Goal: Information Seeking & Learning: Learn about a topic

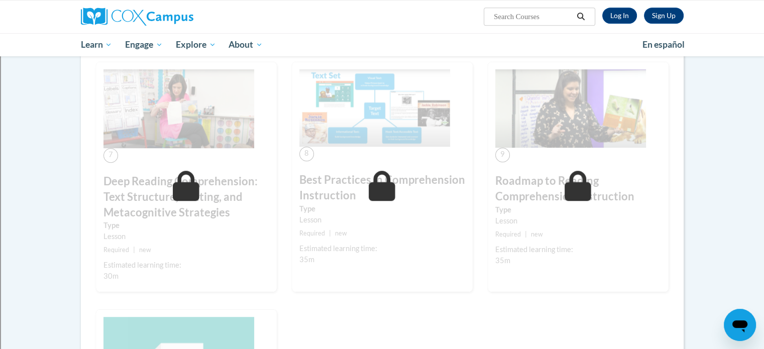
scroll to position [665, 0]
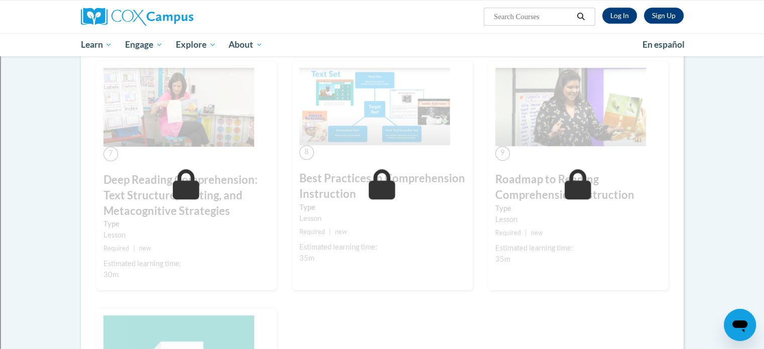
click at [629, 7] on div "Sign Up Log In Search Search..." at bounding box center [485, 13] width 412 height 26
click at [621, 14] on link "Log In" at bounding box center [620, 16] width 35 height 16
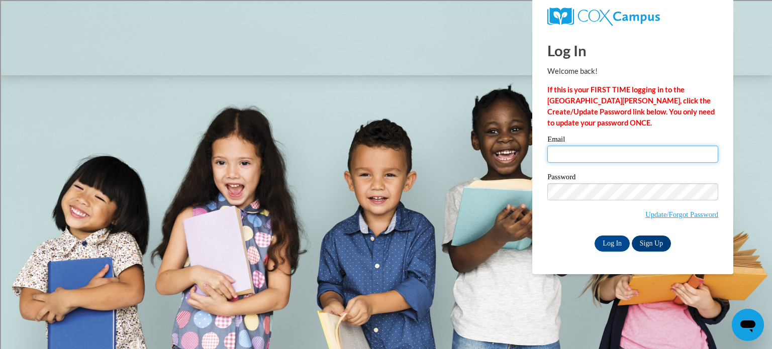
click at [553, 156] on input "Email" at bounding box center [632, 154] width 171 height 17
type input "steven.botzau@rusd.org"
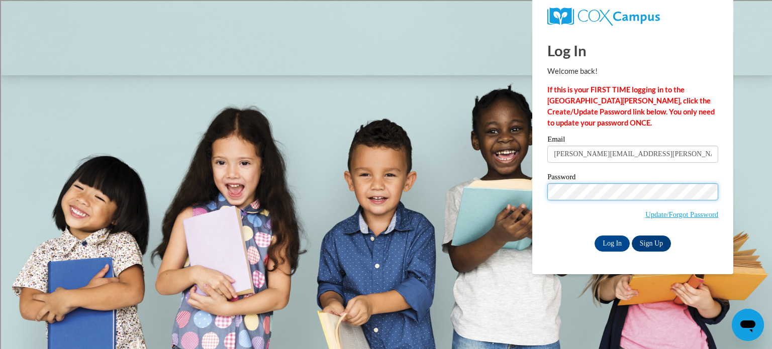
click at [594, 236] on input "Log In" at bounding box center [611, 244] width 35 height 16
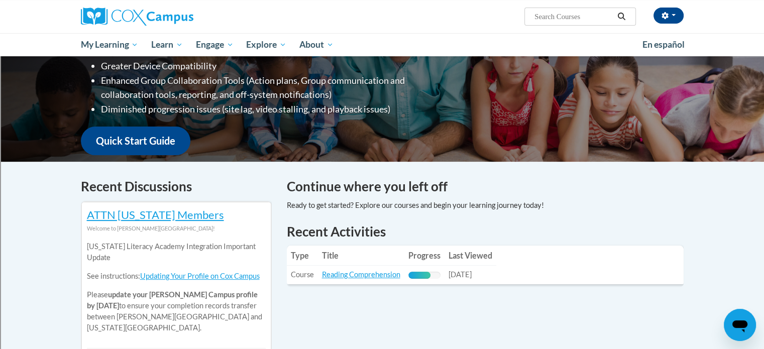
scroll to position [192, 0]
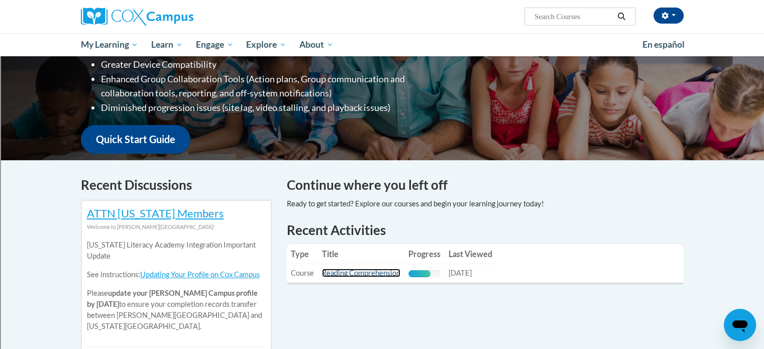
click at [363, 272] on link "Reading Comprehension" at bounding box center [361, 273] width 78 height 9
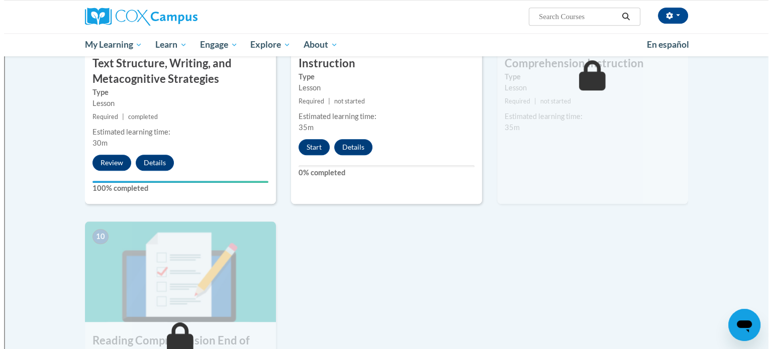
scroll to position [888, 0]
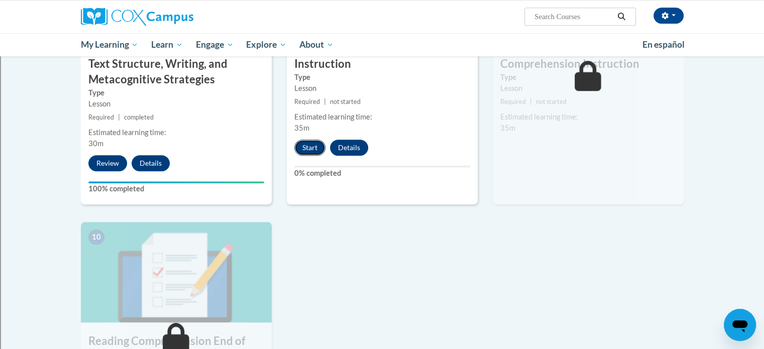
click at [318, 154] on button "Start" at bounding box center [309, 148] width 31 height 16
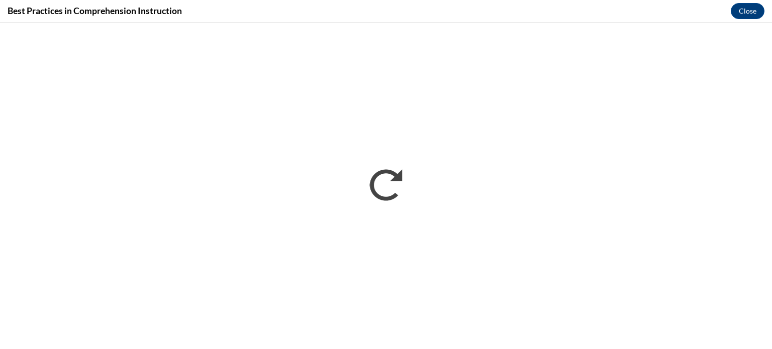
scroll to position [0, 0]
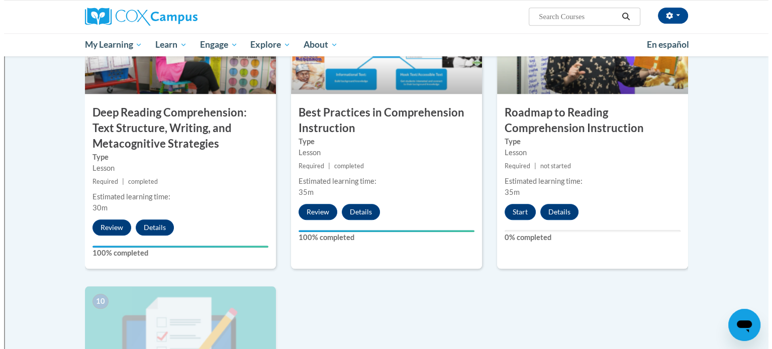
scroll to position [818, 0]
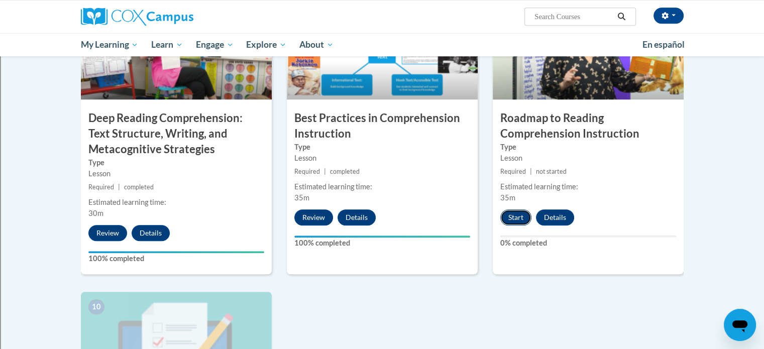
click at [516, 225] on button "Start" at bounding box center [515, 218] width 31 height 16
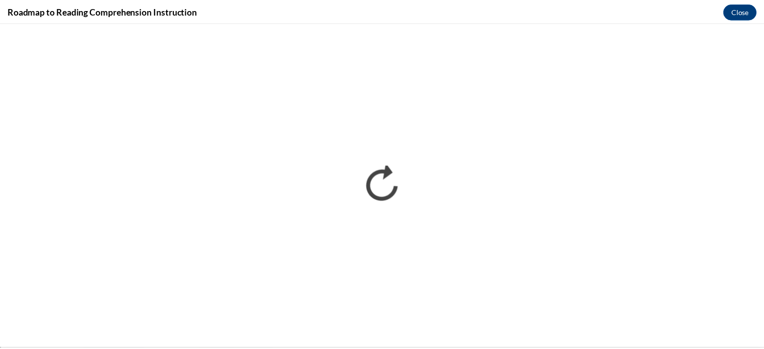
scroll to position [0, 0]
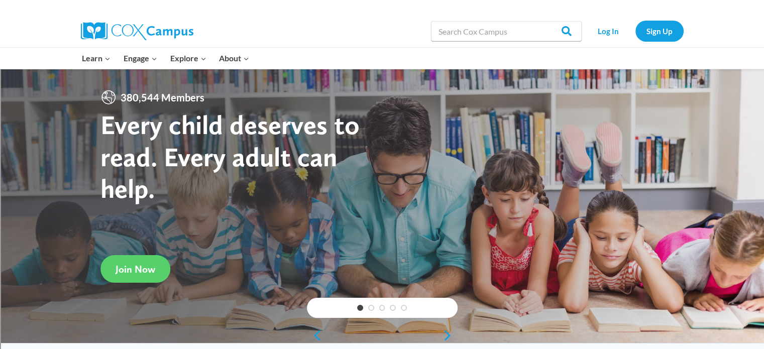
click at [613, 29] on link "Log In" at bounding box center [609, 31] width 44 height 21
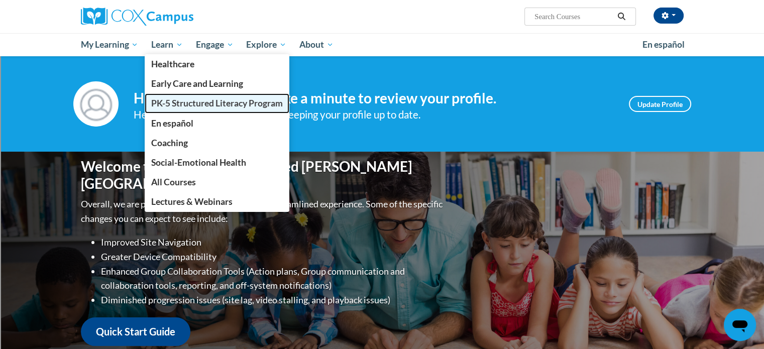
click at [201, 110] on link "PK-5 Structured Literacy Program" at bounding box center [217, 103] width 145 height 20
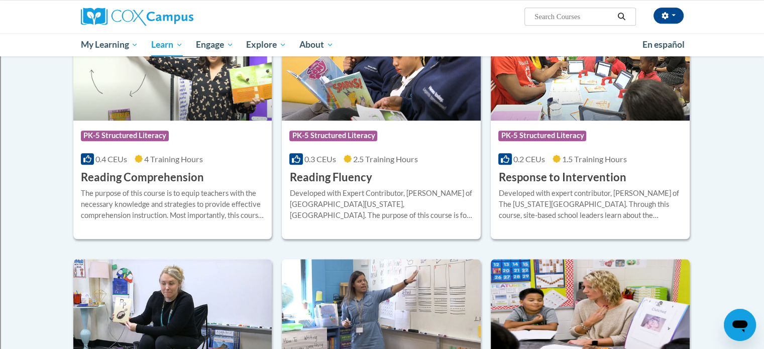
scroll to position [888, 0]
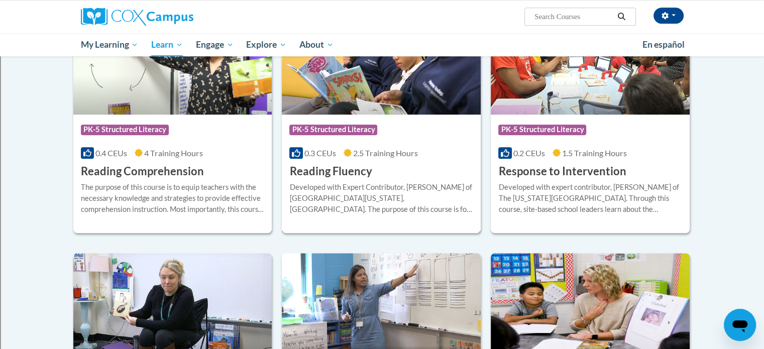
click at [332, 169] on h3 "Reading Fluency" at bounding box center [330, 172] width 82 height 16
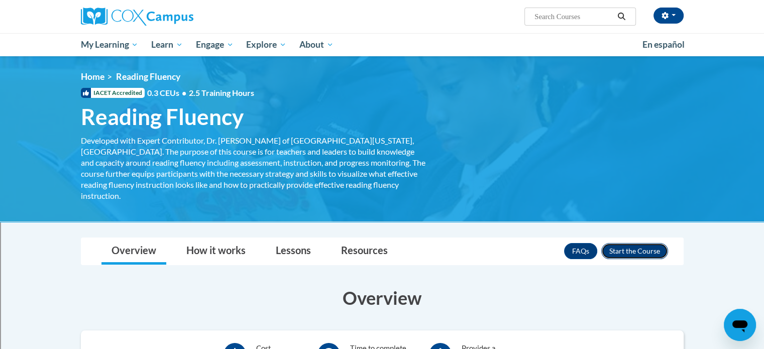
click at [635, 243] on button "Enroll" at bounding box center [634, 251] width 67 height 16
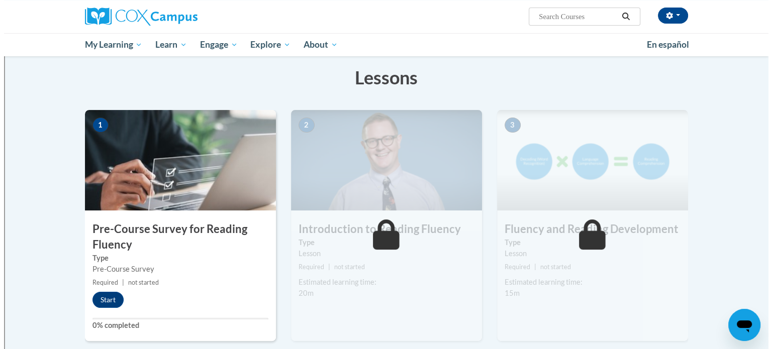
scroll to position [153, 0]
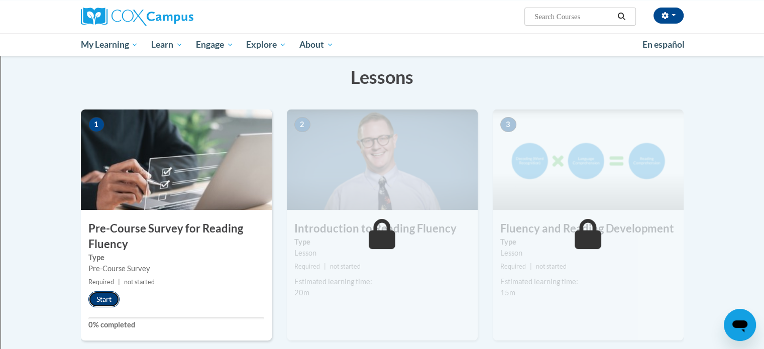
click at [107, 295] on button "Start" at bounding box center [103, 299] width 31 height 16
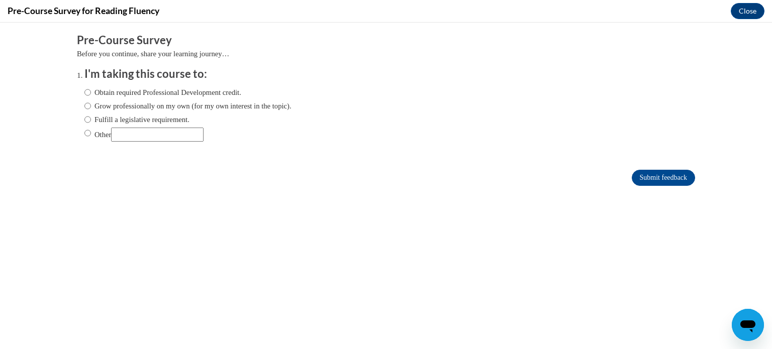
scroll to position [0, 0]
click at [84, 95] on input "Obtain required Professional Development credit." at bounding box center [87, 92] width 7 height 11
radio input "true"
click at [661, 178] on input "Submit feedback" at bounding box center [663, 178] width 63 height 16
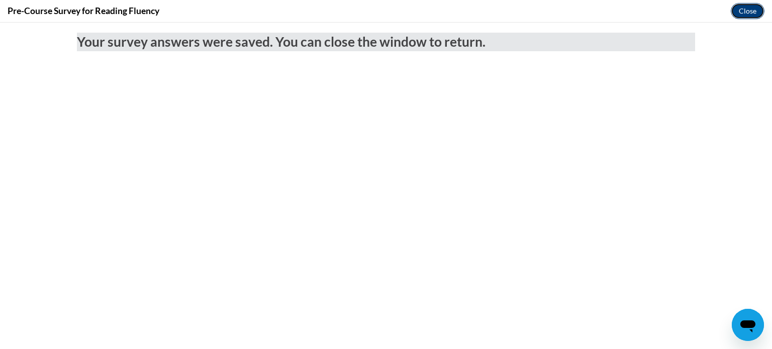
click at [744, 15] on button "Close" at bounding box center [748, 11] width 34 height 16
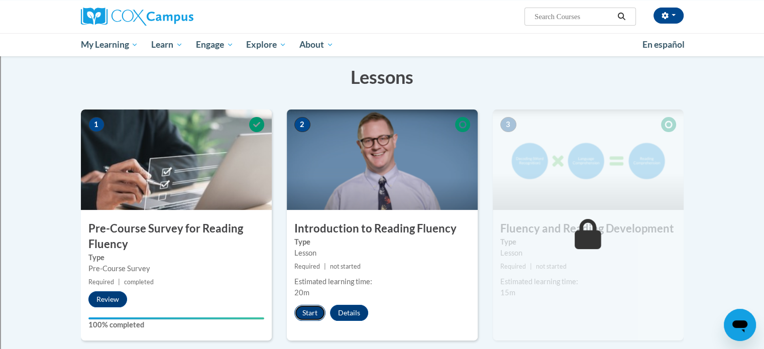
click at [306, 311] on button "Start" at bounding box center [309, 313] width 31 height 16
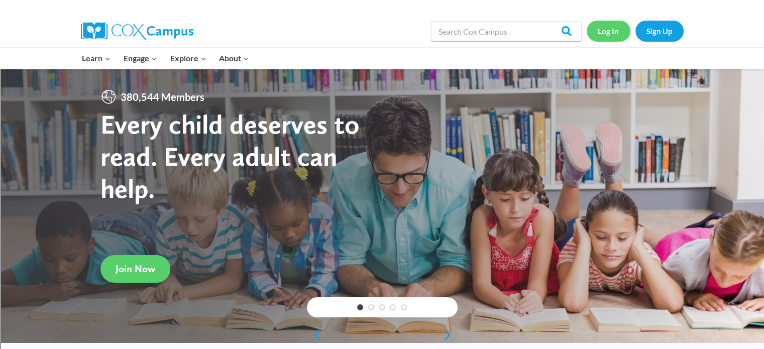
click at [617, 25] on link "Log In" at bounding box center [609, 31] width 44 height 21
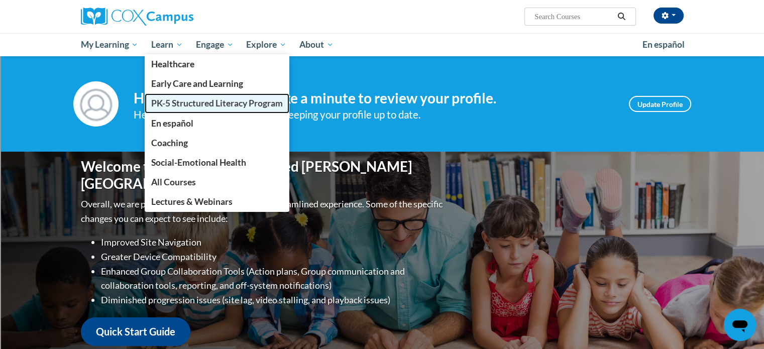
click at [161, 99] on span "PK-5 Structured Literacy Program" at bounding box center [217, 103] width 132 height 11
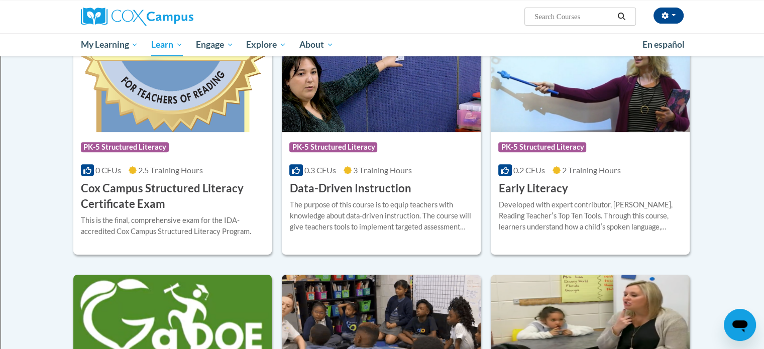
scroll to position [353, 0]
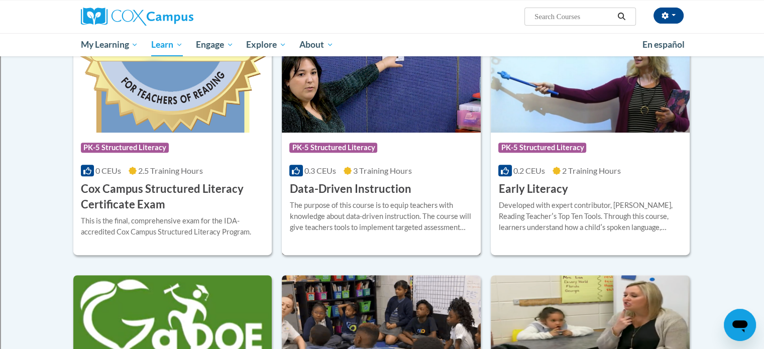
click at [336, 194] on h3 "Data-Driven Instruction" at bounding box center [350, 189] width 122 height 16
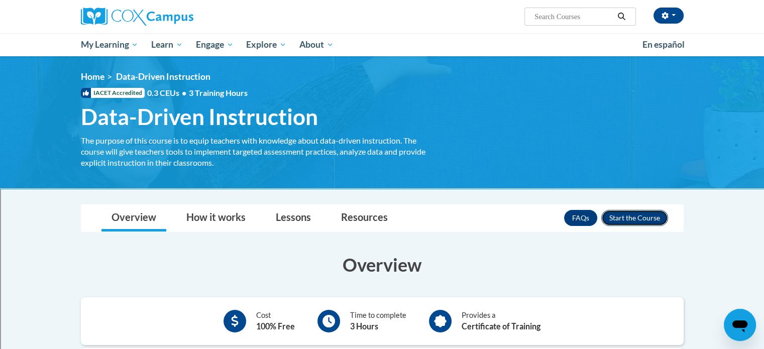
click at [631, 219] on button "Enroll" at bounding box center [634, 218] width 67 height 16
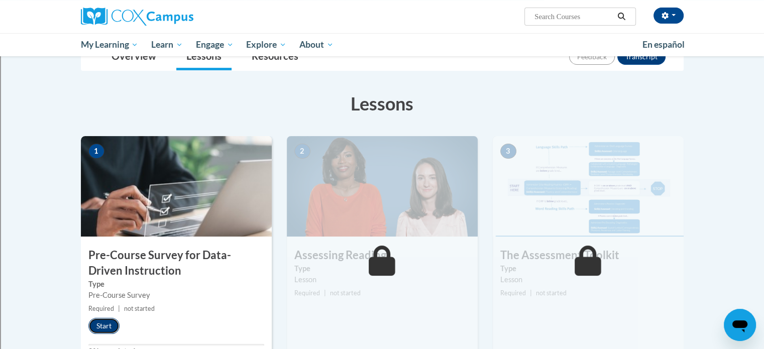
click at [98, 325] on button "Start" at bounding box center [103, 326] width 31 height 16
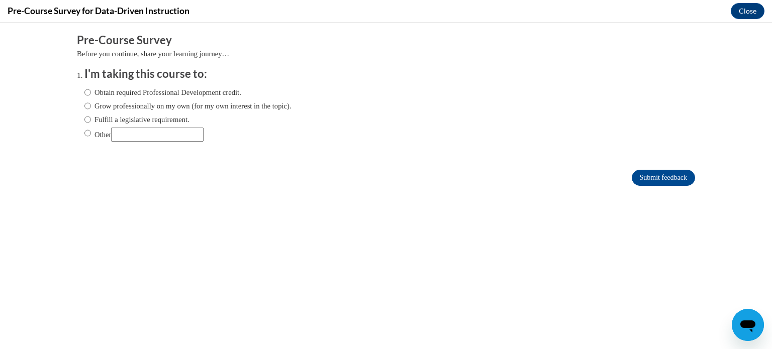
click at [84, 96] on label "Obtain required Professional Development credit." at bounding box center [162, 92] width 157 height 11
click at [84, 96] on input "Obtain required Professional Development credit." at bounding box center [87, 92] width 7 height 11
radio input "true"
click at [84, 121] on input "Fulfill a legislative requirement." at bounding box center [87, 119] width 7 height 11
radio input "true"
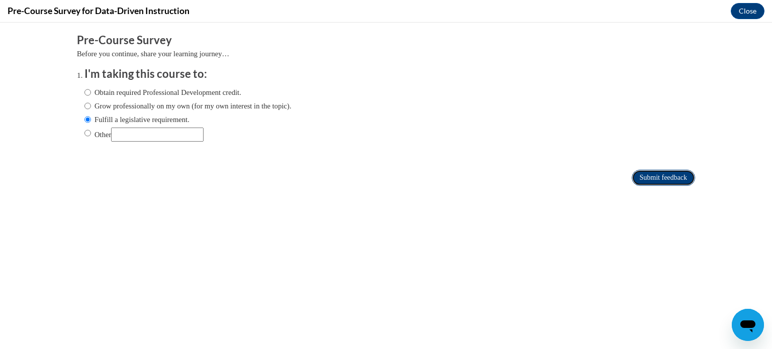
click at [663, 176] on input "Submit feedback" at bounding box center [663, 178] width 63 height 16
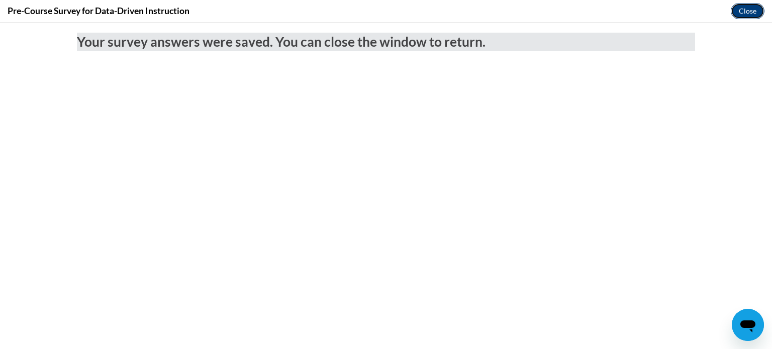
click at [739, 11] on button "Close" at bounding box center [748, 11] width 34 height 16
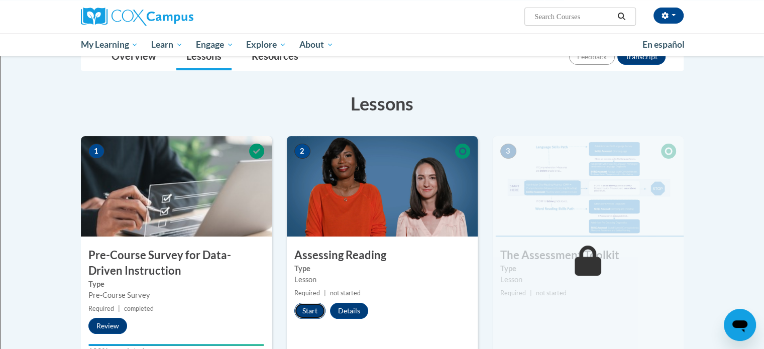
click at [313, 315] on button "Start" at bounding box center [309, 311] width 31 height 16
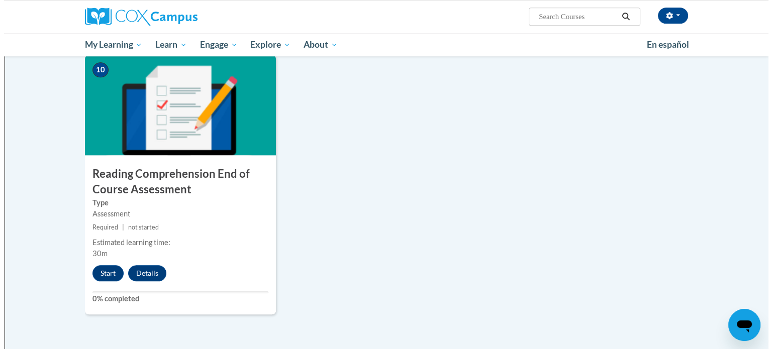
scroll to position [1061, 0]
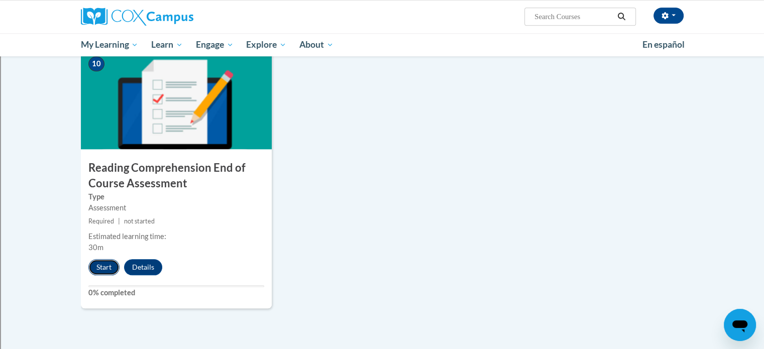
click at [109, 269] on button "Start" at bounding box center [103, 267] width 31 height 16
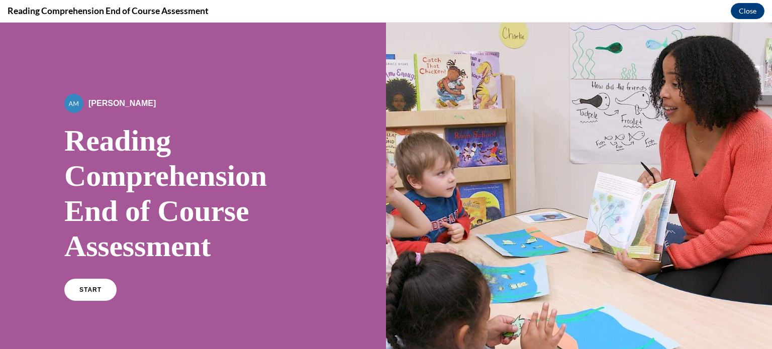
scroll to position [0, 0]
click at [107, 291] on link "START" at bounding box center [90, 289] width 55 height 23
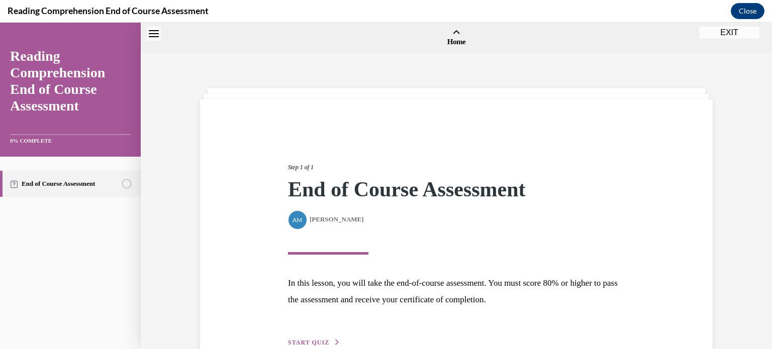
scroll to position [31, 0]
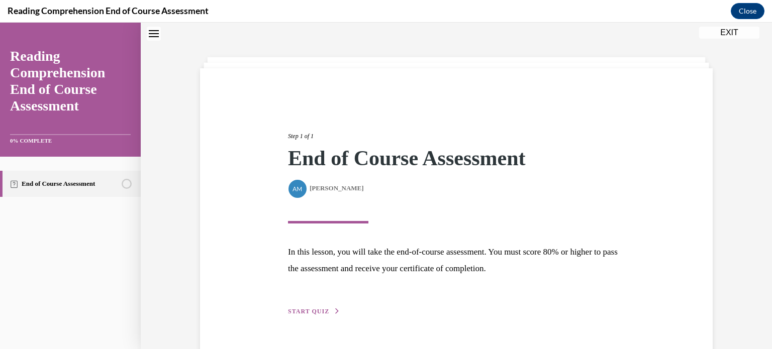
click at [317, 309] on span "START QUIZ" at bounding box center [308, 311] width 41 height 7
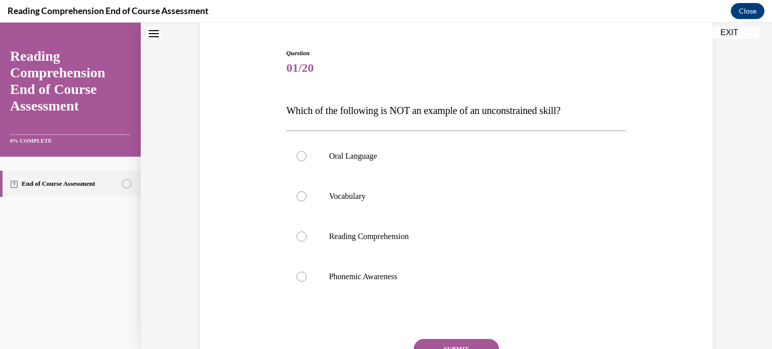
scroll to position [91, 0]
click at [300, 273] on div at bounding box center [301, 276] width 10 height 10
click at [300, 273] on input "Phonemic Awareness" at bounding box center [301, 276] width 10 height 10
radio input "true"
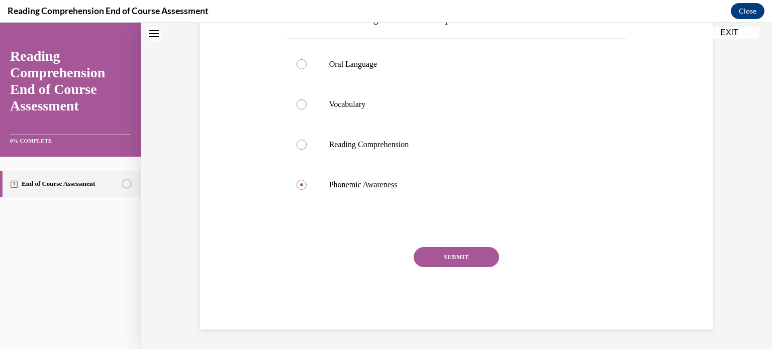
click at [462, 257] on button "SUBMIT" at bounding box center [456, 257] width 85 height 20
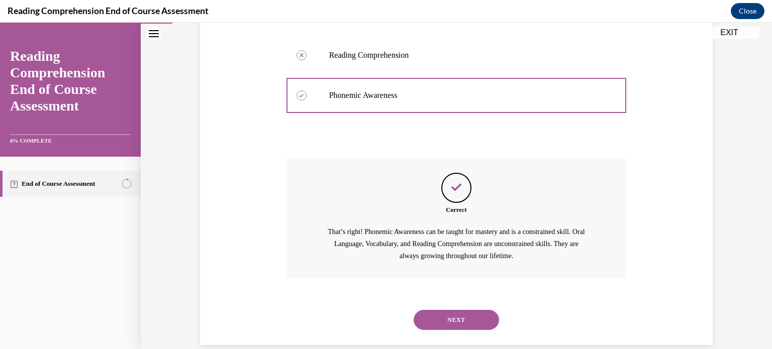
scroll to position [288, 0]
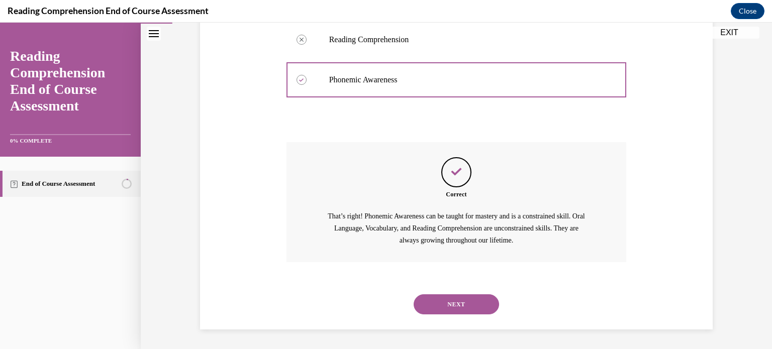
click at [432, 306] on button "NEXT" at bounding box center [456, 304] width 85 height 20
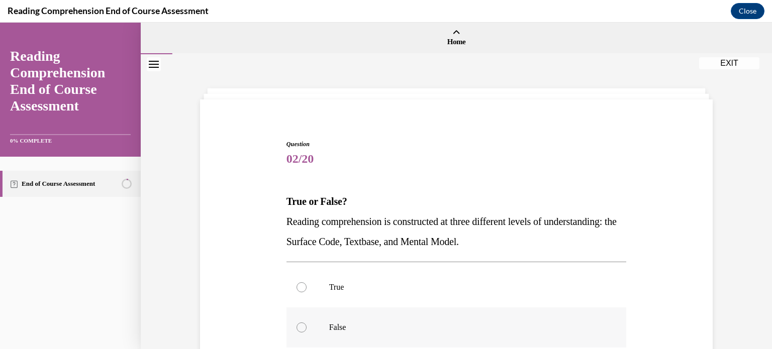
click at [396, 327] on p "False" at bounding box center [465, 328] width 272 height 10
click at [307, 327] on input "False" at bounding box center [301, 328] width 10 height 10
radio input "true"
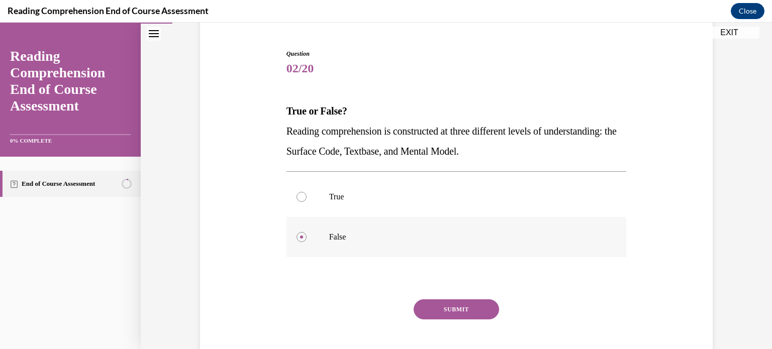
scroll to position [91, 0]
click at [439, 312] on button "SUBMIT" at bounding box center [456, 308] width 85 height 20
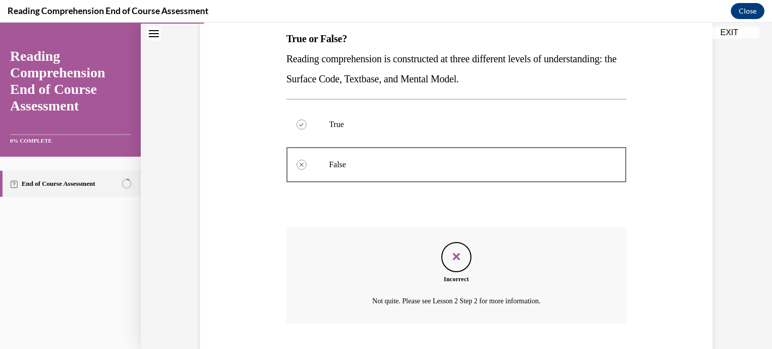
scroll to position [224, 0]
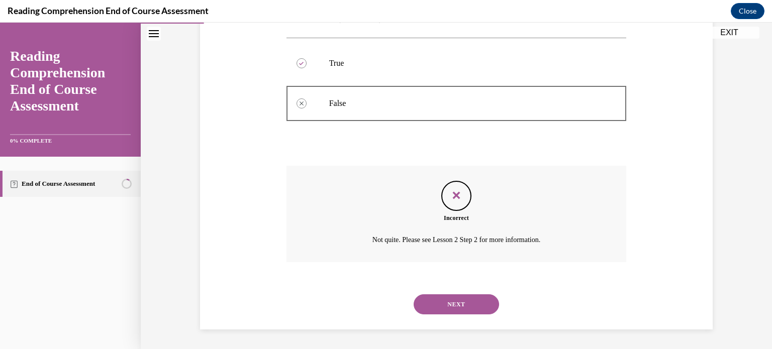
click at [467, 302] on button "NEXT" at bounding box center [456, 304] width 85 height 20
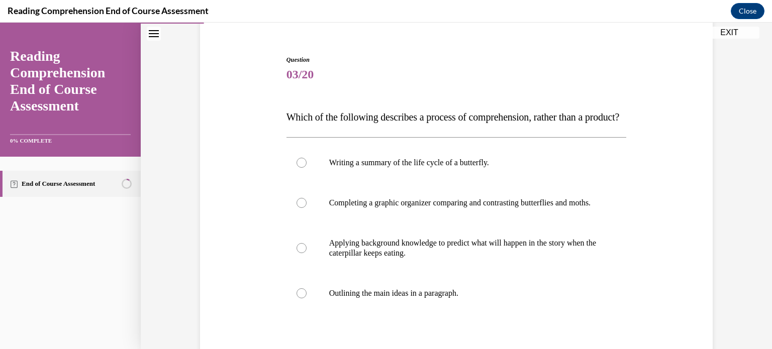
scroll to position [84, 0]
click at [471, 258] on p "Applying background knowledge to predict what will happen in the story when the…" at bounding box center [465, 248] width 272 height 20
click at [307, 253] on input "Applying background knowledge to predict what will happen in the story when the…" at bounding box center [301, 248] width 10 height 10
radio input "true"
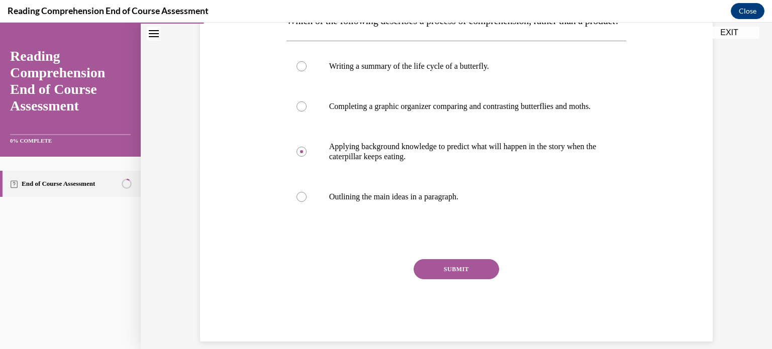
scroll to position [182, 0]
click at [444, 278] on button "SUBMIT" at bounding box center [456, 268] width 85 height 20
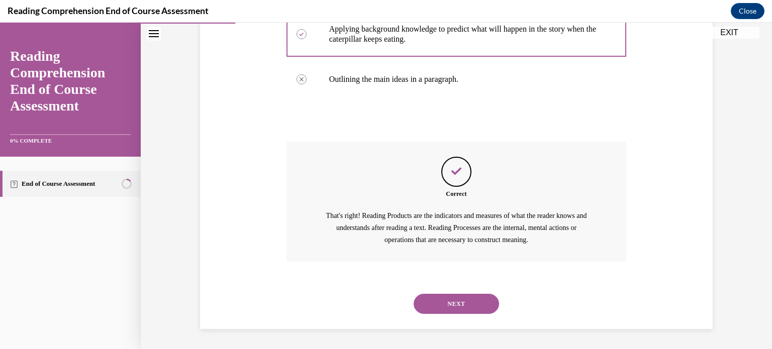
scroll to position [328, 0]
click at [443, 301] on button "NEXT" at bounding box center [456, 304] width 85 height 20
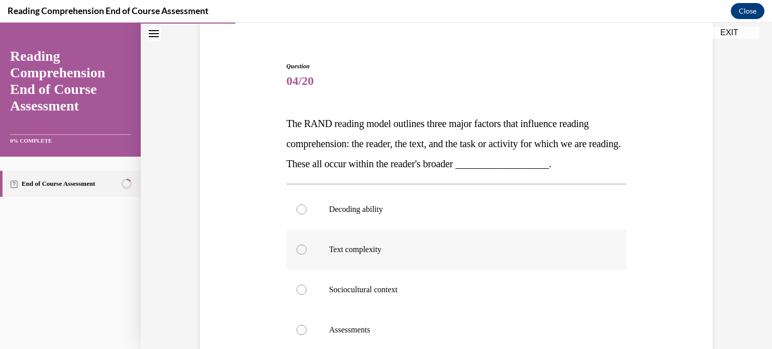
scroll to position [76, 0]
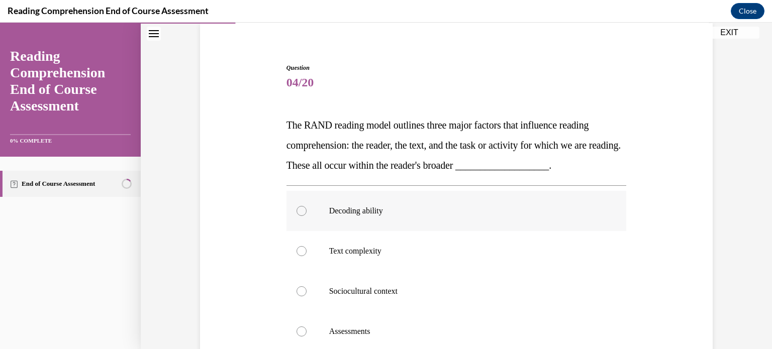
click at [437, 219] on label "Decoding ability" at bounding box center [456, 211] width 340 height 40
click at [307, 216] on input "Decoding ability" at bounding box center [301, 211] width 10 height 10
radio input "true"
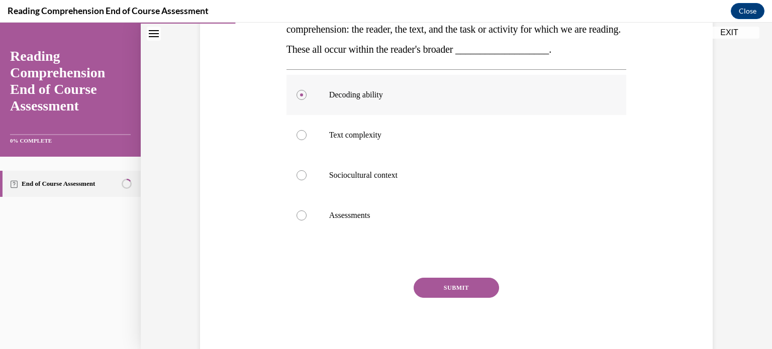
scroll to position [198, 0]
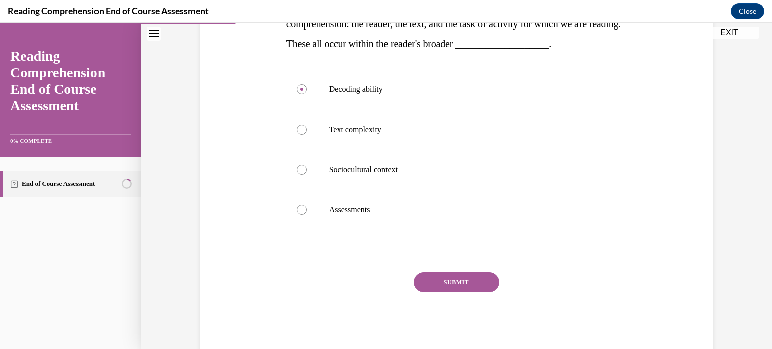
click at [448, 281] on button "SUBMIT" at bounding box center [456, 282] width 85 height 20
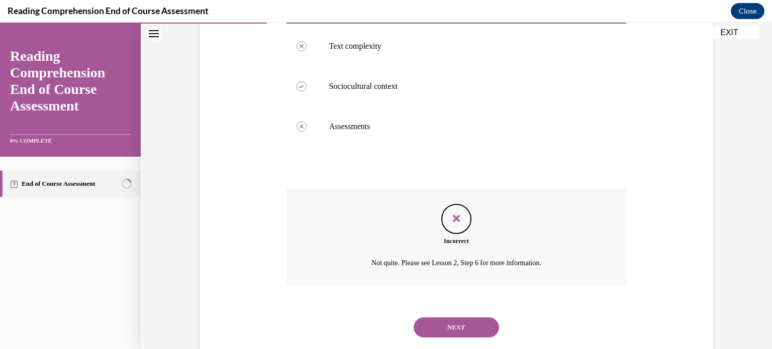
scroll to position [305, 0]
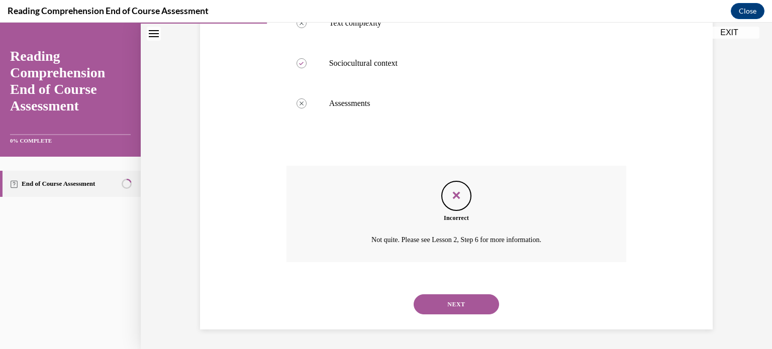
click at [438, 305] on button "NEXT" at bounding box center [456, 304] width 85 height 20
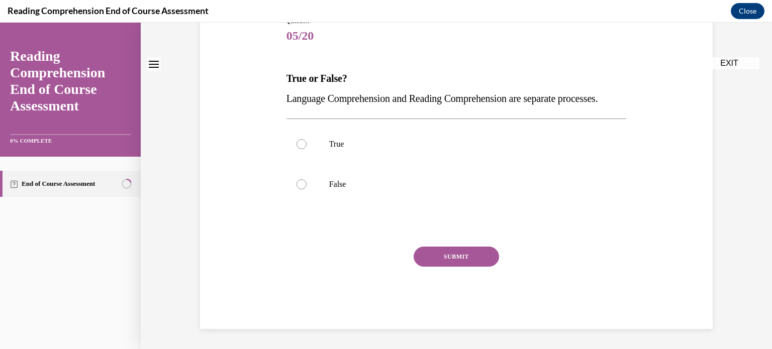
scroll to position [0, 0]
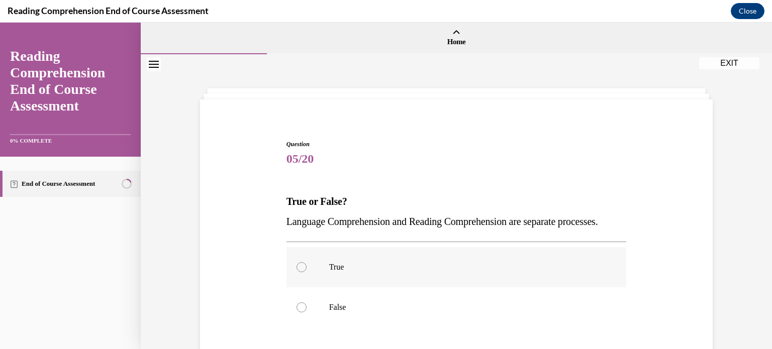
click at [440, 287] on label "True" at bounding box center [456, 267] width 340 height 40
click at [307, 272] on input "True" at bounding box center [301, 267] width 10 height 10
radio input "true"
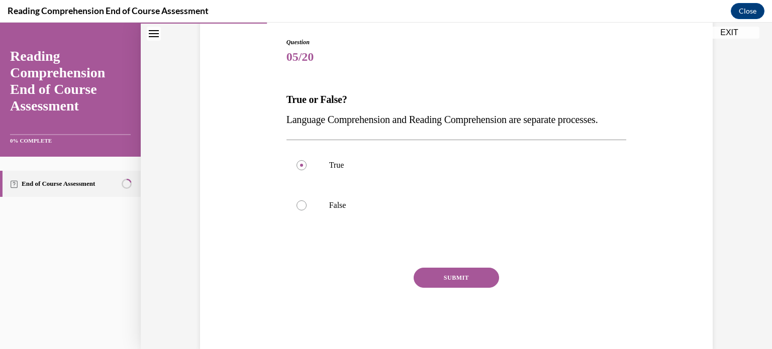
scroll to position [103, 0]
click at [417, 287] on button "SUBMIT" at bounding box center [456, 277] width 85 height 20
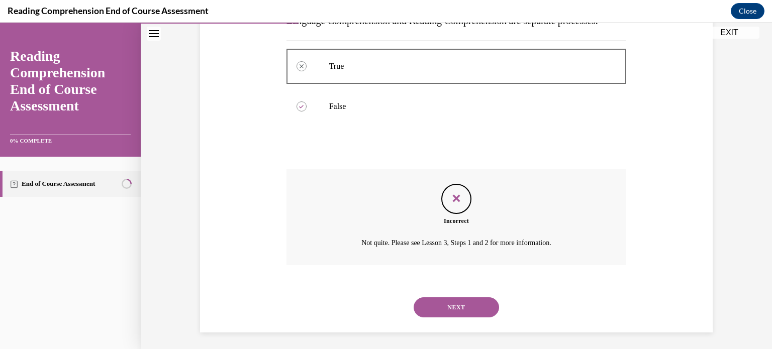
scroll to position [224, 0]
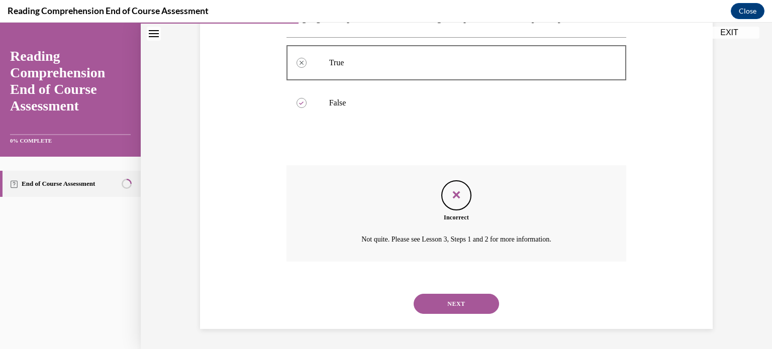
click at [452, 300] on button "NEXT" at bounding box center [456, 304] width 85 height 20
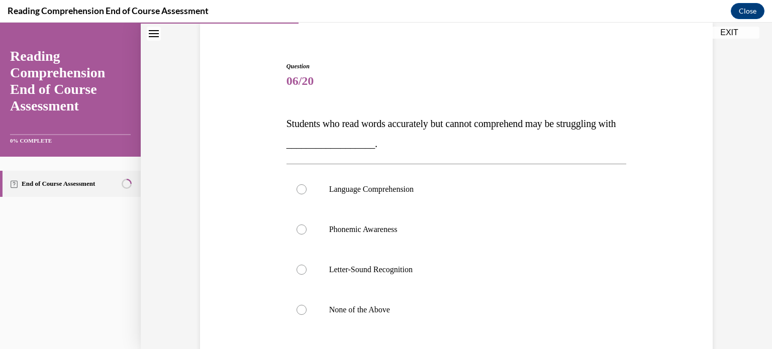
scroll to position [78, 0]
click at [442, 203] on label "Language Comprehension" at bounding box center [456, 189] width 340 height 40
click at [307, 194] on input "Language Comprehension" at bounding box center [301, 189] width 10 height 10
radio input "true"
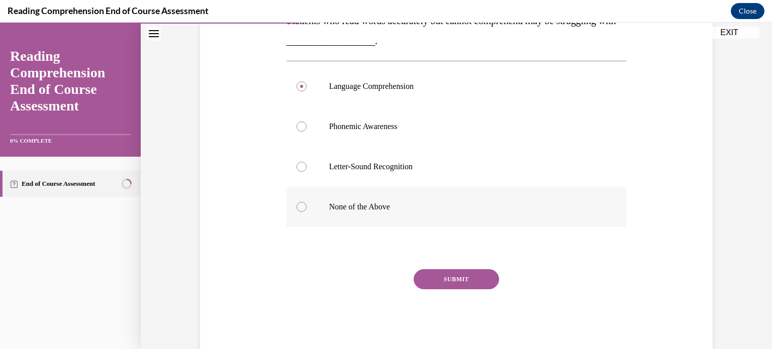
scroll to position [181, 0]
click at [434, 275] on button "SUBMIT" at bounding box center [456, 279] width 85 height 20
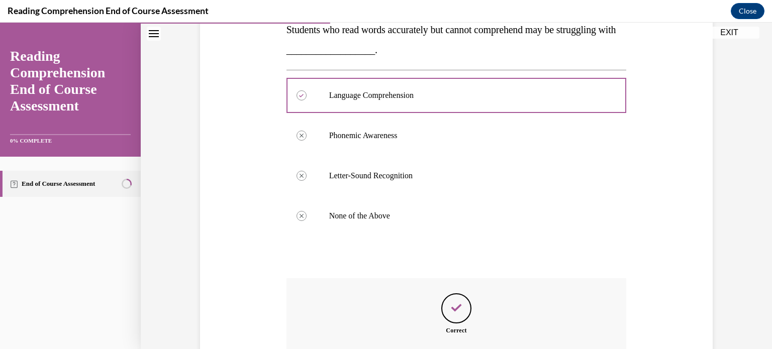
scroll to position [296, 0]
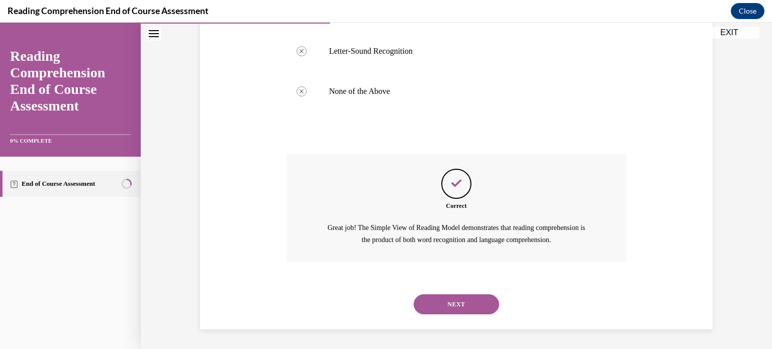
click at [440, 295] on button "NEXT" at bounding box center [456, 304] width 85 height 20
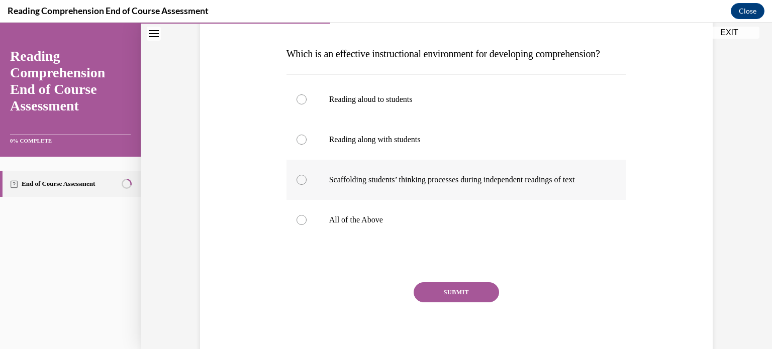
scroll to position [148, 0]
click at [343, 225] on p "All of the Above" at bounding box center [465, 220] width 272 height 10
click at [307, 225] on input "All of the Above" at bounding box center [301, 220] width 10 height 10
radio input "true"
click at [445, 302] on button "SUBMIT" at bounding box center [456, 292] width 85 height 20
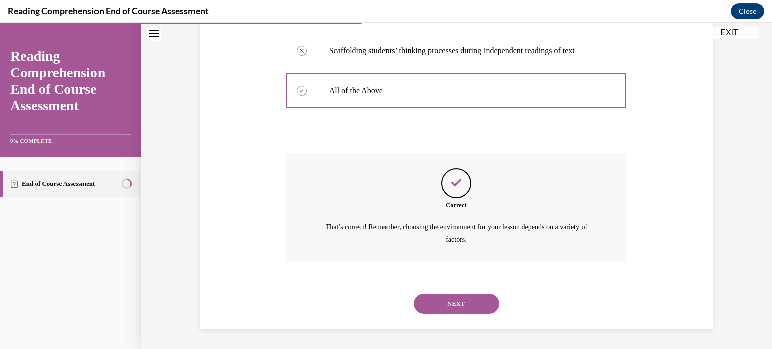
scroll to position [296, 0]
click at [445, 307] on button "NEXT" at bounding box center [456, 304] width 85 height 20
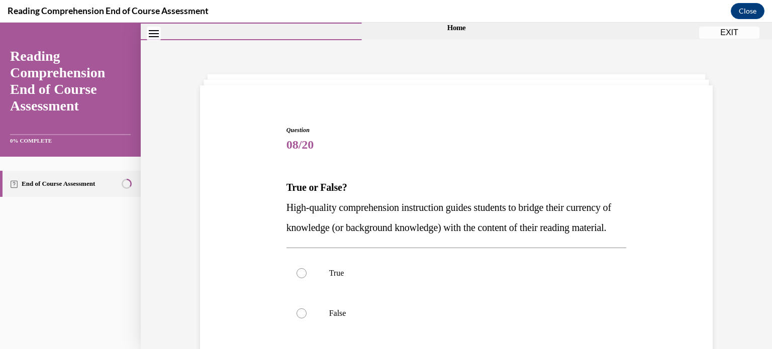
scroll to position [44, 0]
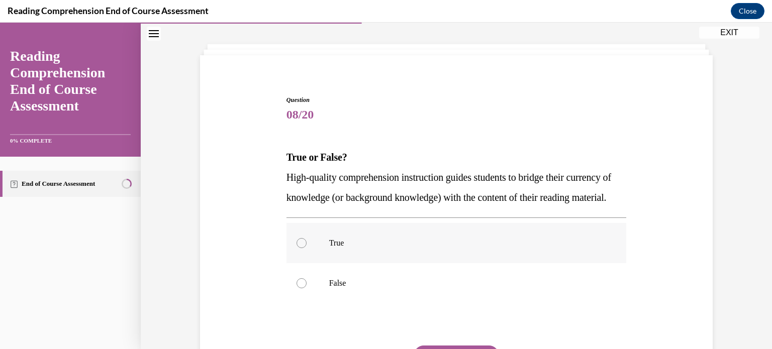
click at [447, 263] on label "True" at bounding box center [456, 243] width 340 height 40
click at [307, 248] on input "True" at bounding box center [301, 243] width 10 height 10
radio input "true"
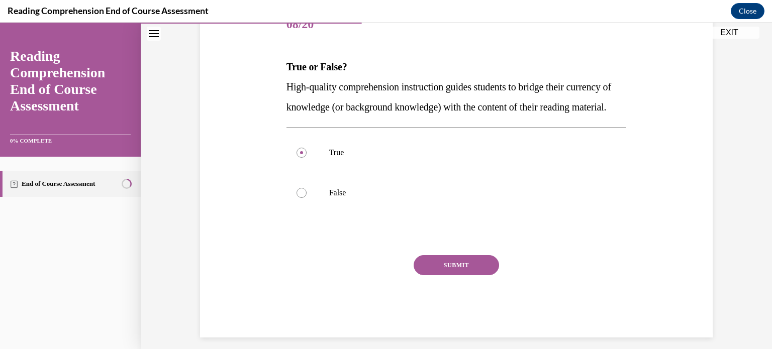
click at [441, 275] on button "SUBMIT" at bounding box center [456, 265] width 85 height 20
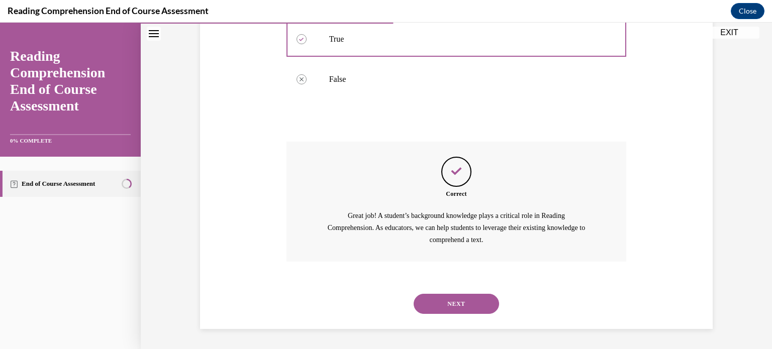
scroll to position [268, 0]
click at [440, 299] on button "NEXT" at bounding box center [456, 304] width 85 height 20
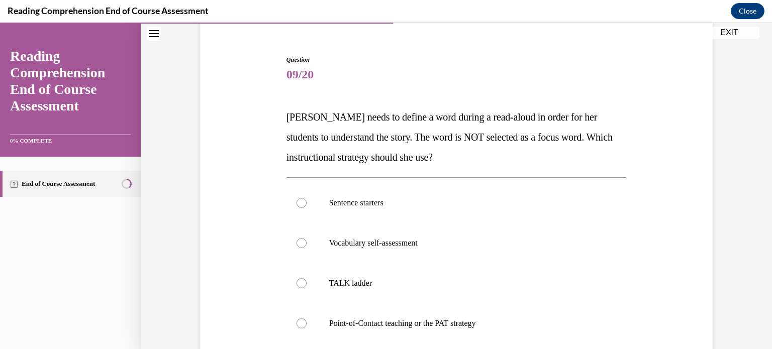
scroll to position [92, 0]
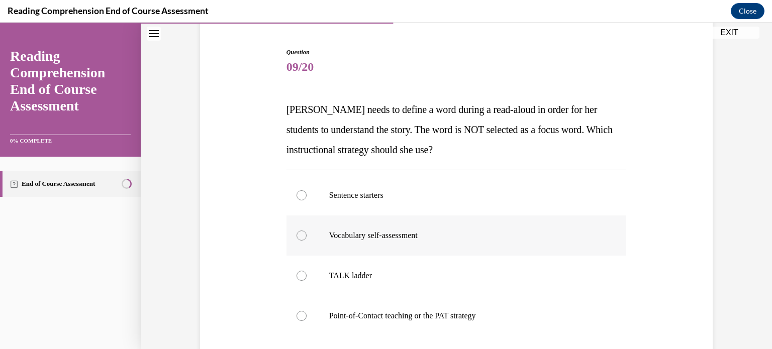
click at [458, 231] on p "Vocabulary self-assessment" at bounding box center [465, 236] width 272 height 10
click at [307, 231] on input "Vocabulary self-assessment" at bounding box center [301, 236] width 10 height 10
radio input "true"
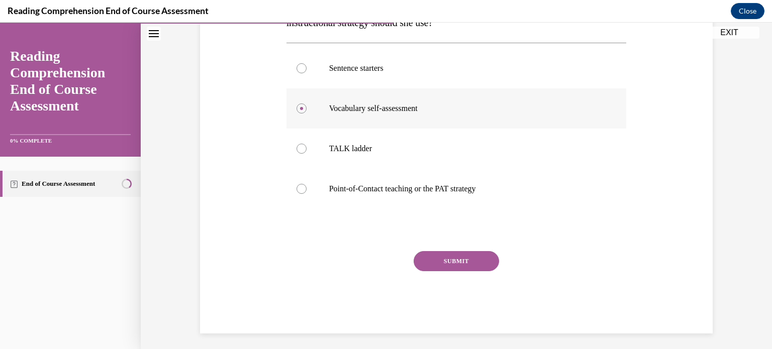
scroll to position [223, 0]
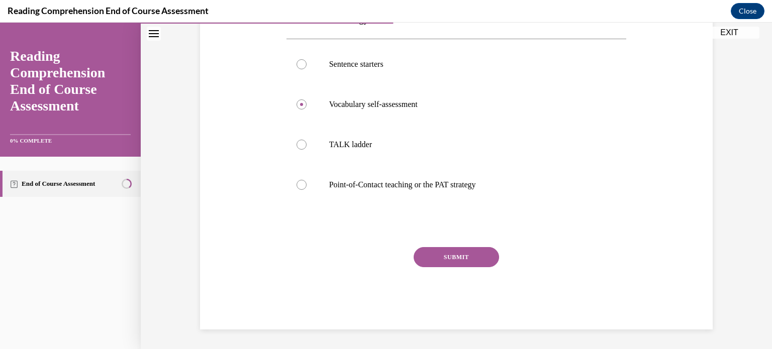
click at [444, 261] on button "SUBMIT" at bounding box center [456, 257] width 85 height 20
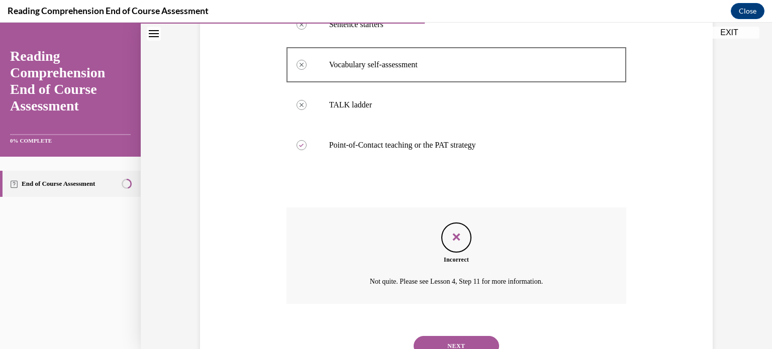
scroll to position [305, 0]
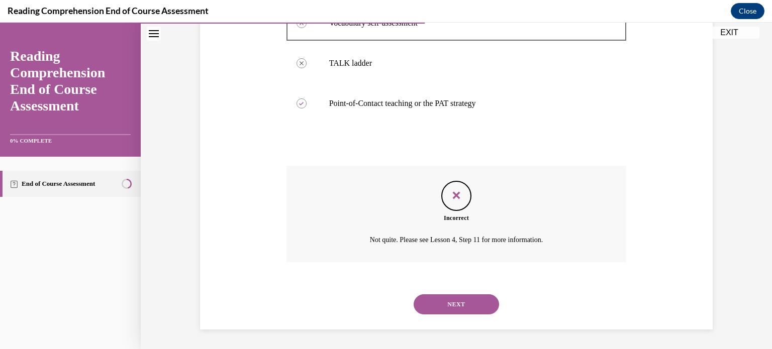
click at [440, 311] on button "NEXT" at bounding box center [456, 304] width 85 height 20
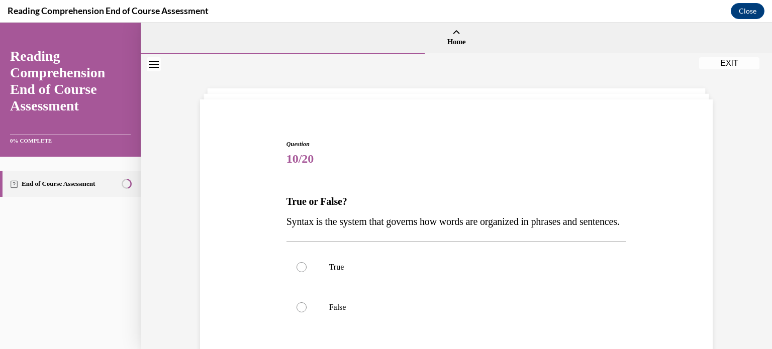
click at [440, 311] on label "False" at bounding box center [456, 307] width 340 height 40
click at [307, 311] on input "False" at bounding box center [301, 308] width 10 height 10
radio input "true"
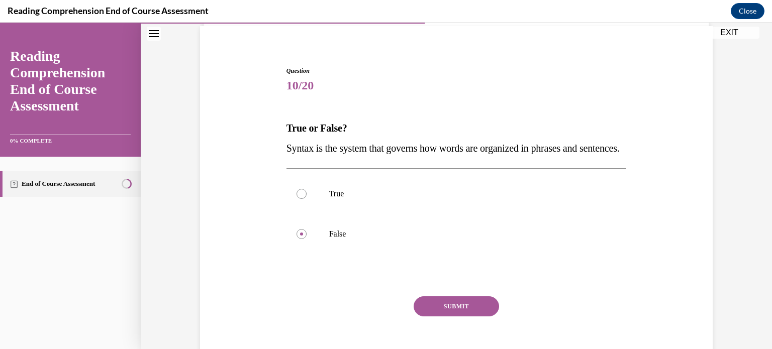
scroll to position [86, 0]
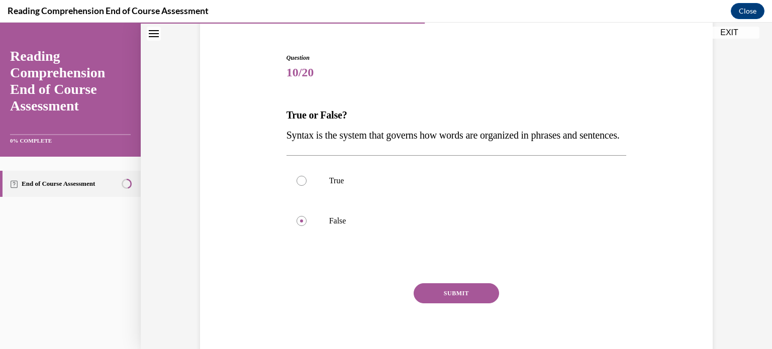
click at [442, 304] on button "SUBMIT" at bounding box center [456, 293] width 85 height 20
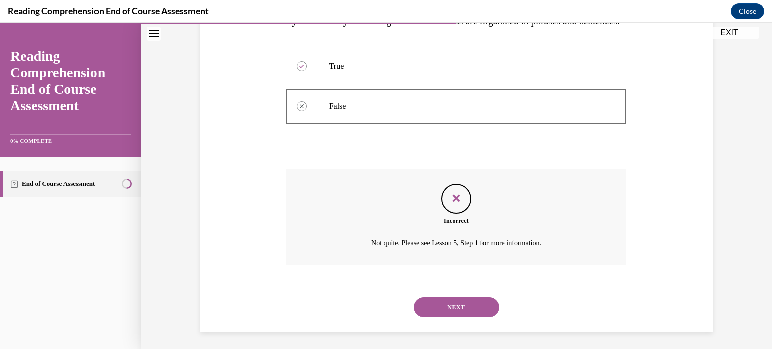
scroll to position [224, 0]
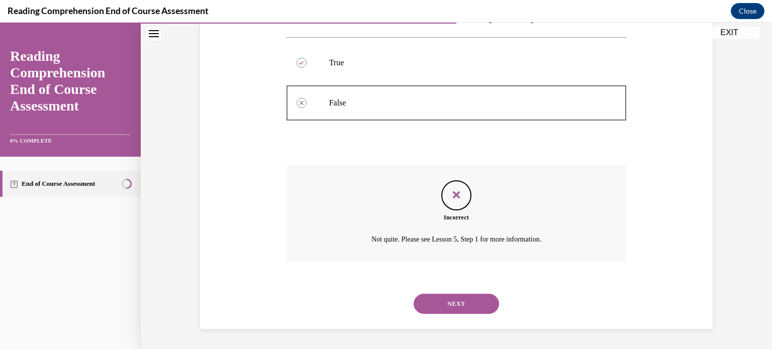
click at [460, 295] on button "NEXT" at bounding box center [456, 304] width 85 height 20
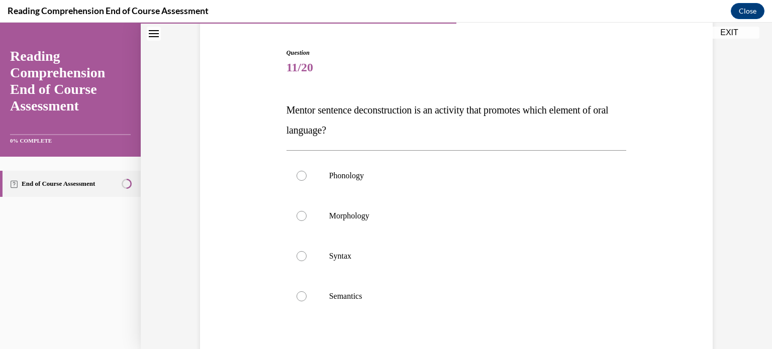
scroll to position [92, 0]
click at [394, 260] on label "Syntax" at bounding box center [456, 255] width 340 height 40
click at [307, 260] on input "Syntax" at bounding box center [301, 255] width 10 height 10
radio input "true"
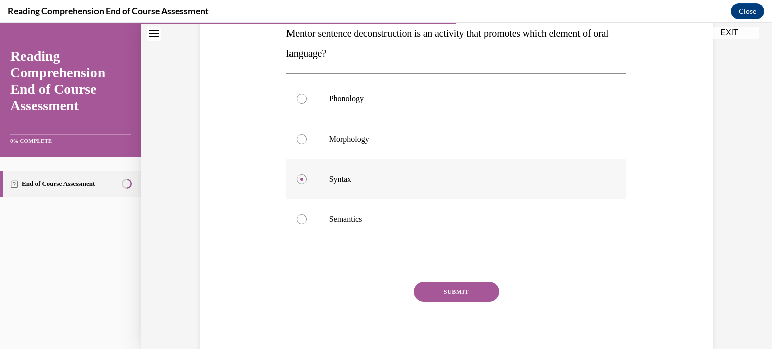
scroll to position [203, 0]
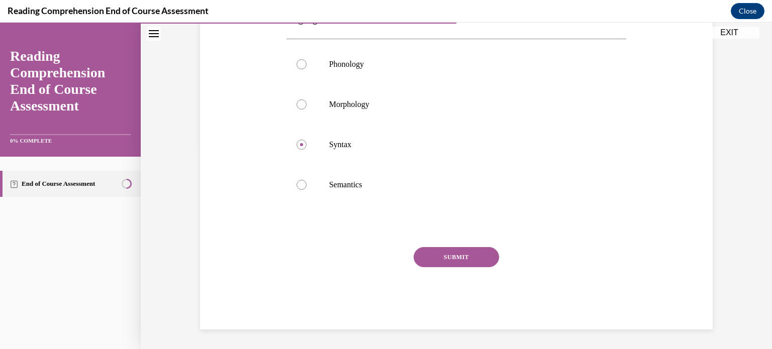
click at [439, 255] on button "SUBMIT" at bounding box center [456, 257] width 85 height 20
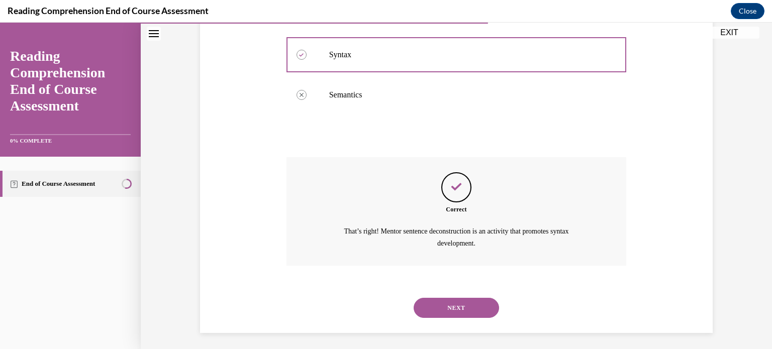
scroll to position [296, 0]
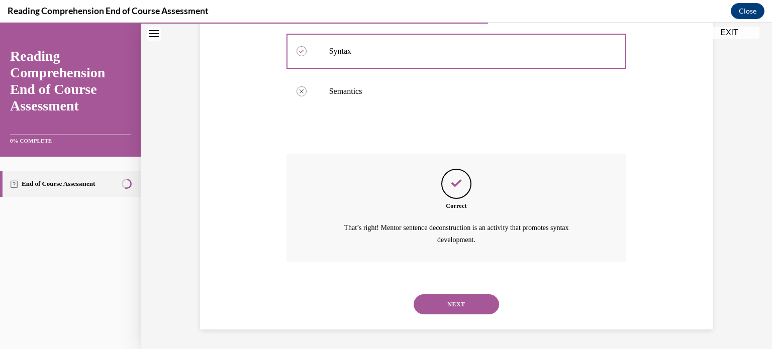
click at [430, 303] on button "NEXT" at bounding box center [456, 304] width 85 height 20
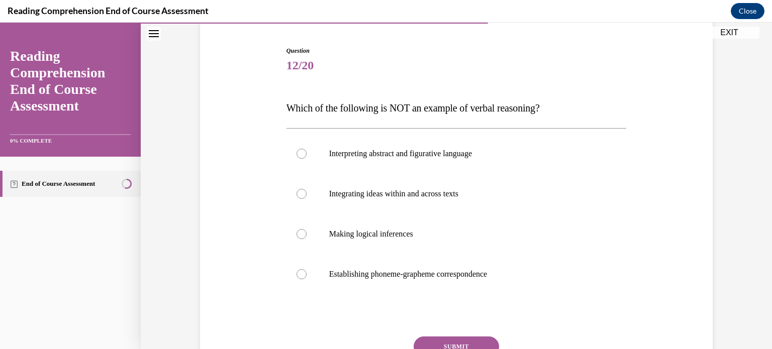
scroll to position [94, 0]
click at [420, 231] on p "Making logical inferences" at bounding box center [465, 234] width 272 height 10
click at [307, 231] on input "Making logical inferences" at bounding box center [301, 234] width 10 height 10
radio input "true"
click at [443, 337] on button "SUBMIT" at bounding box center [456, 346] width 85 height 20
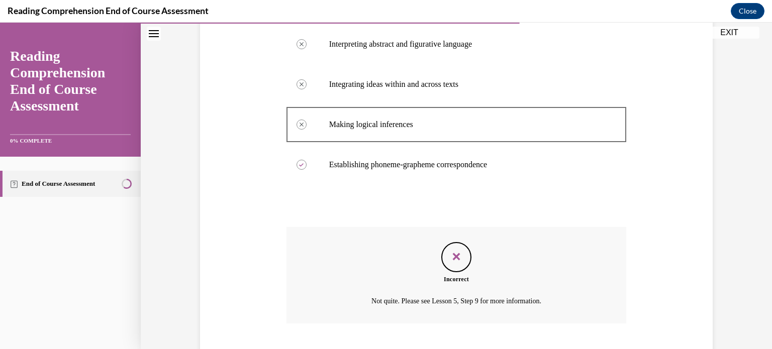
scroll to position [264, 0]
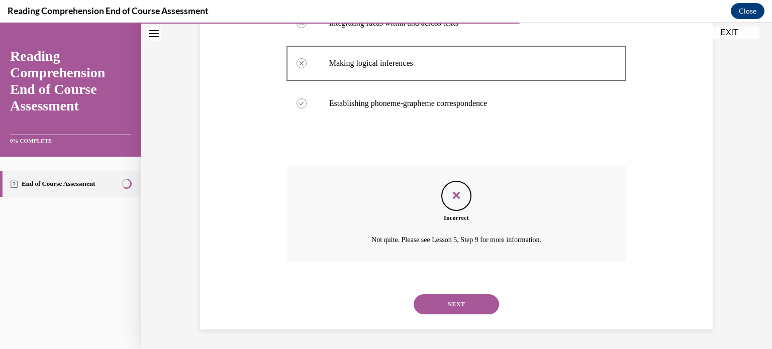
click at [454, 302] on button "NEXT" at bounding box center [456, 304] width 85 height 20
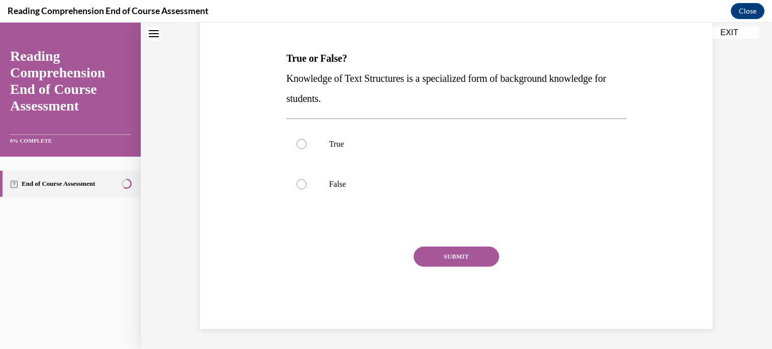
scroll to position [0, 0]
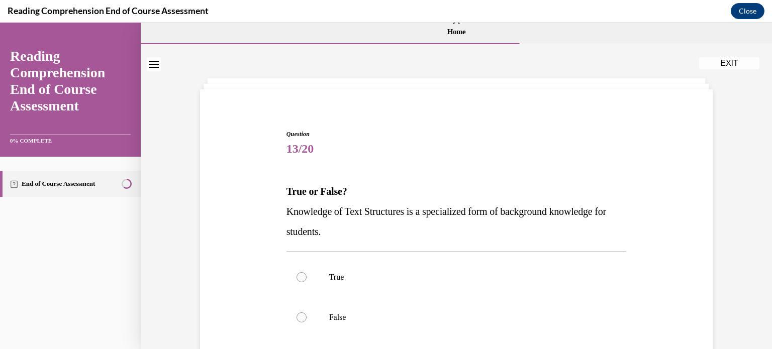
click at [454, 302] on label "False" at bounding box center [456, 317] width 340 height 40
click at [307, 313] on input "False" at bounding box center [301, 318] width 10 height 10
radio input "true"
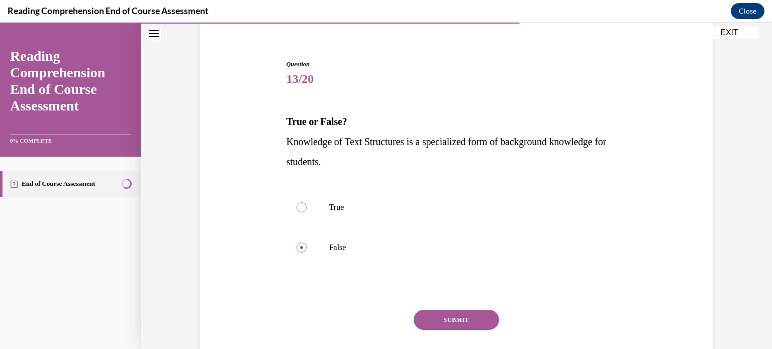
scroll to position [80, 0]
click at [446, 317] on button "SUBMIT" at bounding box center [456, 320] width 85 height 20
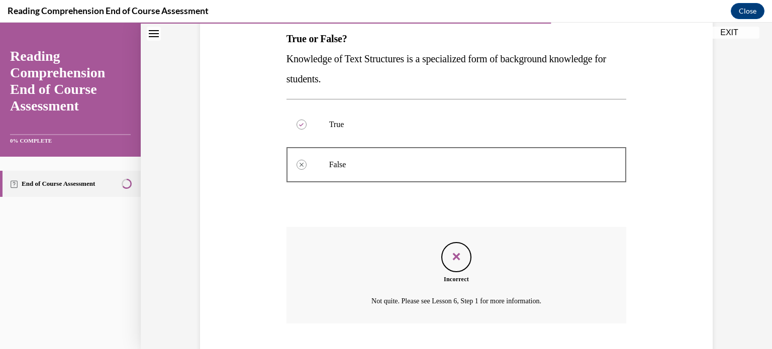
scroll to position [224, 0]
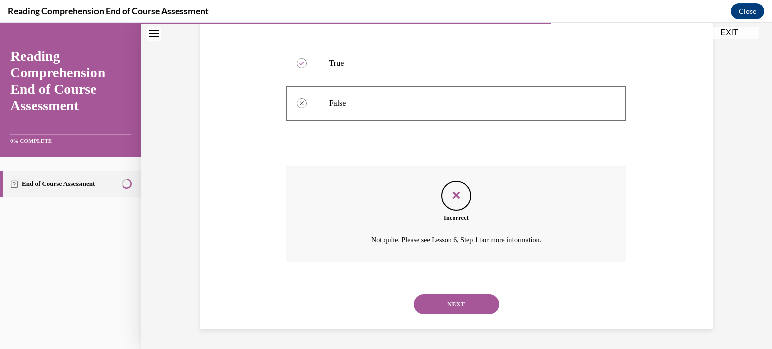
click at [452, 304] on button "NEXT" at bounding box center [456, 304] width 85 height 20
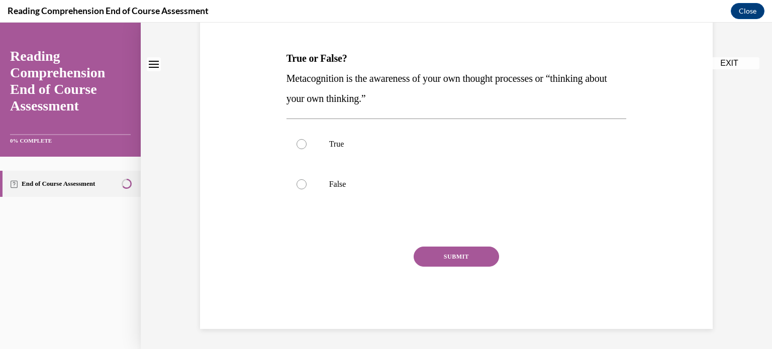
scroll to position [0, 0]
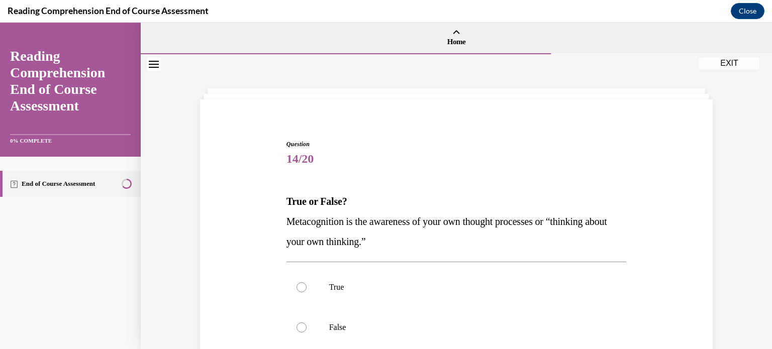
click at [452, 304] on label "True" at bounding box center [456, 287] width 340 height 40
click at [307, 292] on input "True" at bounding box center [301, 287] width 10 height 10
radio input "true"
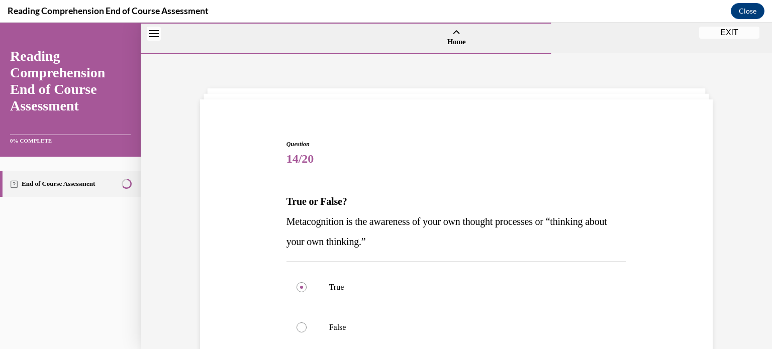
scroll to position [64, 0]
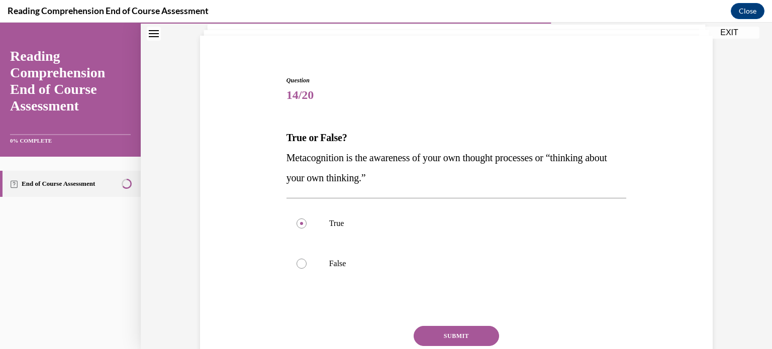
click at [434, 329] on button "SUBMIT" at bounding box center [456, 336] width 85 height 20
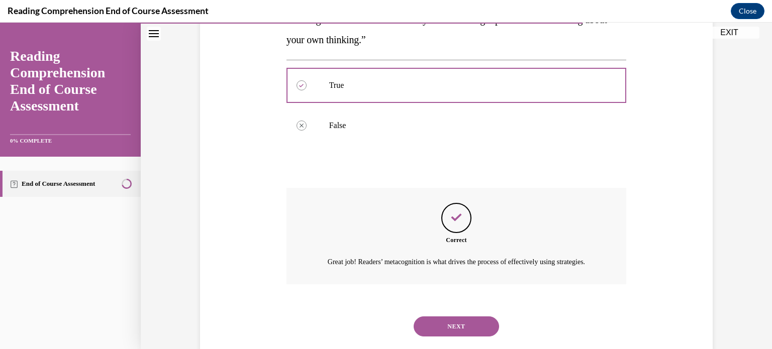
scroll to position [236, 0]
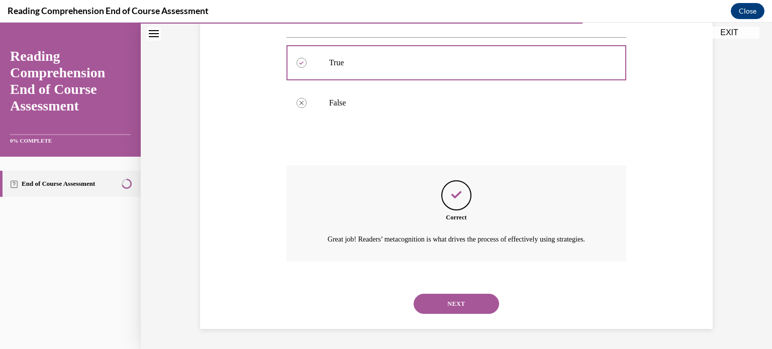
click at [447, 309] on button "NEXT" at bounding box center [456, 304] width 85 height 20
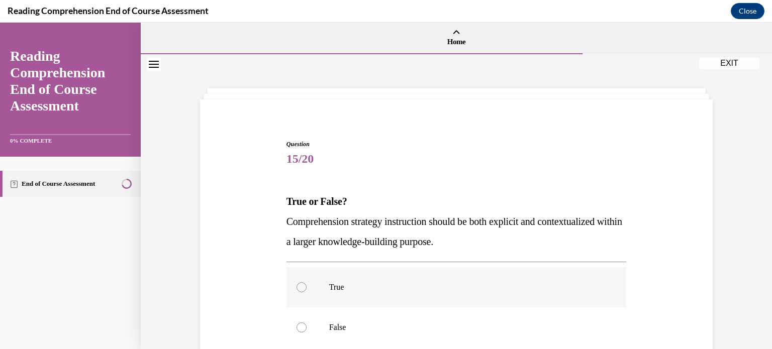
click at [454, 295] on label "True" at bounding box center [456, 287] width 340 height 40
click at [307, 292] on input "True" at bounding box center [301, 287] width 10 height 10
radio input "true"
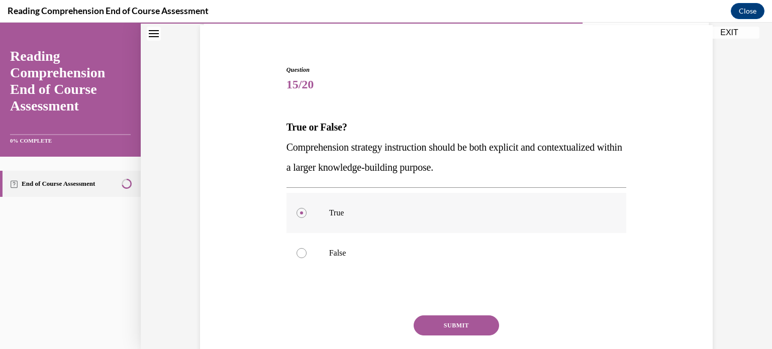
scroll to position [76, 0]
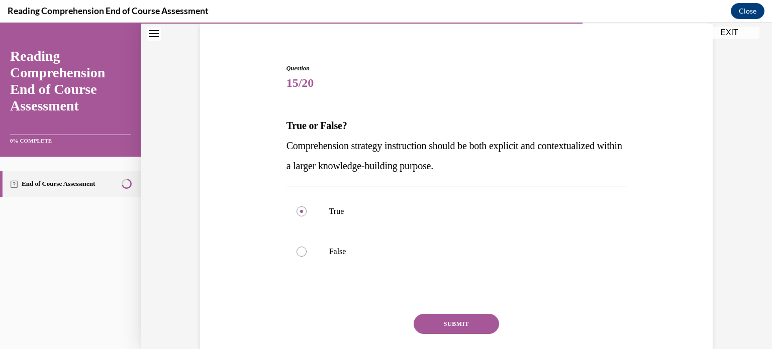
click at [446, 317] on button "SUBMIT" at bounding box center [456, 324] width 85 height 20
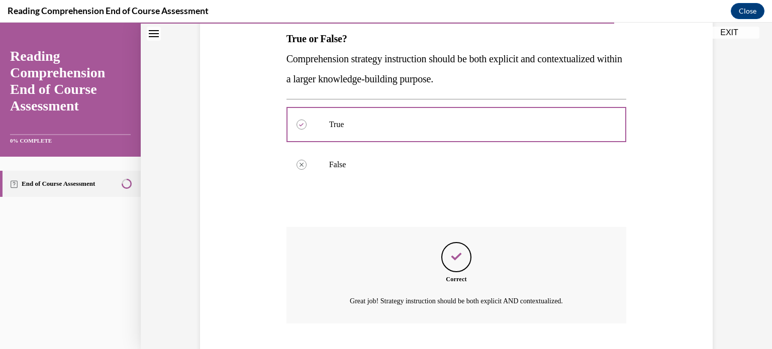
scroll to position [224, 0]
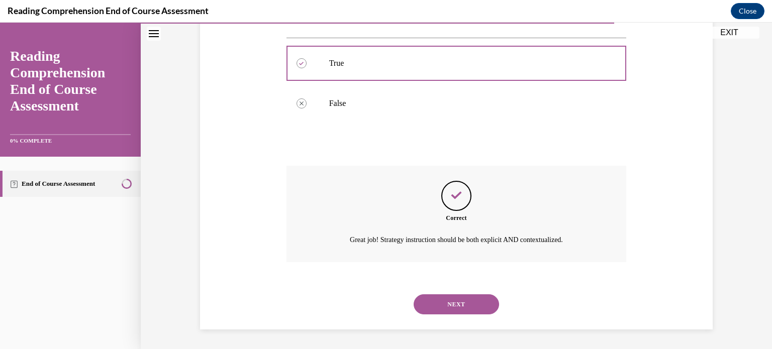
click at [446, 310] on button "NEXT" at bounding box center [456, 304] width 85 height 20
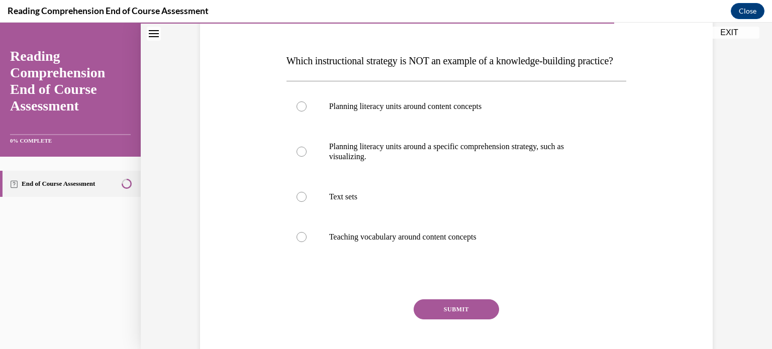
scroll to position [141, 0]
click at [466, 112] on p "Planning literacy units around content concepts" at bounding box center [465, 107] width 272 height 10
click at [307, 112] on input "Planning literacy units around content concepts" at bounding box center [301, 107] width 10 height 10
radio input "true"
click at [458, 314] on div "Question 16/20 Which instructional strategy is NOT an example of a knowledge-bu…" at bounding box center [456, 190] width 340 height 383
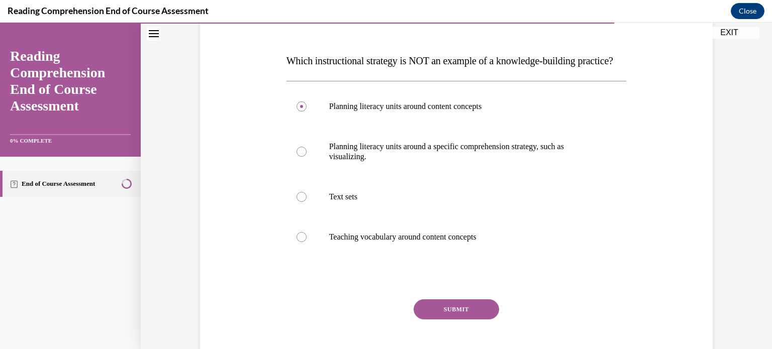
click at [454, 320] on button "SUBMIT" at bounding box center [456, 309] width 85 height 20
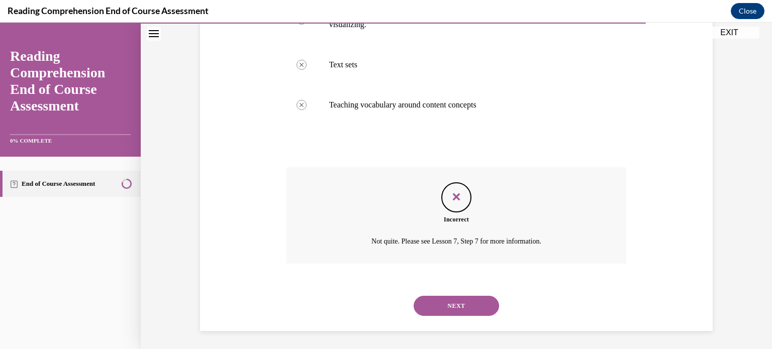
scroll to position [294, 0]
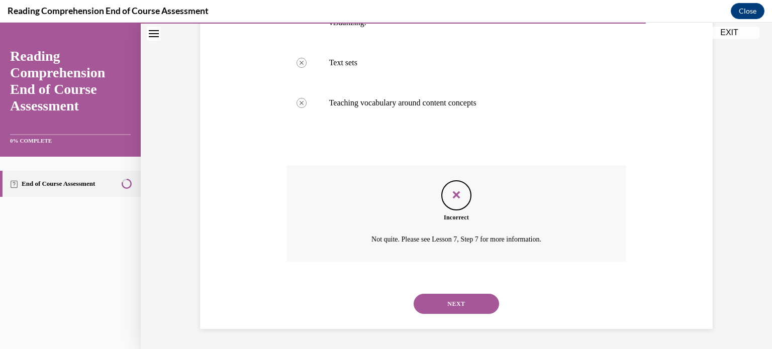
click at [458, 306] on button "NEXT" at bounding box center [456, 304] width 85 height 20
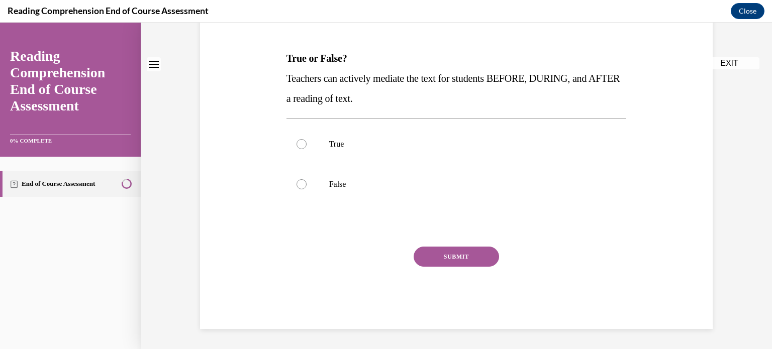
scroll to position [0, 0]
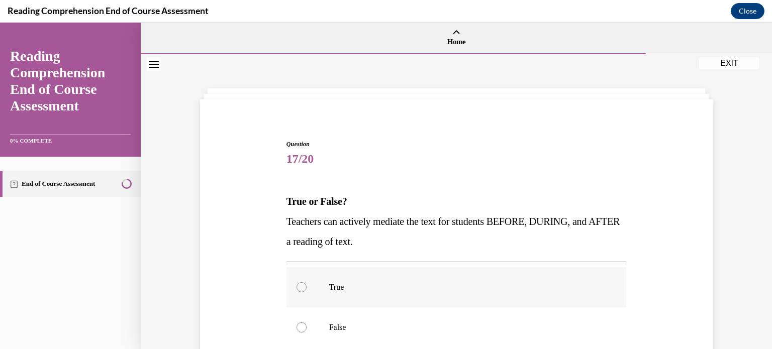
click at [459, 295] on label "True" at bounding box center [456, 287] width 340 height 40
click at [307, 292] on input "True" at bounding box center [301, 287] width 10 height 10
radio input "true"
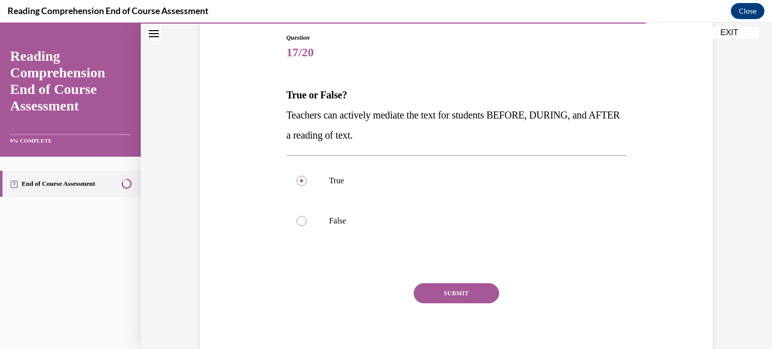
click at [458, 295] on button "SUBMIT" at bounding box center [456, 293] width 85 height 20
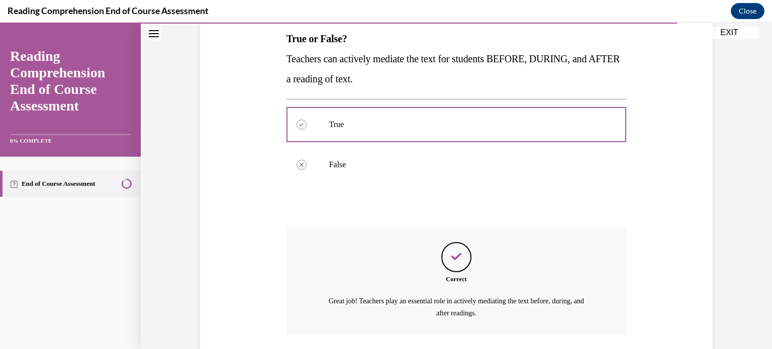
scroll to position [236, 0]
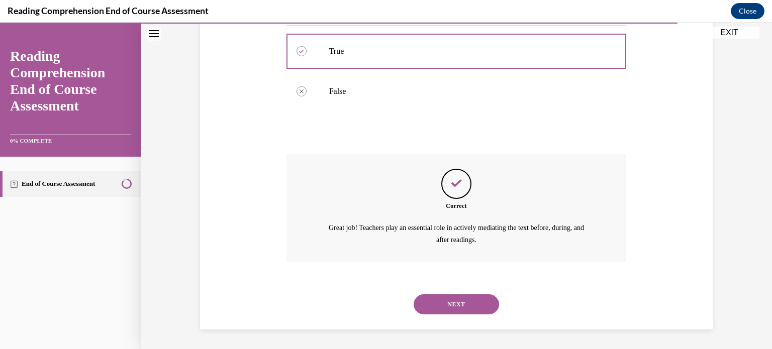
click at [456, 295] on button "NEXT" at bounding box center [456, 304] width 85 height 20
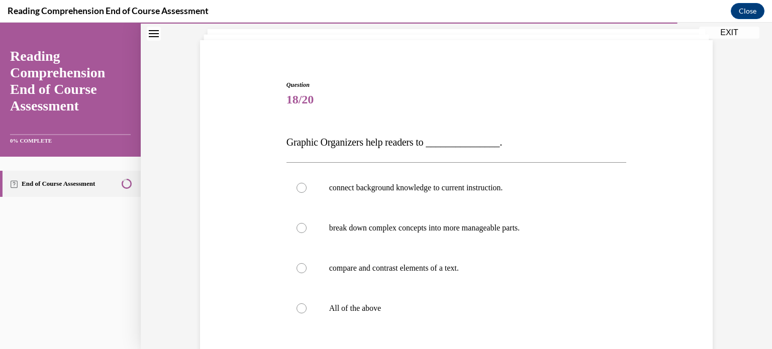
scroll to position [64, 0]
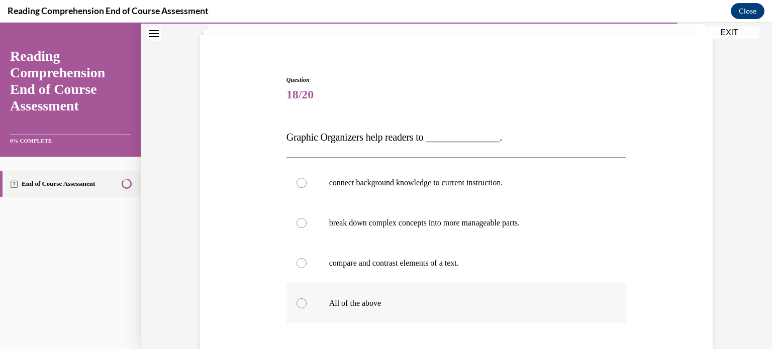
click at [434, 307] on p "All of the above" at bounding box center [465, 303] width 272 height 10
click at [307, 307] on input "All of the above" at bounding box center [301, 303] width 10 height 10
radio input "true"
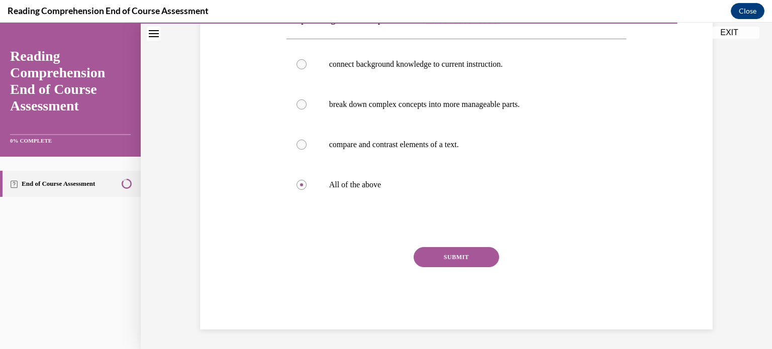
click at [455, 266] on button "SUBMIT" at bounding box center [456, 257] width 85 height 20
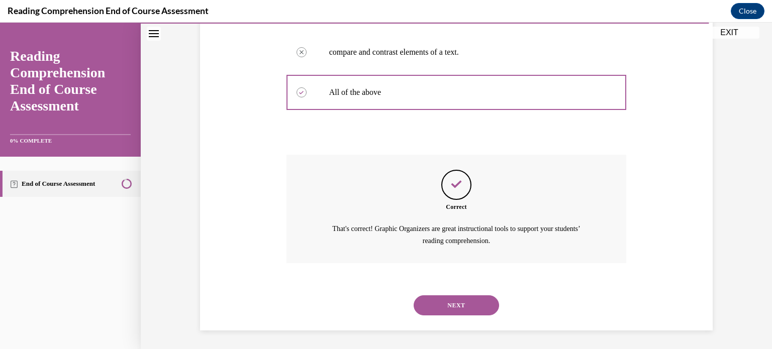
scroll to position [276, 0]
click at [446, 301] on button "NEXT" at bounding box center [456, 304] width 85 height 20
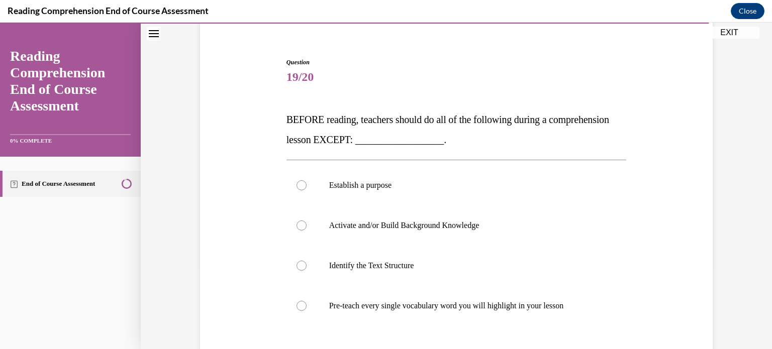
scroll to position [89, 0]
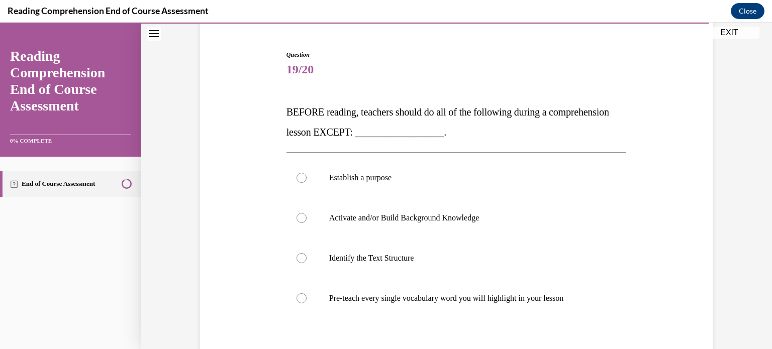
click at [446, 301] on p "Pre-teach every single vocabulary word you will highlight in your lesson" at bounding box center [465, 298] width 272 height 10
click at [307, 301] on input "Pre-teach every single vocabulary word you will highlight in your lesson" at bounding box center [301, 298] width 10 height 10
radio input "true"
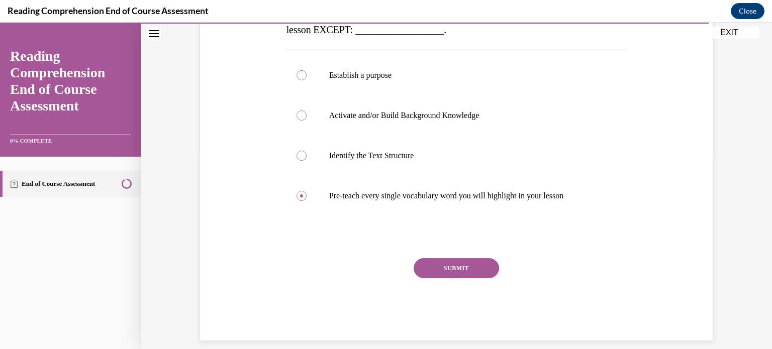
click at [463, 273] on button "SUBMIT" at bounding box center [456, 268] width 85 height 20
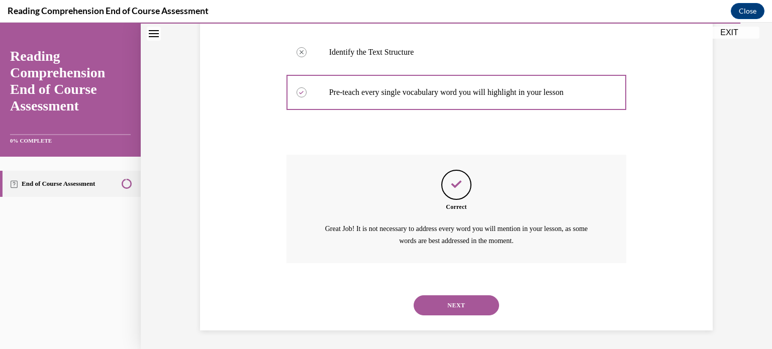
scroll to position [296, 0]
click at [460, 304] on button "NEXT" at bounding box center [456, 304] width 85 height 20
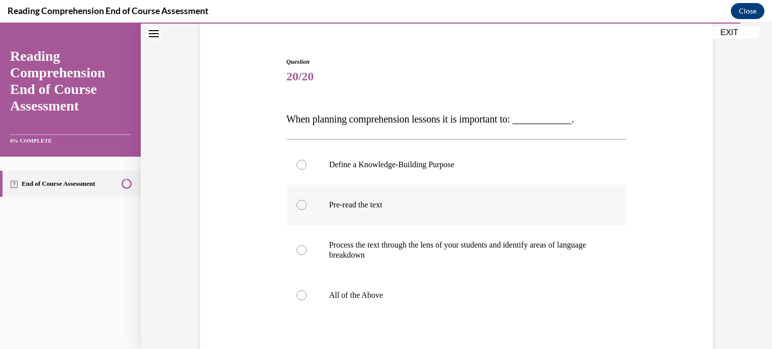
scroll to position [84, 0]
click at [436, 286] on label "All of the Above" at bounding box center [456, 294] width 340 height 40
click at [307, 289] on input "All of the Above" at bounding box center [301, 294] width 10 height 10
radio input "true"
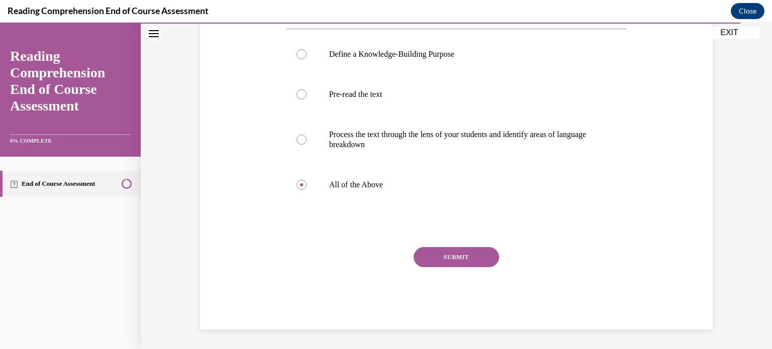
click at [449, 264] on button "SUBMIT" at bounding box center [456, 257] width 85 height 20
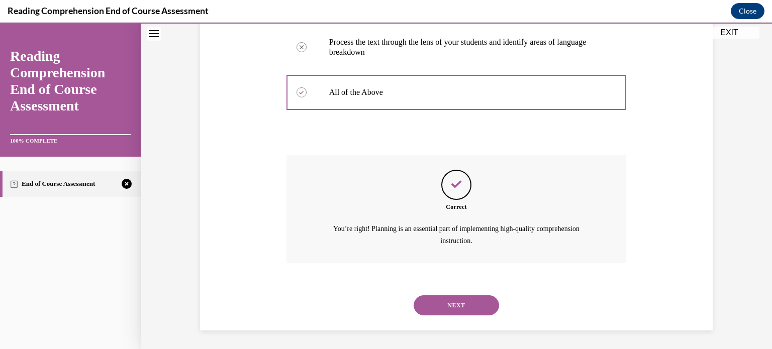
scroll to position [286, 0]
click at [445, 295] on button "NEXT" at bounding box center [456, 304] width 85 height 20
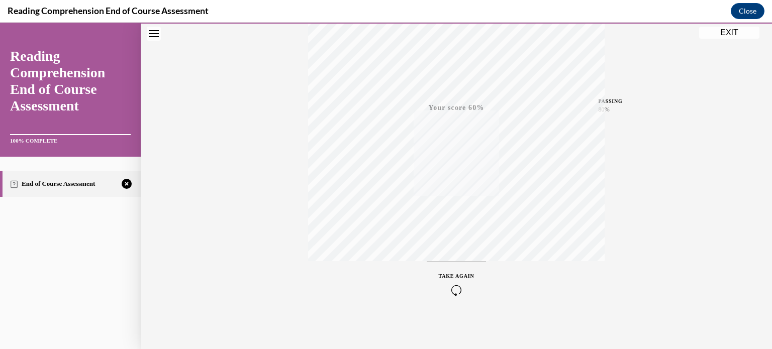
scroll to position [188, 0]
click at [456, 283] on icon "button" at bounding box center [457, 288] width 36 height 11
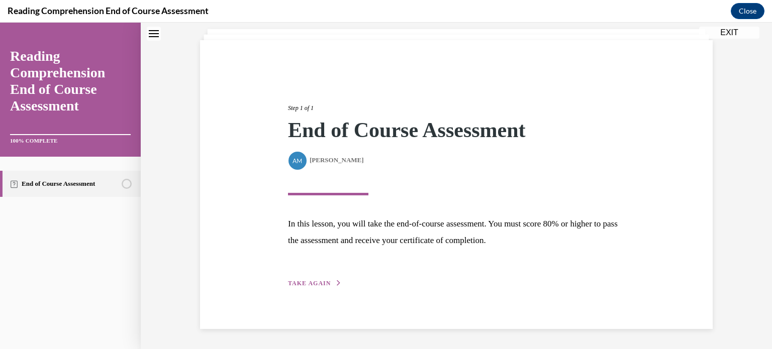
scroll to position [58, 0]
click at [336, 283] on icon "button" at bounding box center [339, 284] width 6 height 6
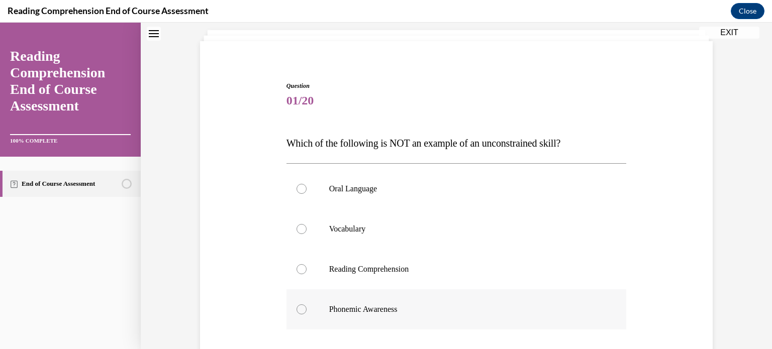
click at [299, 304] on label "Phonemic Awareness" at bounding box center [456, 309] width 340 height 40
click at [299, 305] on input "Phonemic Awareness" at bounding box center [301, 310] width 10 height 10
radio input "true"
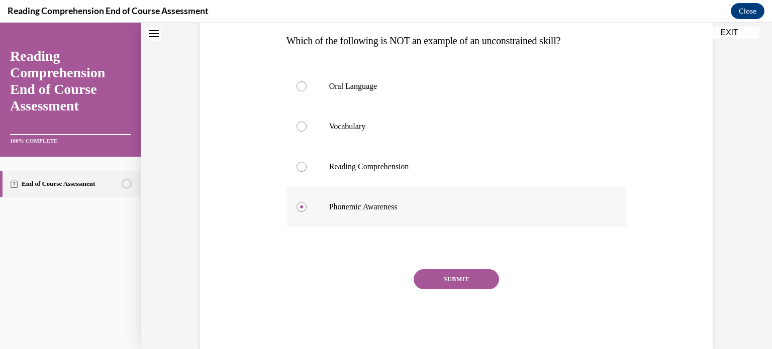
scroll to position [167, 0]
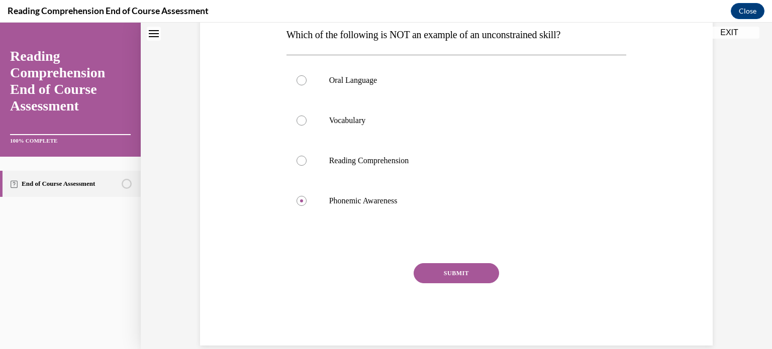
click at [432, 268] on button "SUBMIT" at bounding box center [456, 273] width 85 height 20
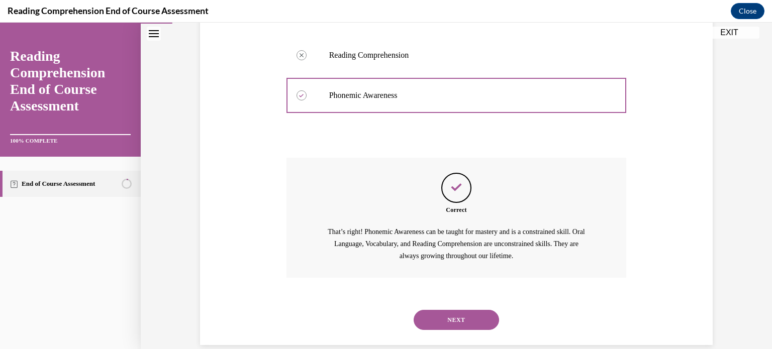
scroll to position [288, 0]
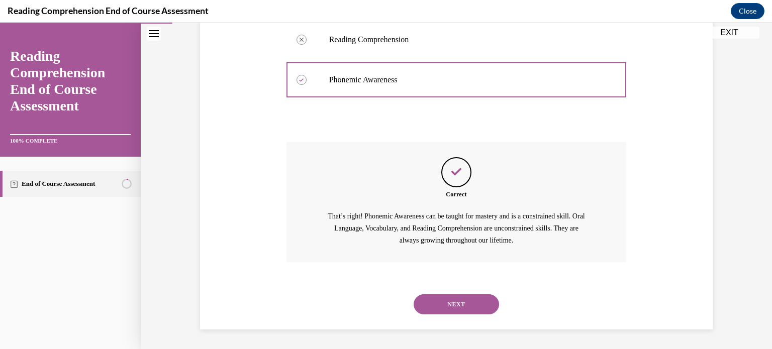
click at [443, 308] on button "NEXT" at bounding box center [456, 304] width 85 height 20
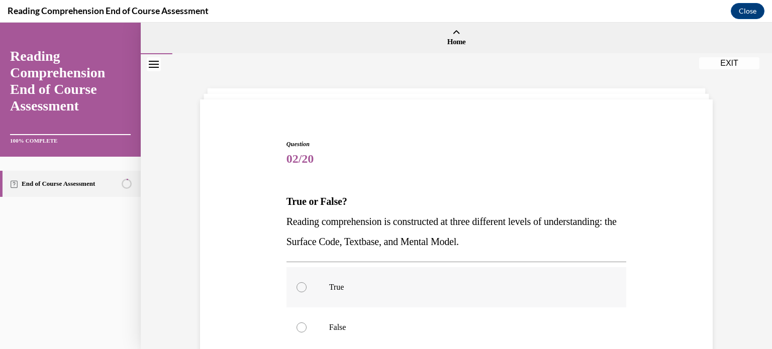
click at [431, 289] on p "True" at bounding box center [465, 287] width 272 height 10
click at [307, 289] on input "True" at bounding box center [301, 287] width 10 height 10
radio input "true"
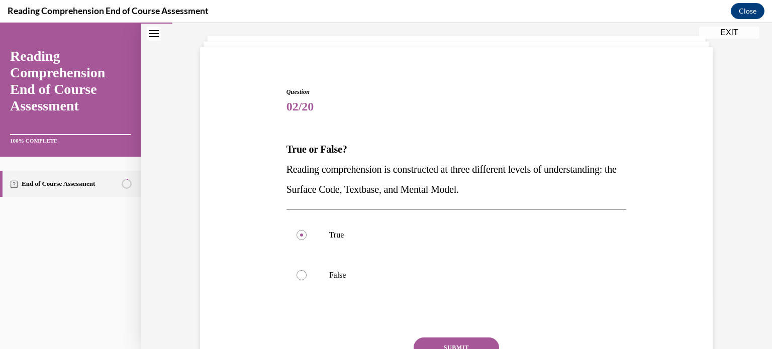
scroll to position [111, 0]
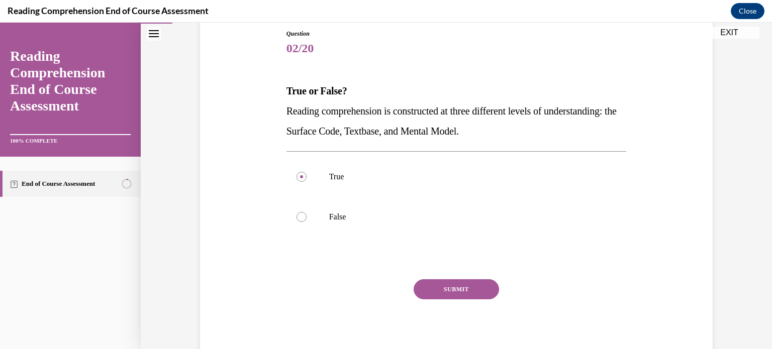
click at [445, 293] on button "SUBMIT" at bounding box center [456, 289] width 85 height 20
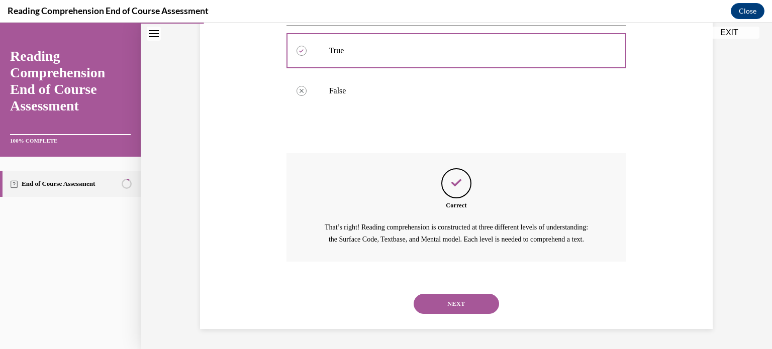
scroll to position [248, 0]
click at [452, 294] on button "NEXT" at bounding box center [456, 304] width 85 height 20
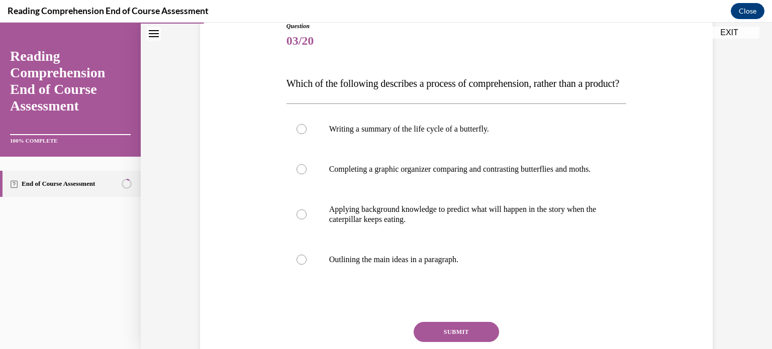
scroll to position [119, 0]
click at [423, 224] on p "Applying background knowledge to predict what will happen in the story when the…" at bounding box center [465, 214] width 272 height 20
click at [307, 219] on input "Applying background knowledge to predict what will happen in the story when the…" at bounding box center [301, 214] width 10 height 10
radio input "true"
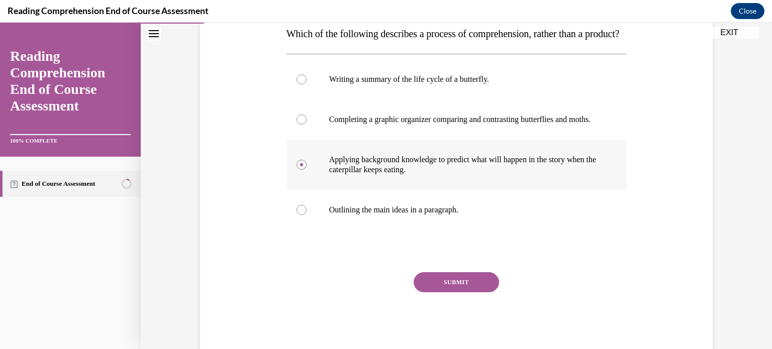
scroll to position [167, 0]
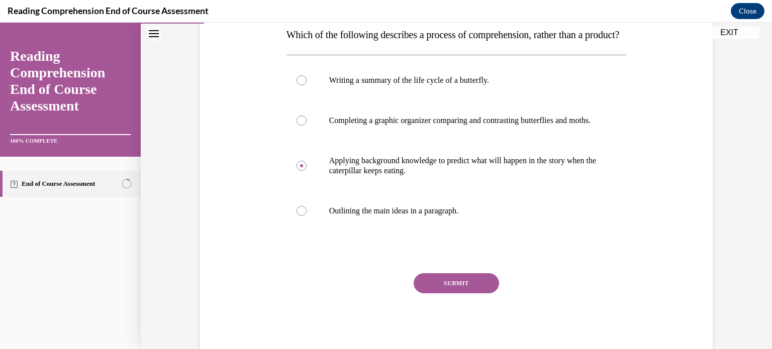
click at [442, 293] on button "SUBMIT" at bounding box center [456, 283] width 85 height 20
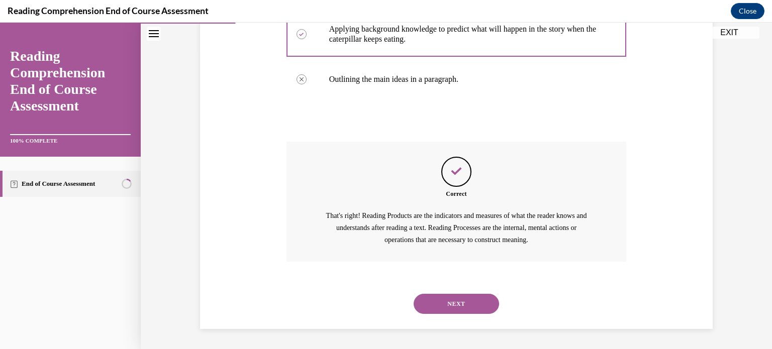
scroll to position [328, 0]
click at [452, 301] on button "NEXT" at bounding box center [456, 304] width 85 height 20
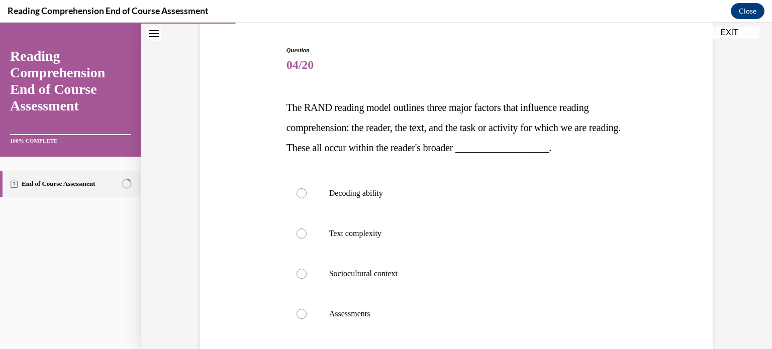
scroll to position [94, 0]
click at [440, 279] on label "Sociocultural context" at bounding box center [456, 273] width 340 height 40
click at [307, 278] on input "Sociocultural context" at bounding box center [301, 273] width 10 height 10
radio input "true"
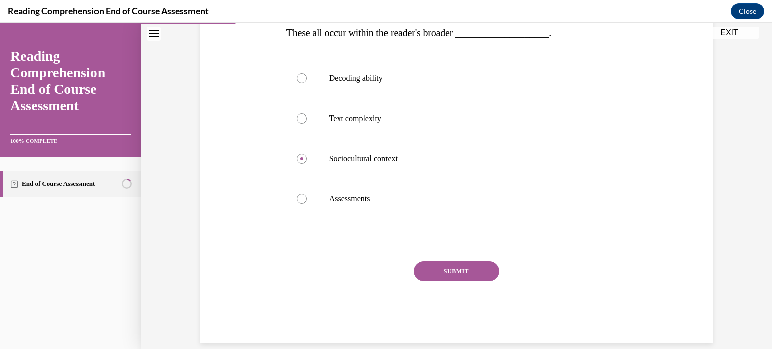
click at [441, 274] on button "SUBMIT" at bounding box center [456, 271] width 85 height 20
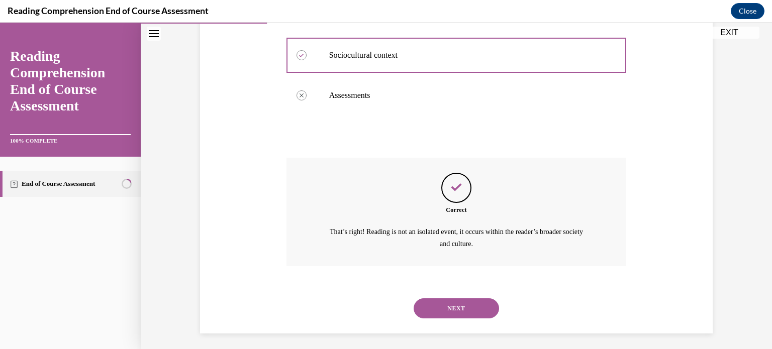
scroll to position [317, 0]
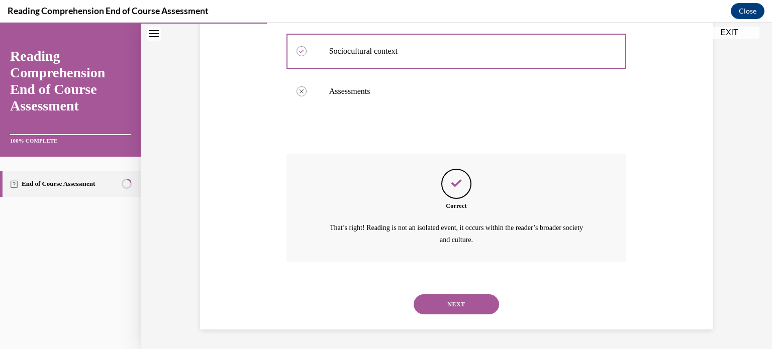
click at [432, 307] on button "NEXT" at bounding box center [456, 304] width 85 height 20
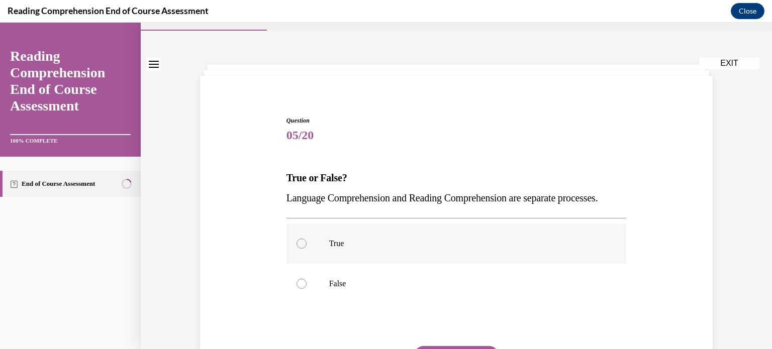
scroll to position [24, 0]
click at [366, 248] on p "True" at bounding box center [465, 243] width 272 height 10
click at [307, 248] on input "True" at bounding box center [301, 243] width 10 height 10
radio input "true"
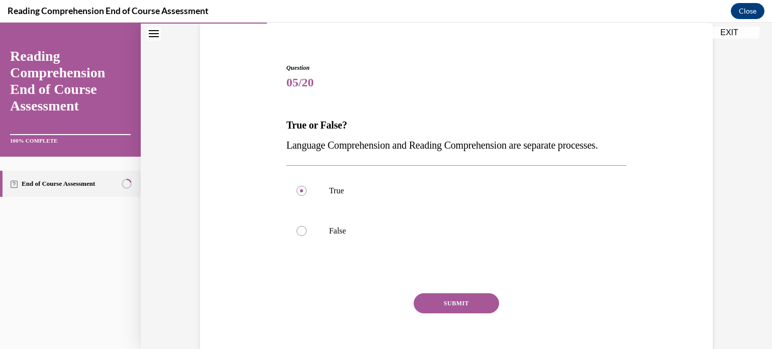
click at [436, 314] on button "SUBMIT" at bounding box center [456, 303] width 85 height 20
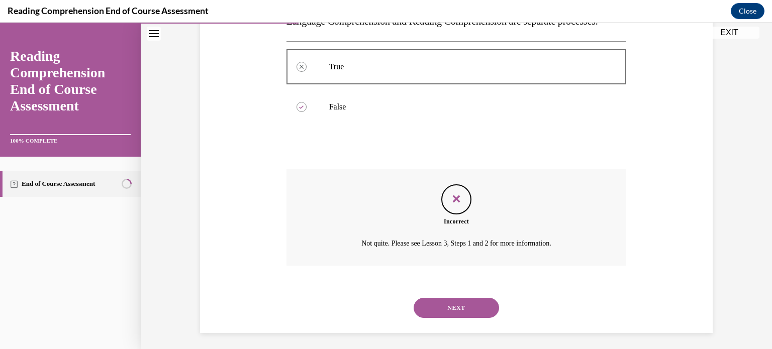
scroll to position [224, 0]
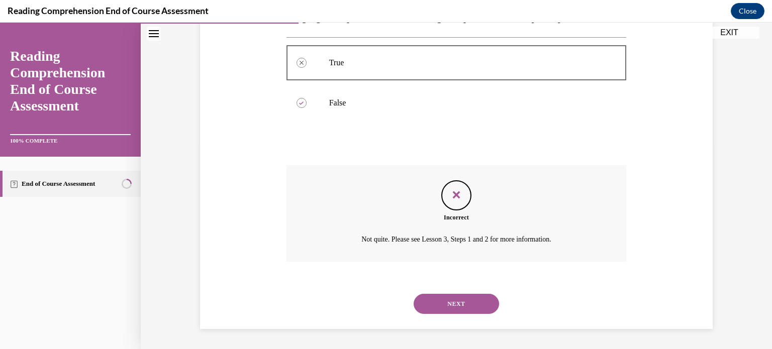
click at [454, 305] on button "NEXT" at bounding box center [456, 304] width 85 height 20
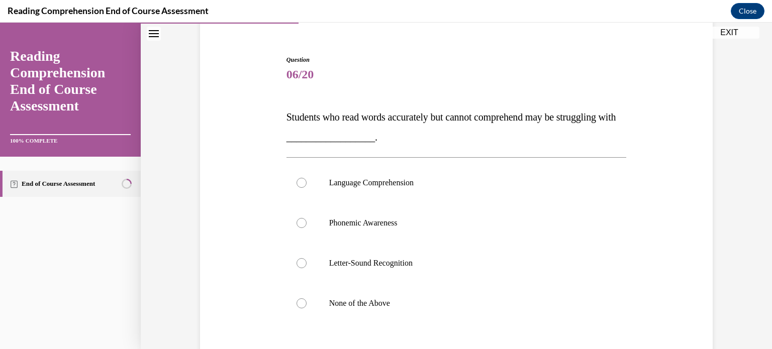
scroll to position [84, 0]
click at [380, 190] on label "Language Comprehension" at bounding box center [456, 183] width 340 height 40
click at [307, 188] on input "Language Comprehension" at bounding box center [301, 183] width 10 height 10
radio input "true"
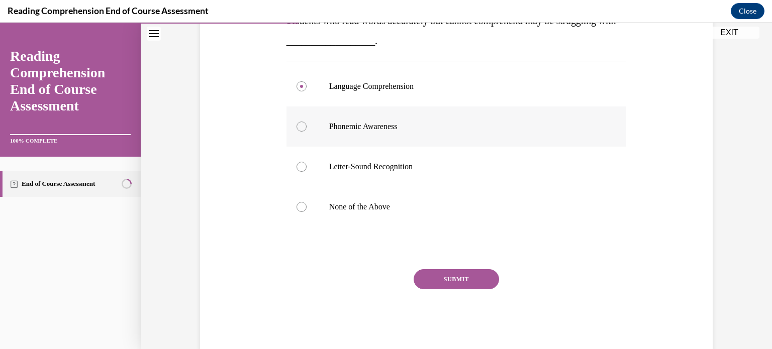
scroll to position [186, 0]
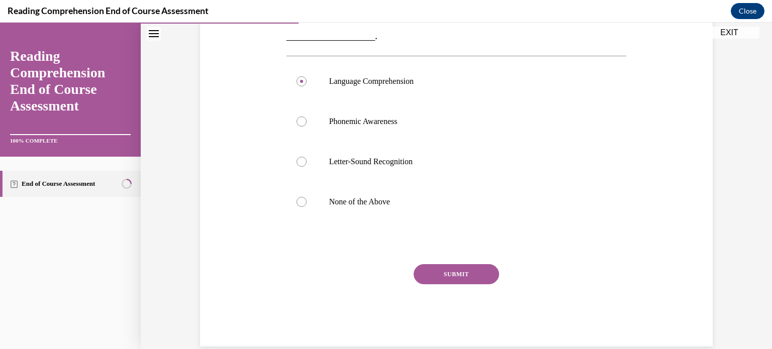
click at [443, 278] on button "SUBMIT" at bounding box center [456, 274] width 85 height 20
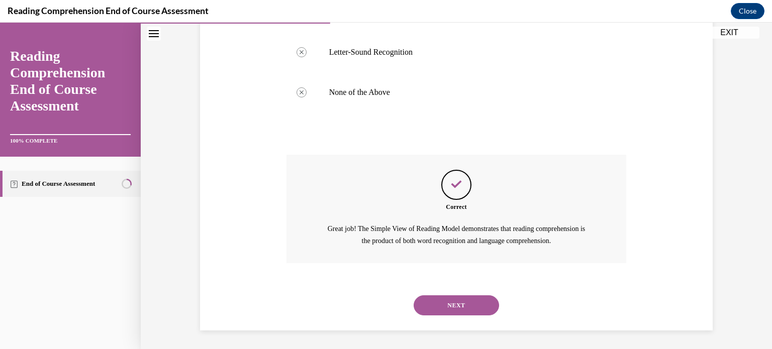
scroll to position [296, 0]
click at [440, 293] on div "NEXT" at bounding box center [456, 304] width 340 height 40
click at [436, 301] on button "NEXT" at bounding box center [456, 304] width 85 height 20
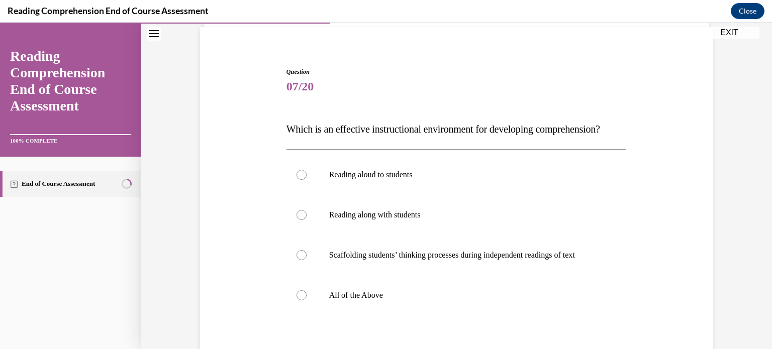
scroll to position [78, 0]
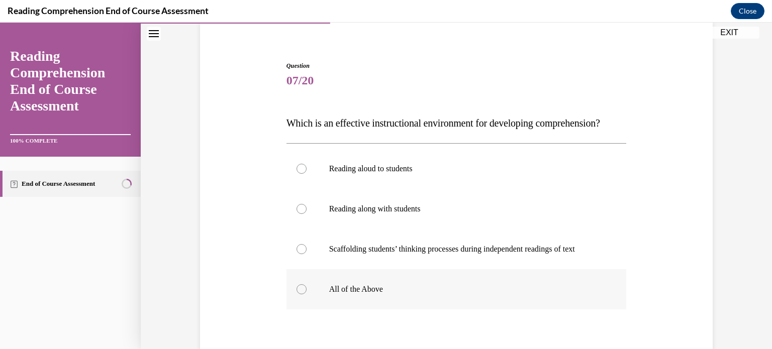
click at [320, 310] on label "All of the Above" at bounding box center [456, 289] width 340 height 40
click at [307, 294] on input "All of the Above" at bounding box center [301, 289] width 10 height 10
radio input "true"
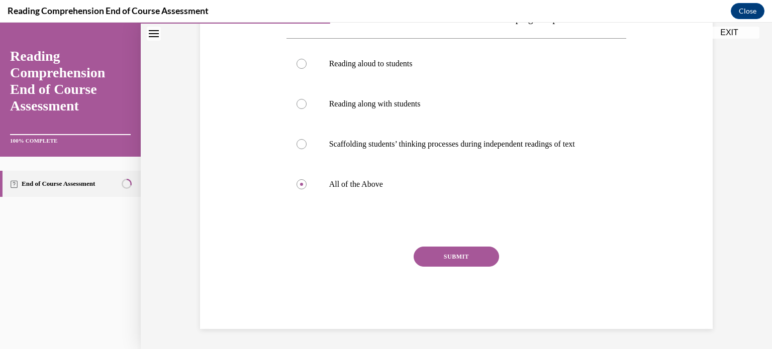
click at [436, 258] on button "SUBMIT" at bounding box center [456, 257] width 85 height 20
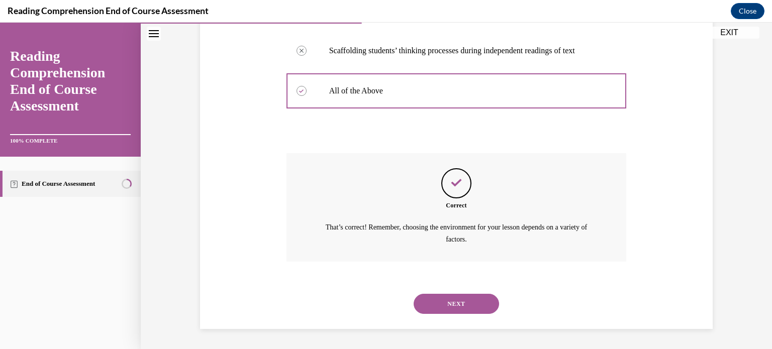
scroll to position [296, 0]
click at [451, 296] on button "NEXT" at bounding box center [456, 304] width 85 height 20
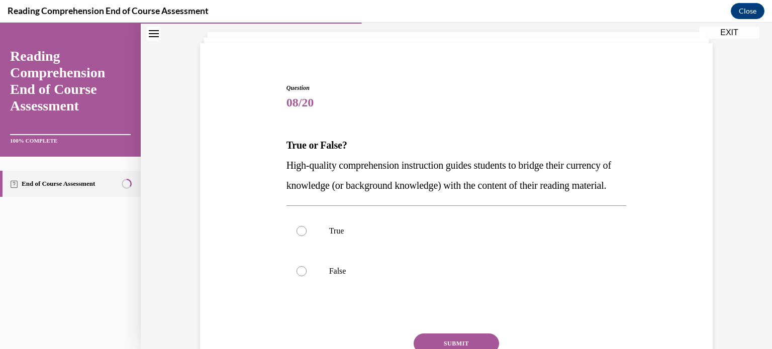
scroll to position [58, 0]
click at [323, 243] on label "True" at bounding box center [456, 230] width 340 height 40
click at [307, 235] on input "True" at bounding box center [301, 230] width 10 height 10
radio input "true"
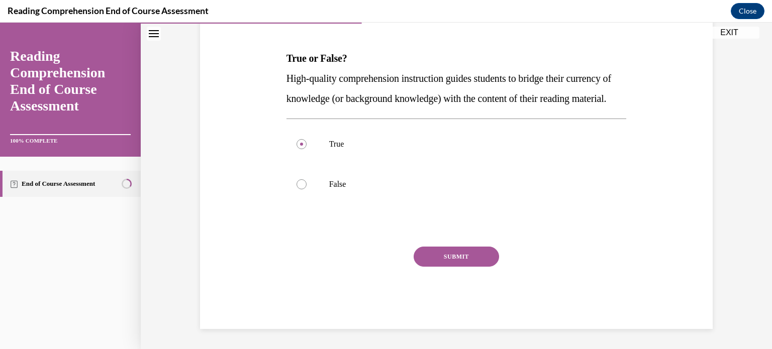
click at [443, 256] on button "SUBMIT" at bounding box center [456, 257] width 85 height 20
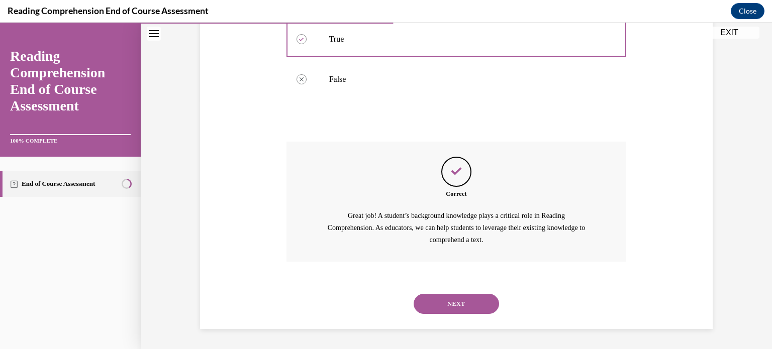
scroll to position [268, 0]
click at [445, 297] on button "NEXT" at bounding box center [456, 304] width 85 height 20
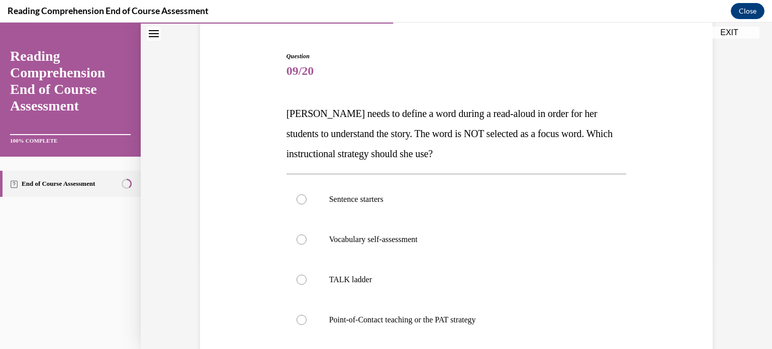
scroll to position [88, 0]
click at [436, 308] on label "Point-of-Contact teaching or the PAT strategy" at bounding box center [456, 319] width 340 height 40
click at [307, 315] on input "Point-of-Contact teaching or the PAT strategy" at bounding box center [301, 320] width 10 height 10
radio input "true"
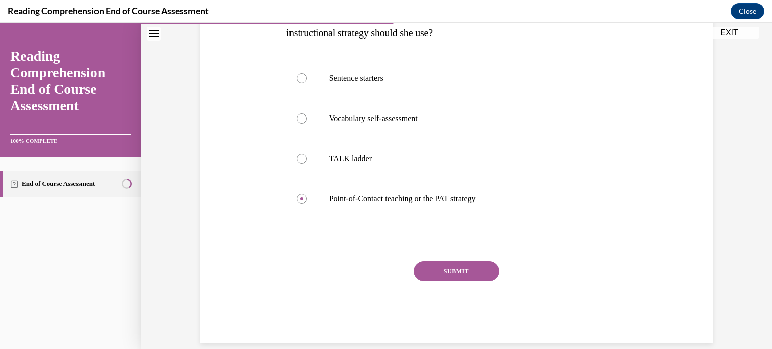
click at [453, 270] on button "SUBMIT" at bounding box center [456, 271] width 85 height 20
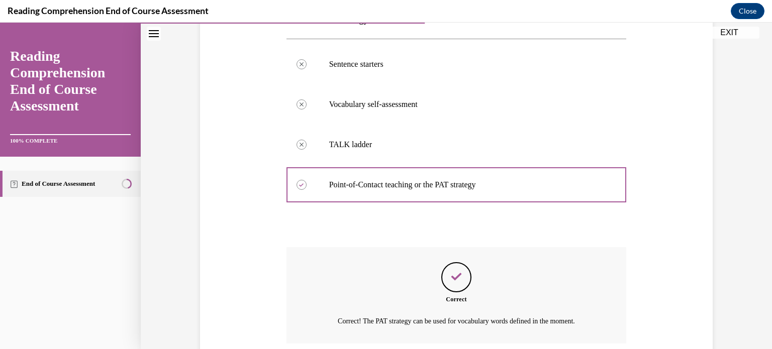
scroll to position [305, 0]
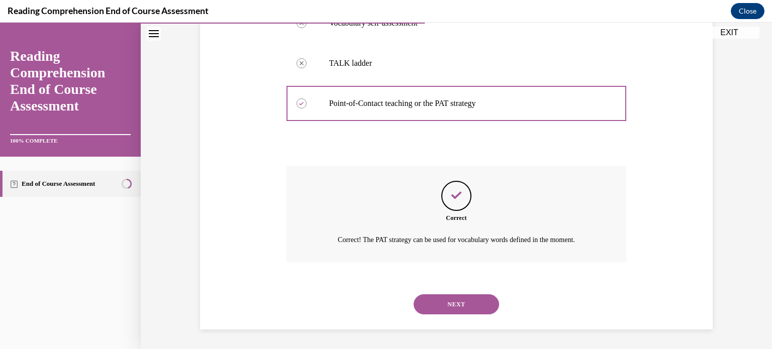
click at [438, 300] on button "NEXT" at bounding box center [456, 304] width 85 height 20
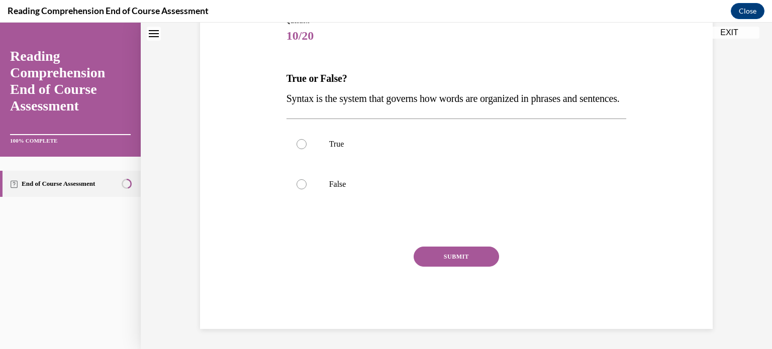
scroll to position [0, 0]
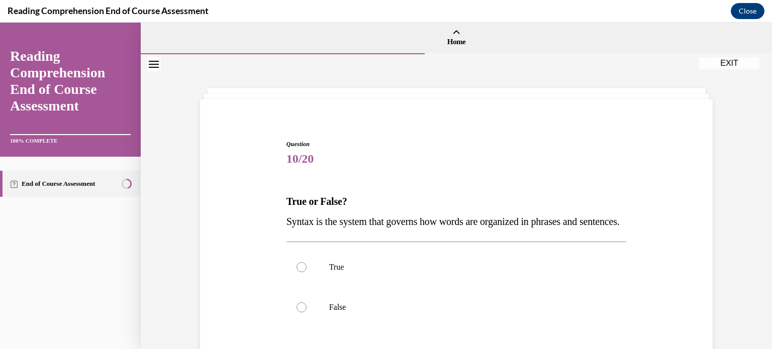
click at [438, 287] on label "True" at bounding box center [456, 267] width 340 height 40
click at [307, 272] on input "True" at bounding box center [301, 267] width 10 height 10
radio input "true"
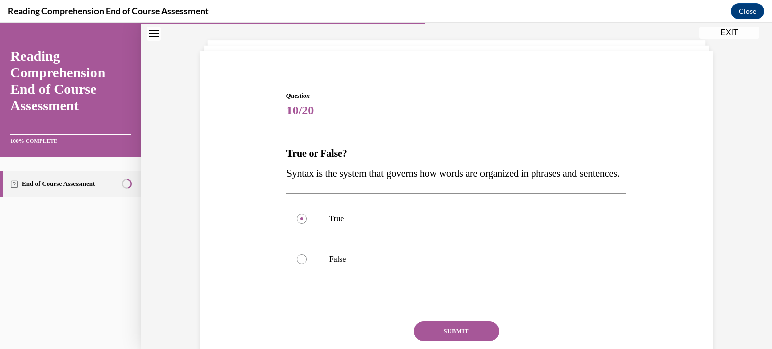
scroll to position [66, 0]
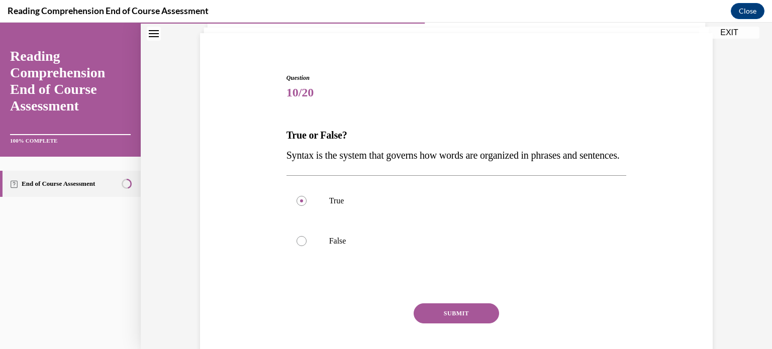
click at [434, 324] on button "SUBMIT" at bounding box center [456, 314] width 85 height 20
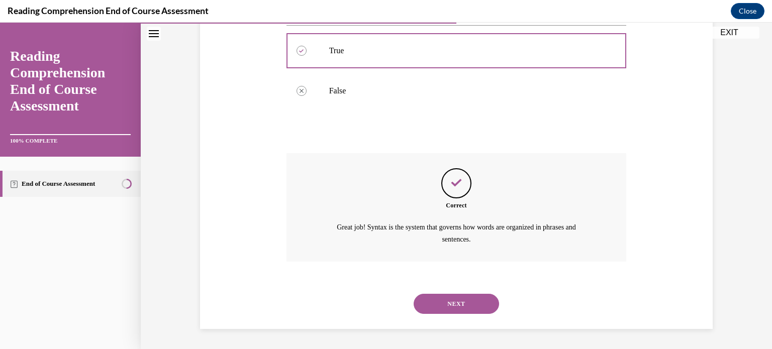
scroll to position [236, 0]
click at [461, 301] on button "NEXT" at bounding box center [456, 304] width 85 height 20
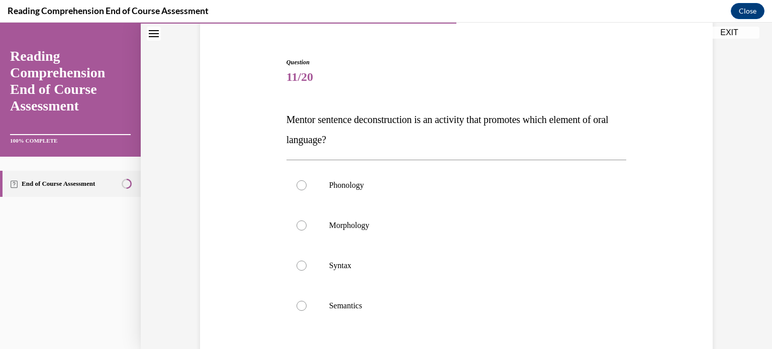
scroll to position [81, 0]
click at [410, 275] on label "Syntax" at bounding box center [456, 266] width 340 height 40
click at [307, 271] on input "Syntax" at bounding box center [301, 266] width 10 height 10
radio input "true"
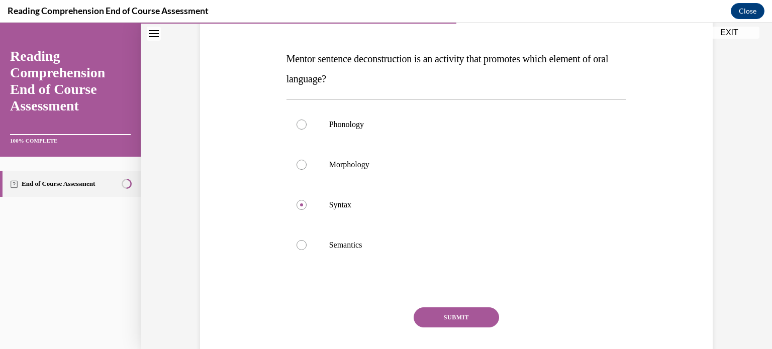
click at [440, 309] on button "SUBMIT" at bounding box center [456, 318] width 85 height 20
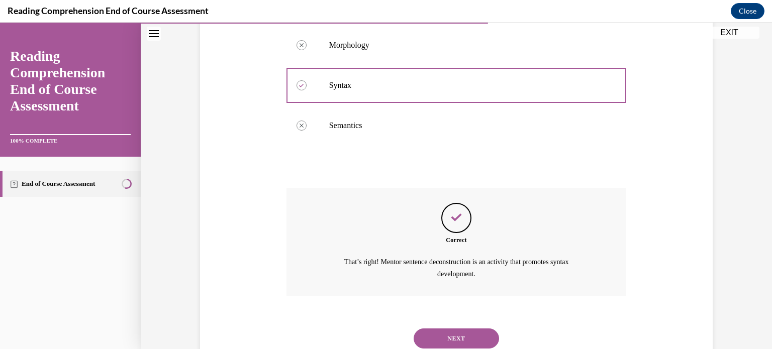
scroll to position [296, 0]
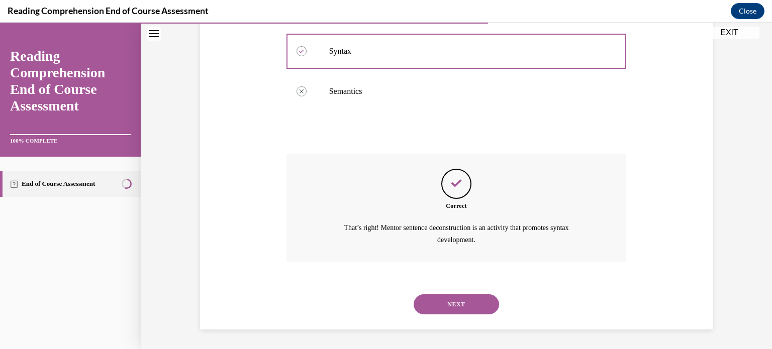
click at [440, 309] on button "NEXT" at bounding box center [456, 304] width 85 height 20
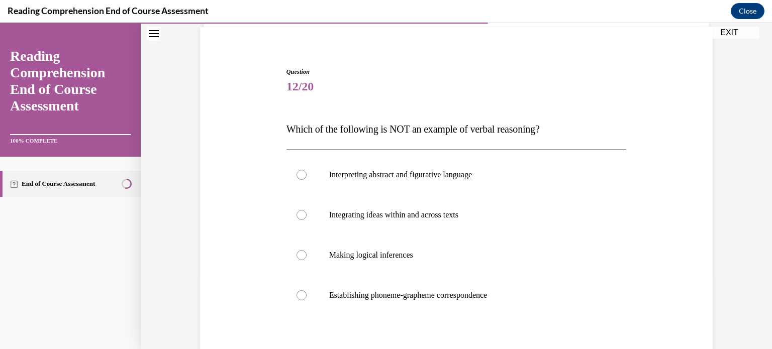
scroll to position [72, 0]
click at [444, 305] on label "Establishing phoneme-grapheme correspondence" at bounding box center [456, 295] width 340 height 40
click at [307, 300] on input "Establishing phoneme-grapheme correspondence" at bounding box center [301, 295] width 10 height 10
radio input "true"
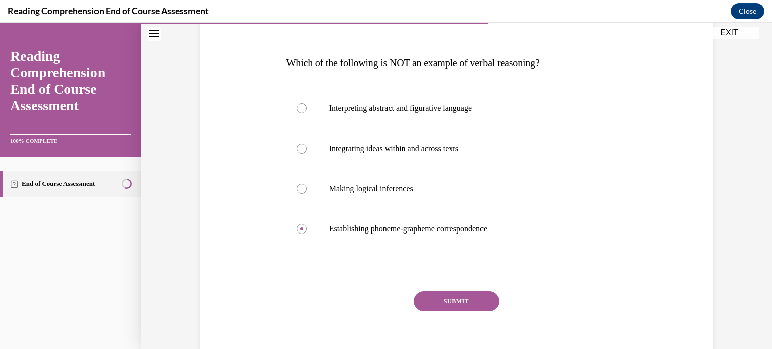
click at [444, 303] on button "SUBMIT" at bounding box center [456, 301] width 85 height 20
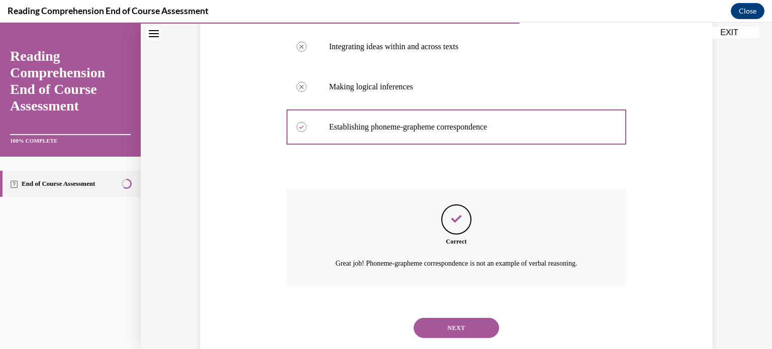
scroll to position [264, 0]
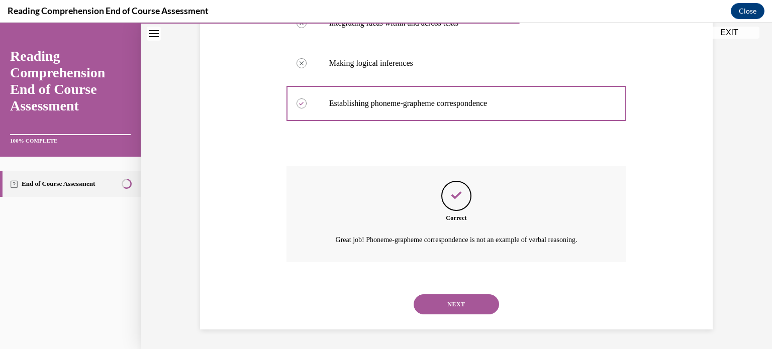
click at [444, 303] on button "NEXT" at bounding box center [456, 304] width 85 height 20
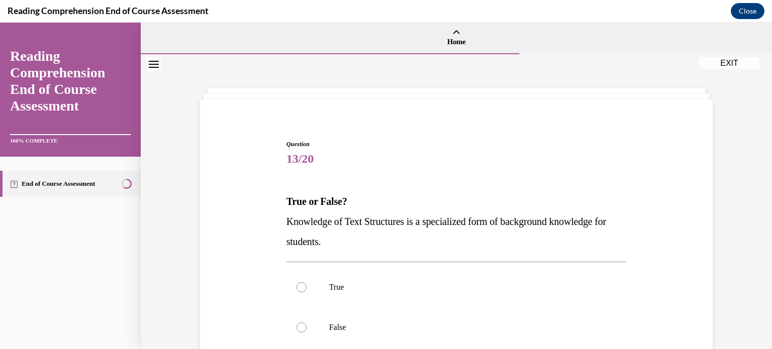
click at [444, 303] on label "True" at bounding box center [456, 287] width 340 height 40
click at [307, 292] on input "True" at bounding box center [301, 287] width 10 height 10
radio input "true"
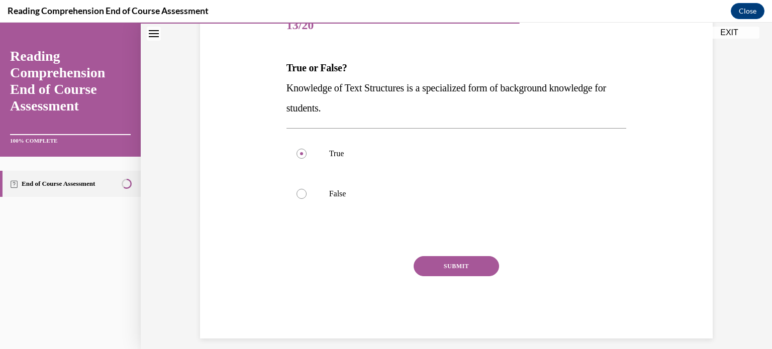
scroll to position [135, 0]
click at [449, 269] on button "SUBMIT" at bounding box center [456, 265] width 85 height 20
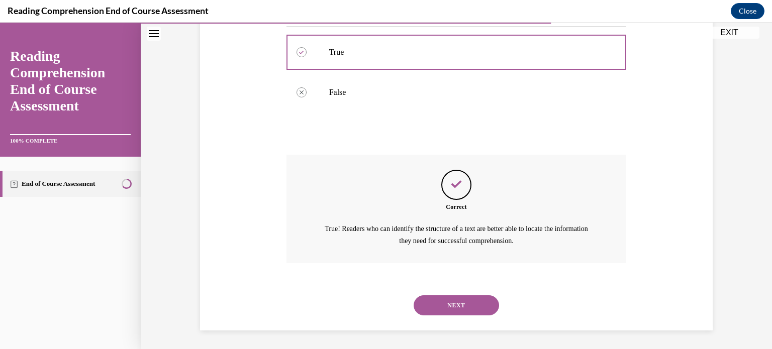
scroll to position [236, 0]
click at [440, 297] on button "NEXT" at bounding box center [456, 304] width 85 height 20
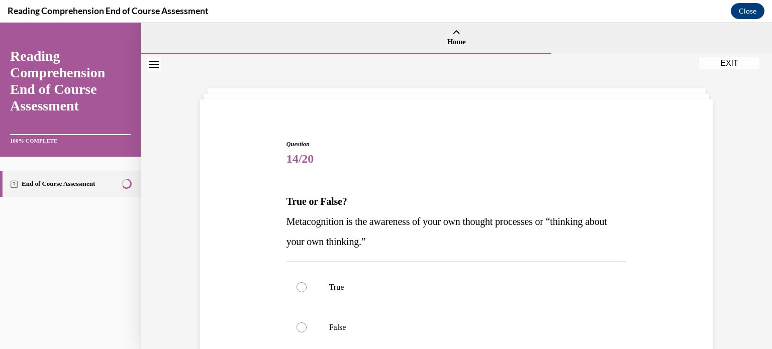
click at [440, 297] on label "True" at bounding box center [456, 287] width 340 height 40
click at [307, 292] on input "True" at bounding box center [301, 287] width 10 height 10
radio input "true"
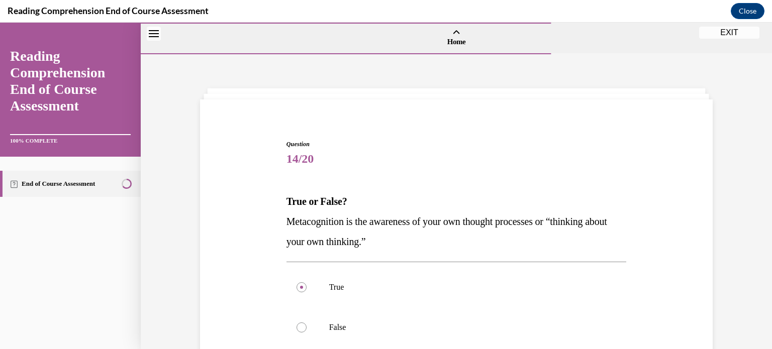
scroll to position [125, 0]
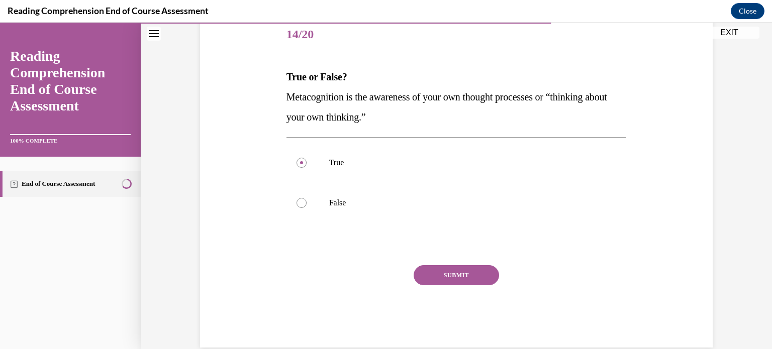
click at [442, 269] on button "SUBMIT" at bounding box center [456, 275] width 85 height 20
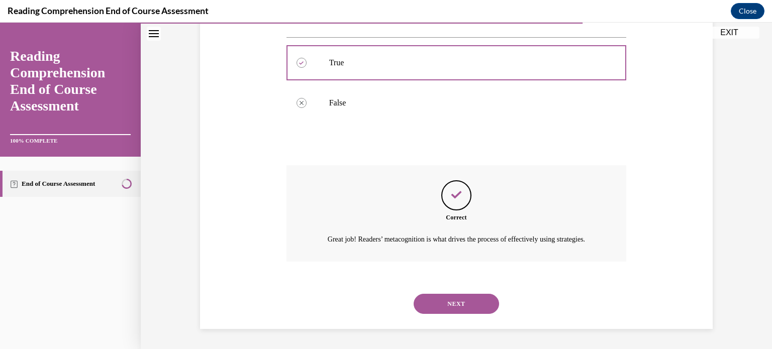
scroll to position [236, 0]
click at [430, 300] on button "NEXT" at bounding box center [456, 304] width 85 height 20
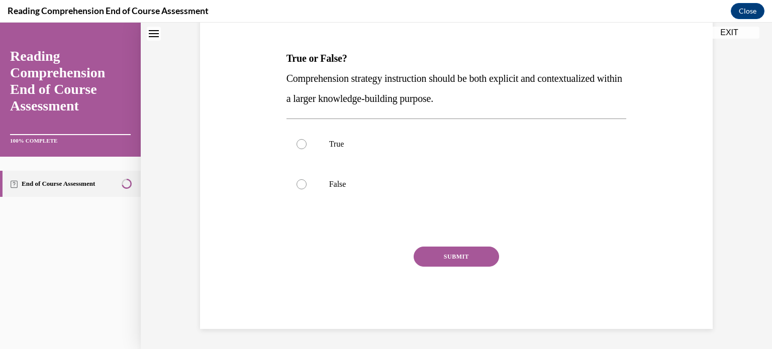
scroll to position [0, 0]
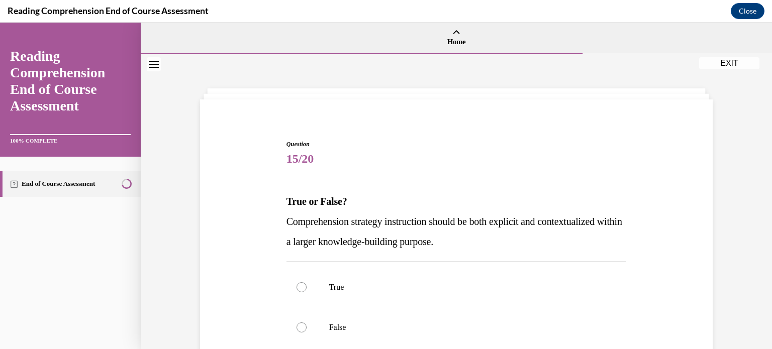
click at [430, 300] on label "True" at bounding box center [456, 287] width 340 height 40
click at [307, 292] on input "True" at bounding box center [301, 287] width 10 height 10
radio input "true"
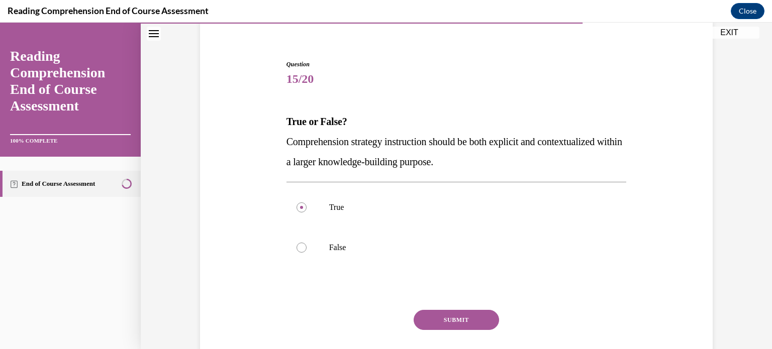
scroll to position [84, 0]
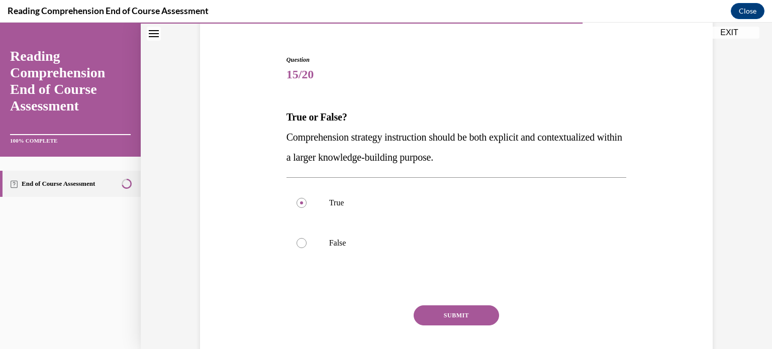
click at [431, 308] on button "SUBMIT" at bounding box center [456, 316] width 85 height 20
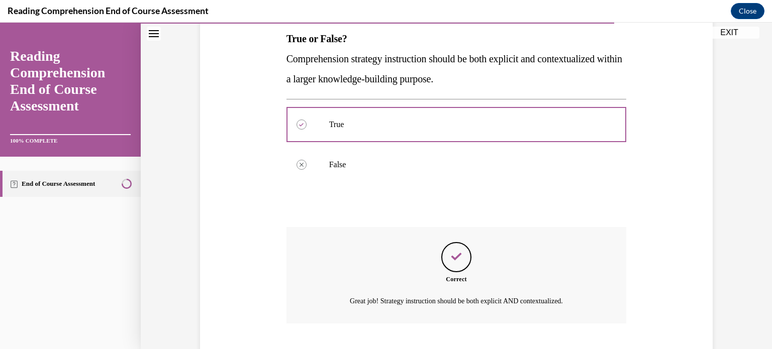
scroll to position [224, 0]
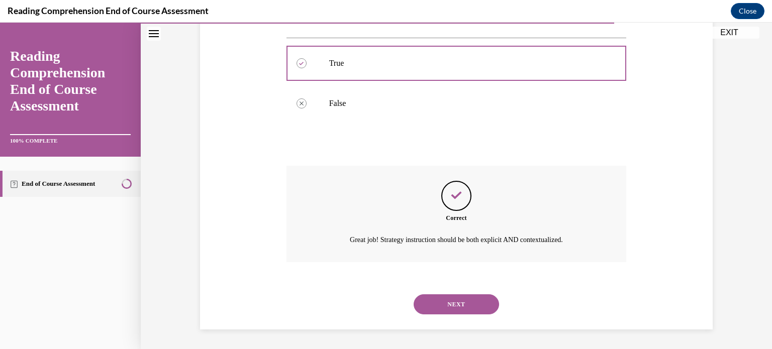
click at [431, 308] on button "NEXT" at bounding box center [456, 304] width 85 height 20
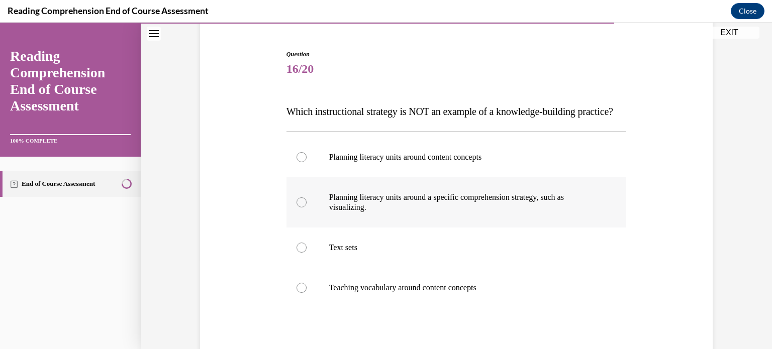
scroll to position [98, 0]
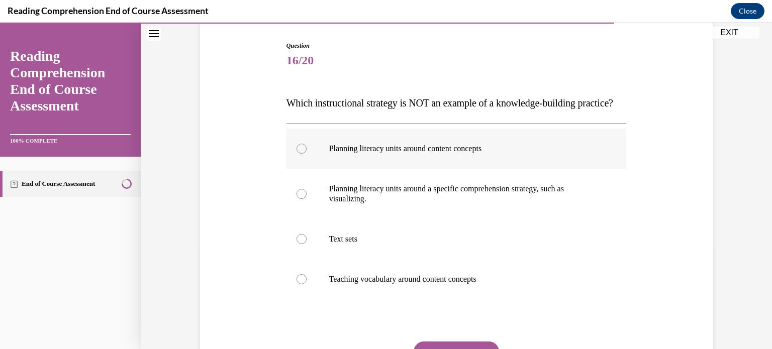
click at [456, 154] on p "Planning literacy units around content concepts" at bounding box center [465, 149] width 272 height 10
click at [307, 154] on input "Planning literacy units around content concepts" at bounding box center [301, 149] width 10 height 10
radio input "true"
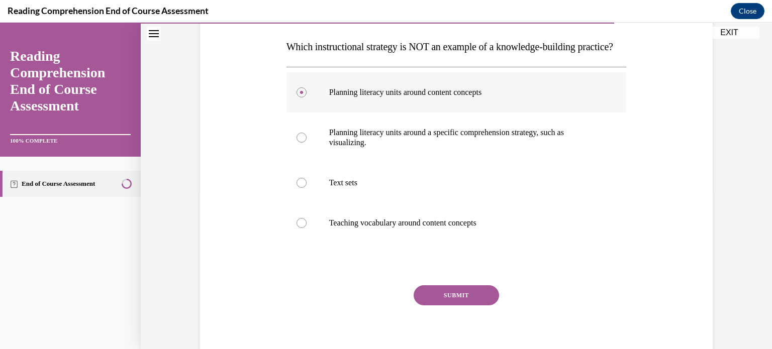
scroll to position [160, 0]
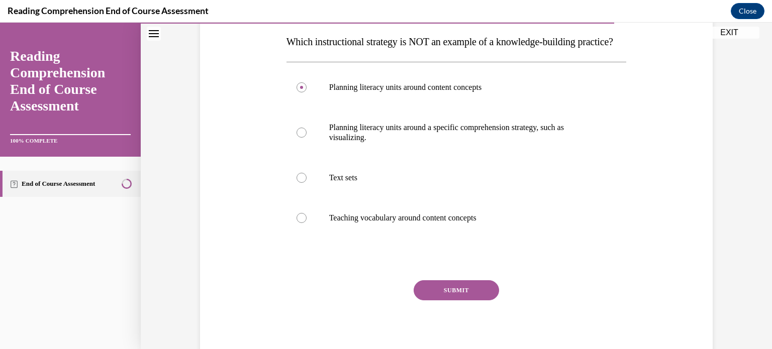
click at [442, 300] on button "SUBMIT" at bounding box center [456, 290] width 85 height 20
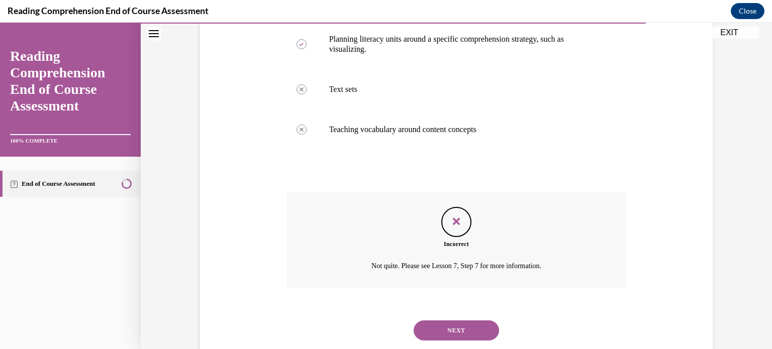
scroll to position [286, 0]
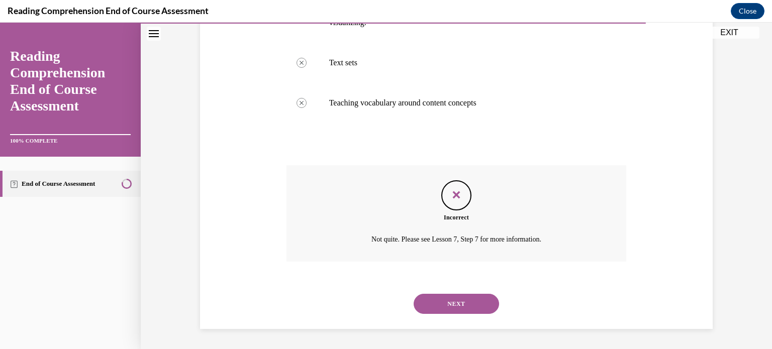
click at [445, 313] on button "NEXT" at bounding box center [456, 304] width 85 height 20
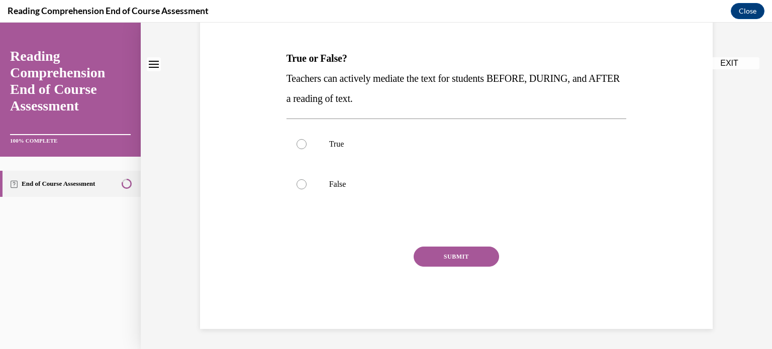
scroll to position [0, 0]
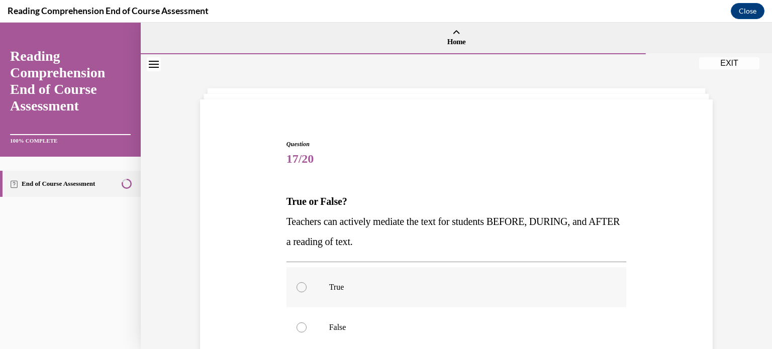
click at [453, 288] on p "True" at bounding box center [465, 287] width 272 height 10
click at [307, 288] on input "True" at bounding box center [301, 287] width 10 height 10
radio input "true"
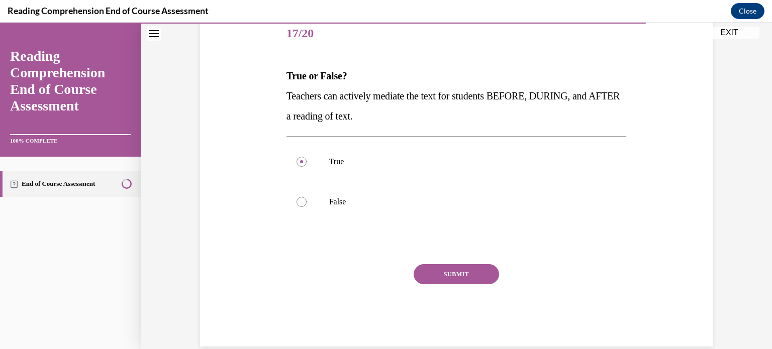
click at [457, 278] on button "SUBMIT" at bounding box center [456, 274] width 85 height 20
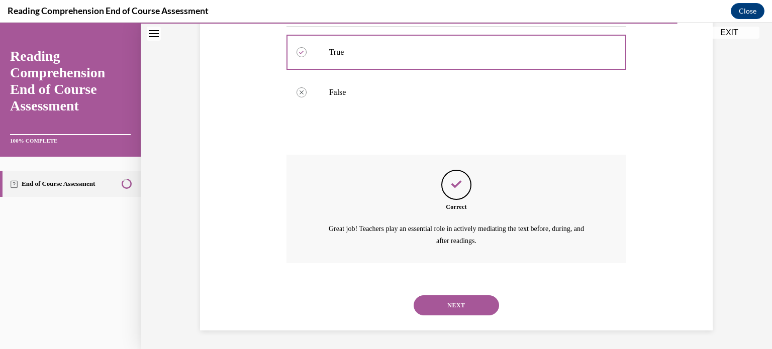
scroll to position [236, 0]
click at [451, 295] on button "NEXT" at bounding box center [456, 304] width 85 height 20
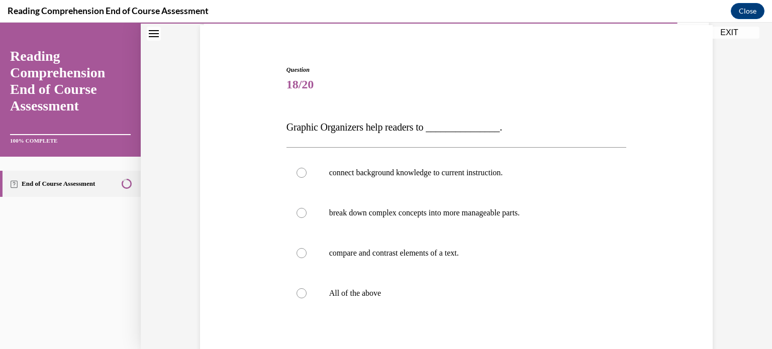
scroll to position [74, 0]
click at [451, 295] on p "All of the above" at bounding box center [465, 293] width 272 height 10
click at [307, 295] on input "All of the above" at bounding box center [301, 293] width 10 height 10
radio input "true"
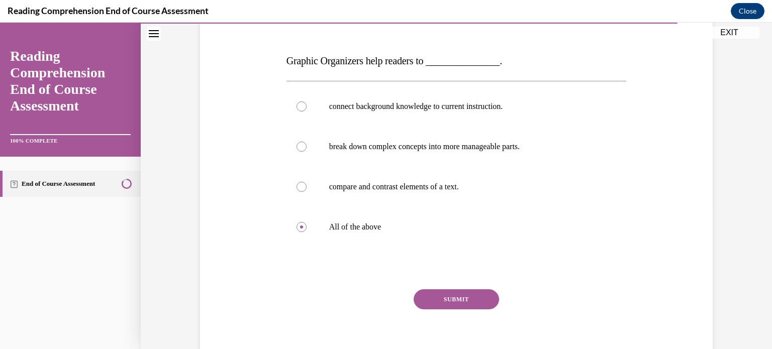
click at [449, 296] on button "SUBMIT" at bounding box center [456, 299] width 85 height 20
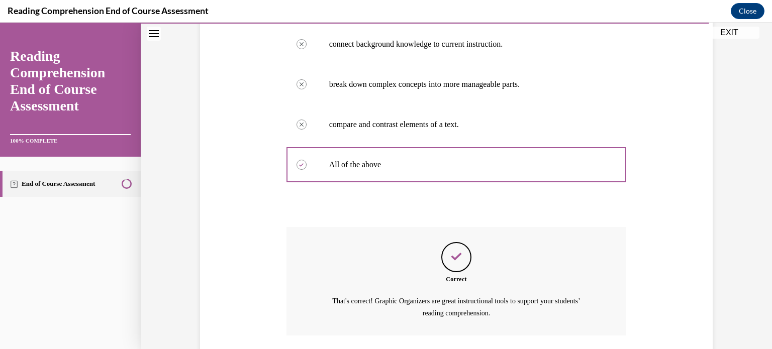
scroll to position [276, 0]
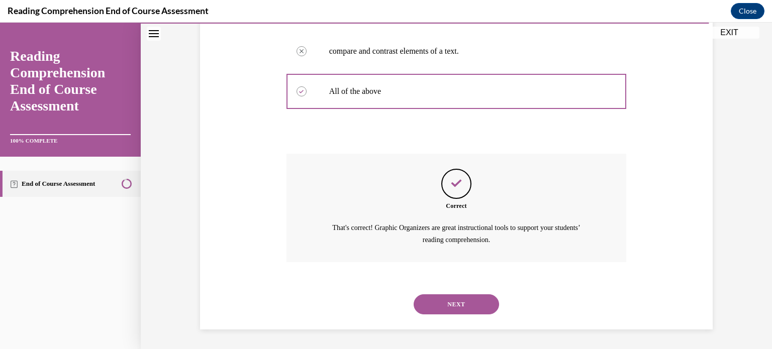
click at [449, 296] on button "NEXT" at bounding box center [456, 304] width 85 height 20
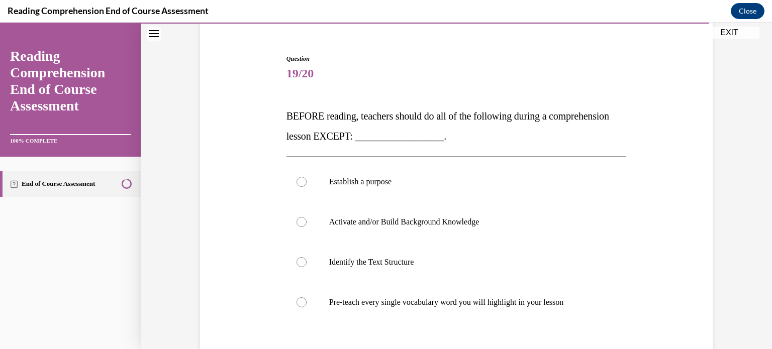
scroll to position [86, 0]
click at [449, 296] on p "Pre-teach every single vocabulary word you will highlight in your lesson" at bounding box center [465, 301] width 272 height 10
click at [307, 296] on input "Pre-teach every single vocabulary word you will highlight in your lesson" at bounding box center [301, 301] width 10 height 10
radio input "true"
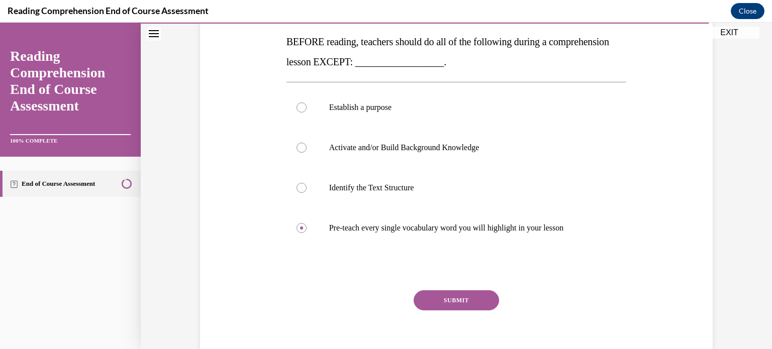
click at [449, 296] on button "SUBMIT" at bounding box center [456, 300] width 85 height 20
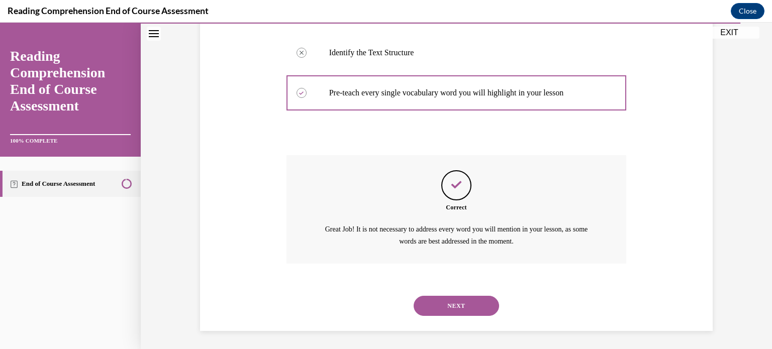
scroll to position [296, 0]
click at [449, 296] on button "NEXT" at bounding box center [456, 304] width 85 height 20
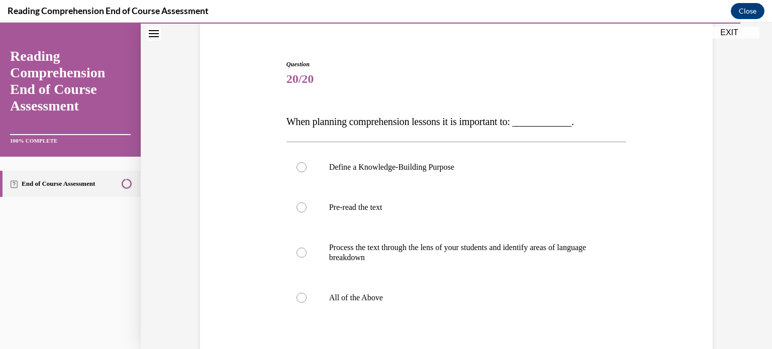
scroll to position [82, 0]
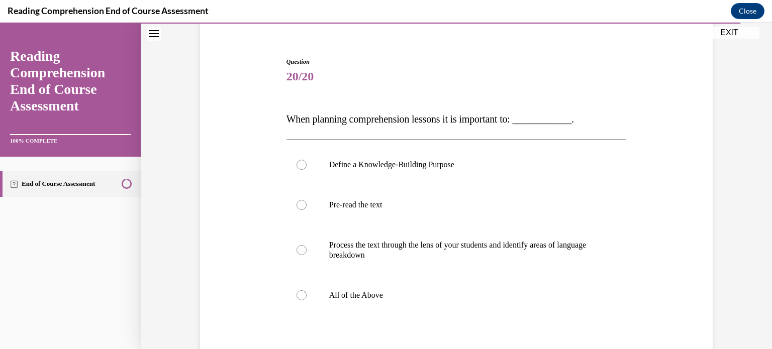
click at [449, 296] on p "All of the Above" at bounding box center [465, 295] width 272 height 10
click at [307, 296] on input "All of the Above" at bounding box center [301, 295] width 10 height 10
radio input "true"
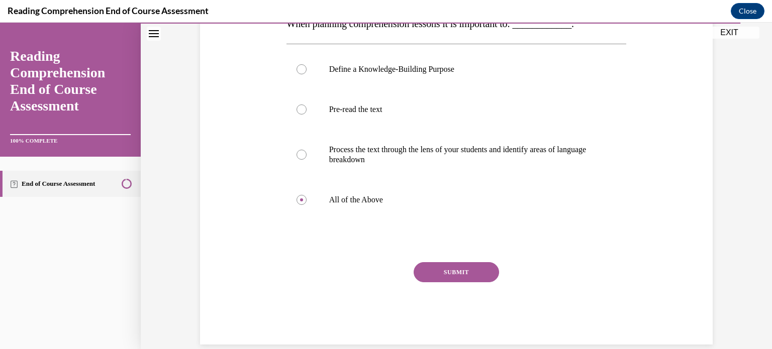
scroll to position [180, 0]
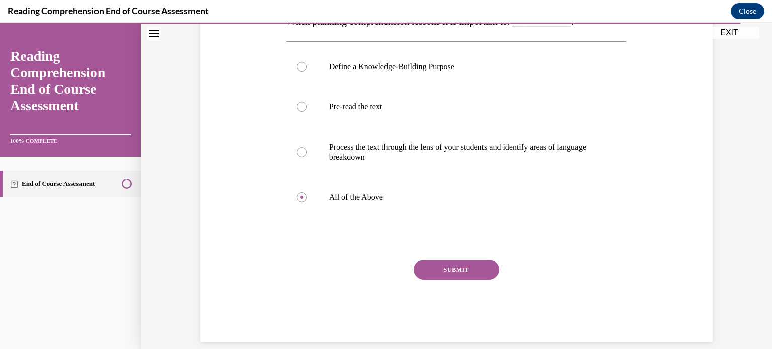
click at [462, 271] on button "SUBMIT" at bounding box center [456, 270] width 85 height 20
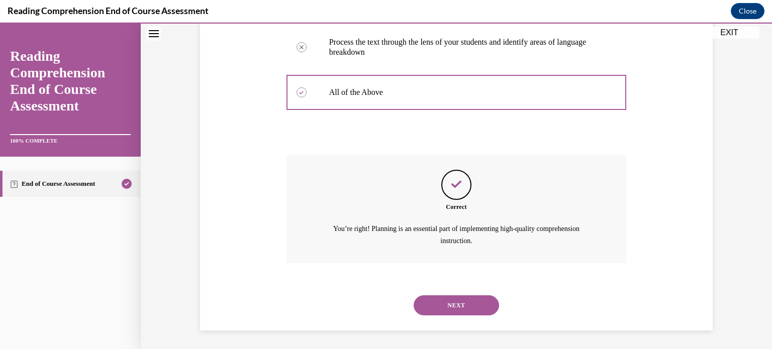
scroll to position [286, 0]
click at [444, 303] on button "NEXT" at bounding box center [456, 304] width 85 height 20
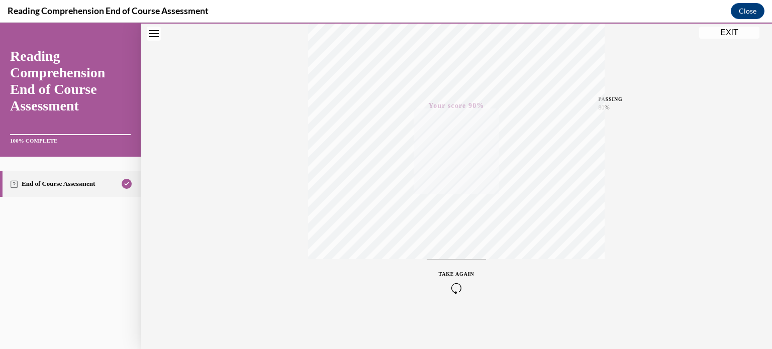
scroll to position [0, 0]
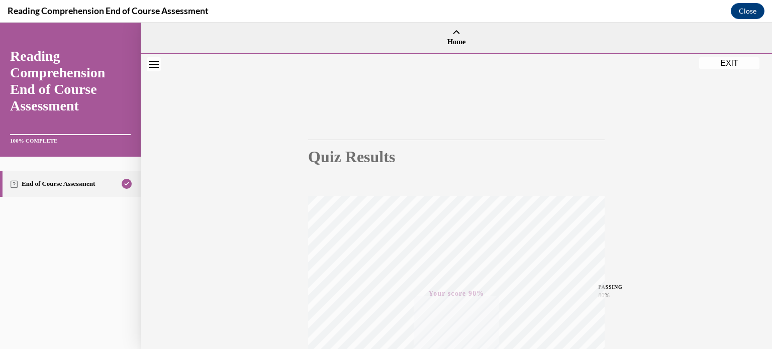
click at [742, 63] on button "EXIT" at bounding box center [729, 63] width 60 height 12
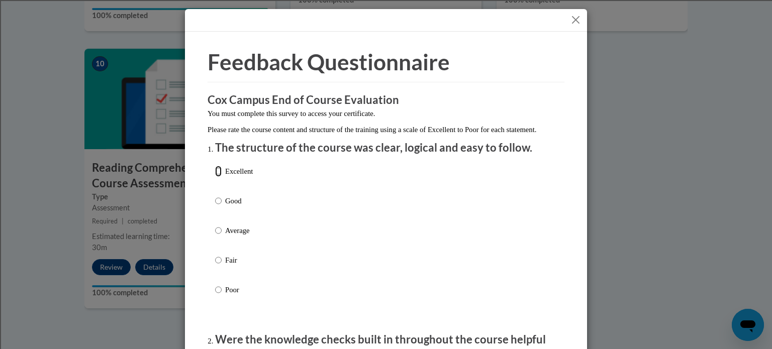
click at [215, 177] on input "Excellent" at bounding box center [218, 171] width 7 height 11
radio input "true"
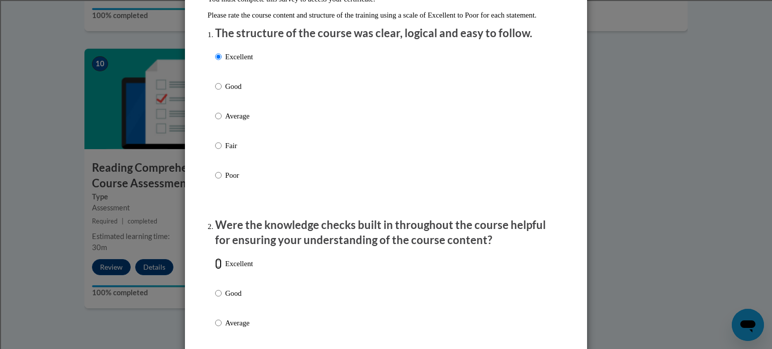
click at [215, 269] on input "Excellent" at bounding box center [218, 263] width 7 height 11
radio input "true"
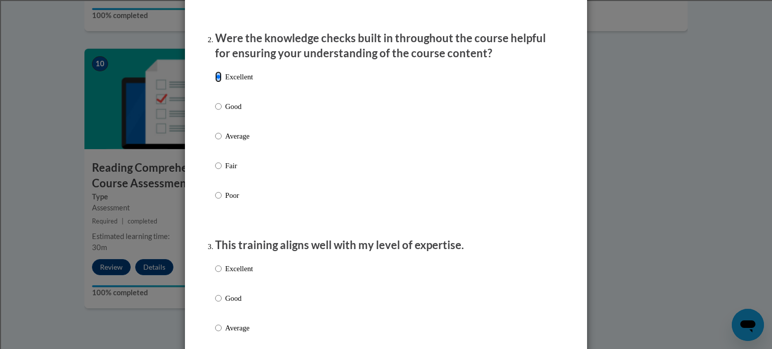
scroll to position [303, 0]
click at [218, 280] on label "Excellent" at bounding box center [234, 275] width 38 height 27
click at [218, 273] on input "Excellent" at bounding box center [218, 267] width 7 height 11
radio input "true"
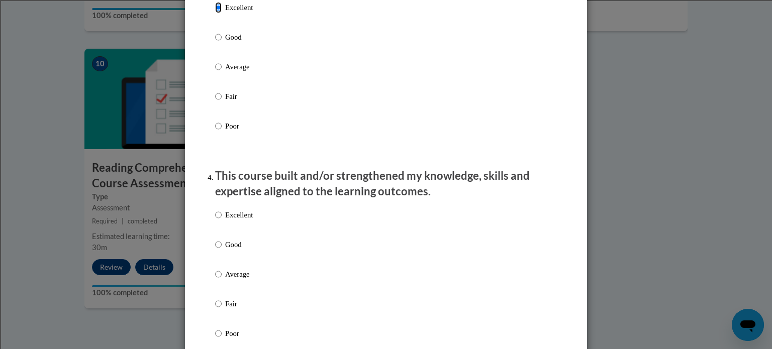
scroll to position [564, 0]
click at [225, 219] on p "Excellent" at bounding box center [239, 213] width 28 height 11
click at [222, 219] on input "Excellent" at bounding box center [218, 213] width 7 height 11
radio input "true"
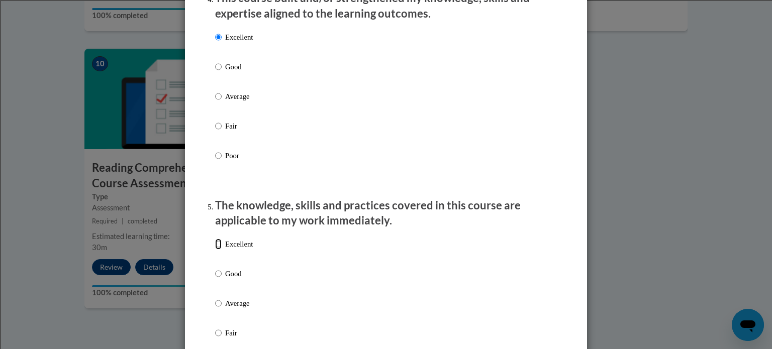
click at [215, 250] on input "Excellent" at bounding box center [218, 244] width 7 height 11
radio input "true"
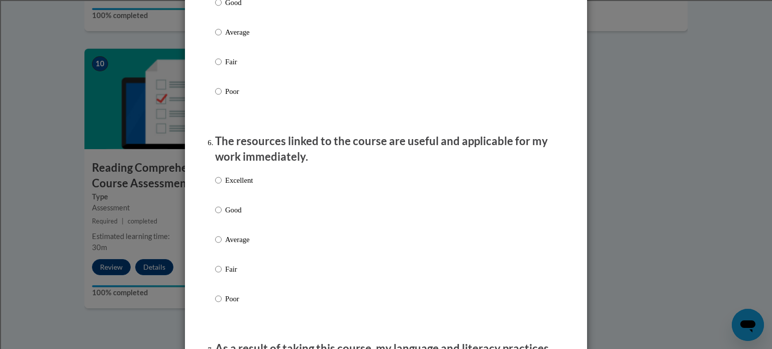
scroll to position [1013, 0]
click at [233, 185] on p "Excellent" at bounding box center [239, 179] width 28 height 11
click at [222, 185] on input "Excellent" at bounding box center [218, 179] width 7 height 11
radio input "true"
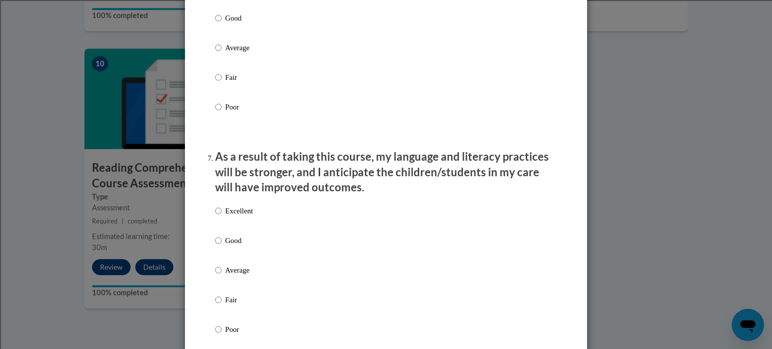
scroll to position [1207, 0]
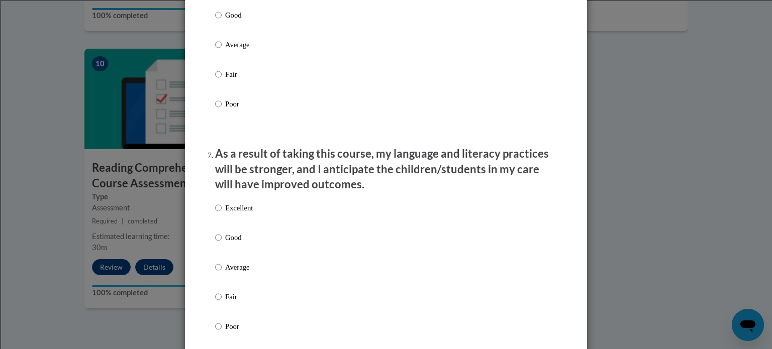
click at [225, 214] on p "Excellent" at bounding box center [239, 208] width 28 height 11
click at [222, 214] on input "Excellent" at bounding box center [218, 208] width 7 height 11
radio input "true"
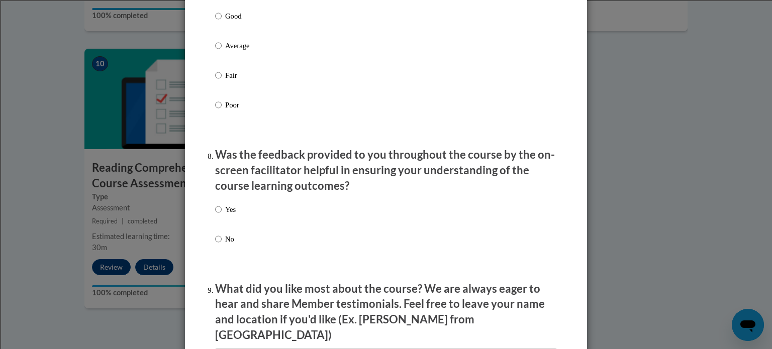
scroll to position [1438, 0]
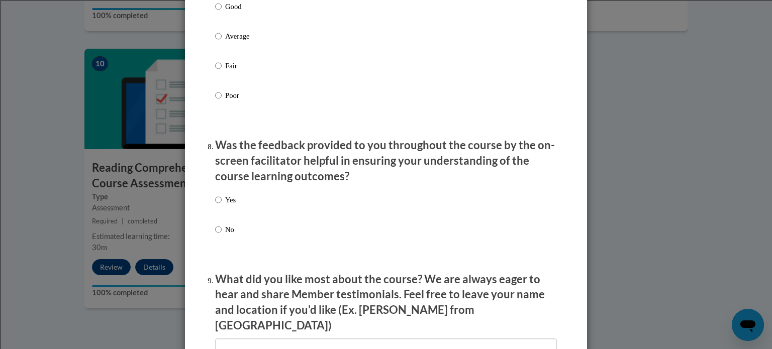
click at [225, 206] on p "Yes" at bounding box center [230, 199] width 11 height 11
click at [222, 206] on input "Yes" at bounding box center [218, 199] width 7 height 11
radio input "true"
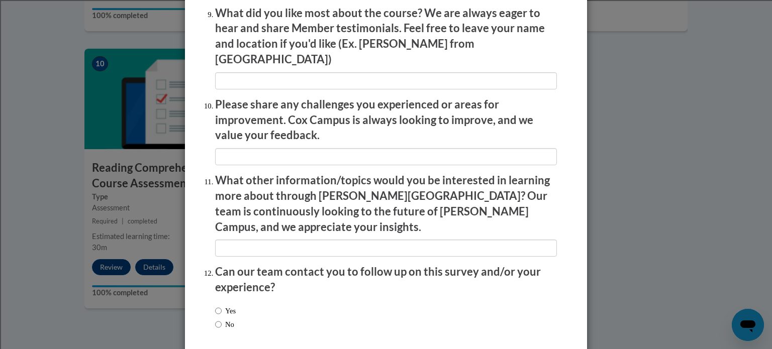
scroll to position [1709, 0]
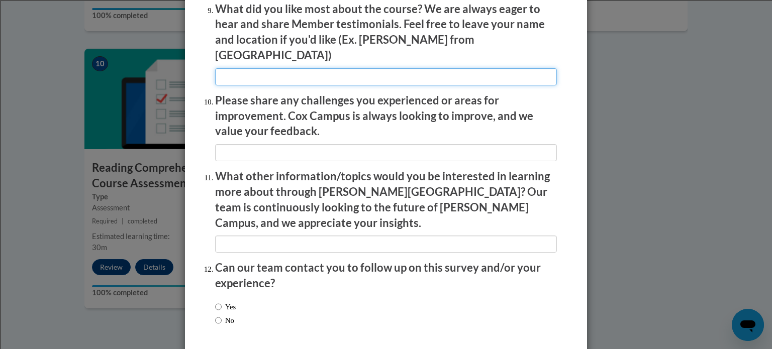
click at [246, 68] on input "textbox" at bounding box center [386, 76] width 342 height 17
type input "n/a"
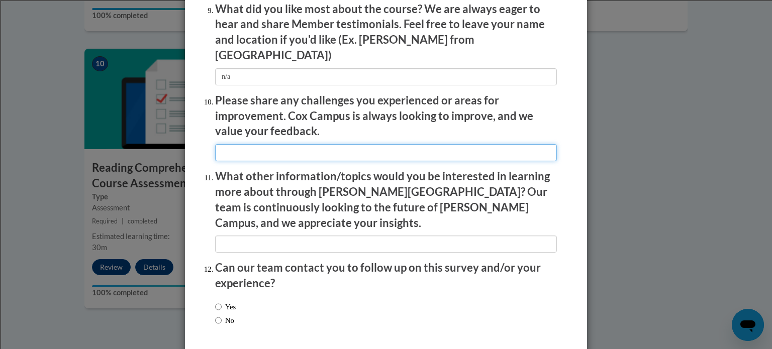
click at [244, 145] on input "textbox" at bounding box center [386, 152] width 342 height 17
type input "n/a"
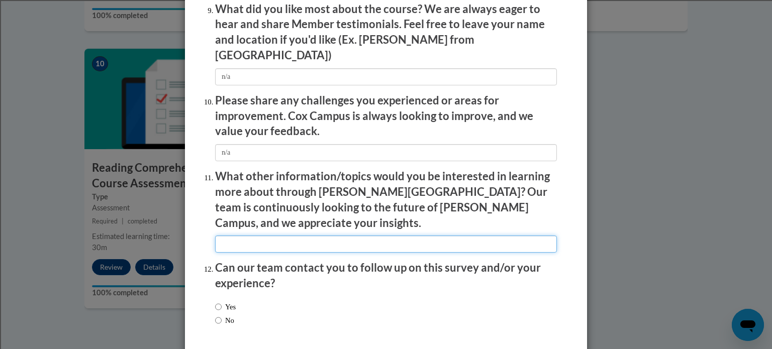
click at [230, 236] on input "textbox" at bounding box center [386, 244] width 342 height 17
type input "n/a"
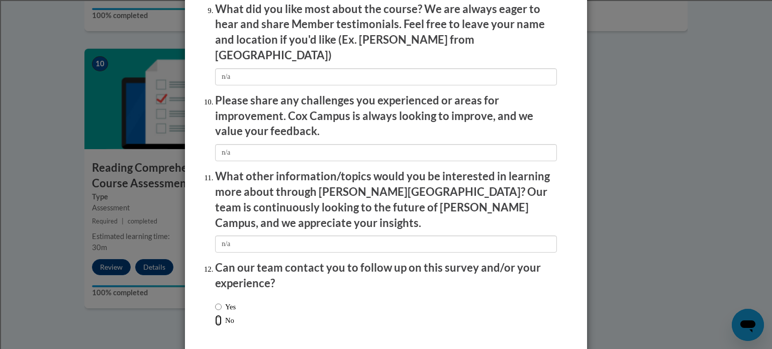
click at [215, 315] on input "No" at bounding box center [218, 320] width 7 height 11
radio input "true"
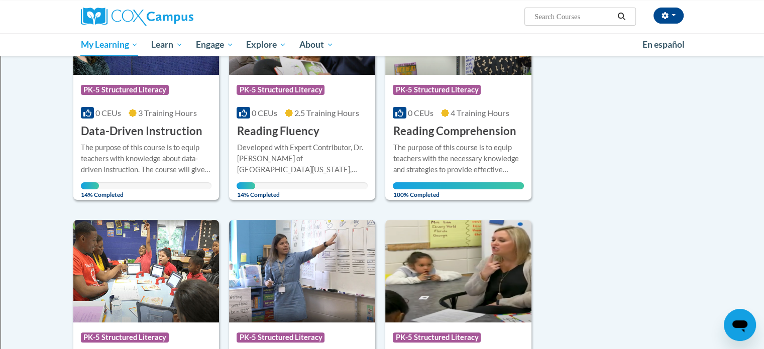
scroll to position [217, 0]
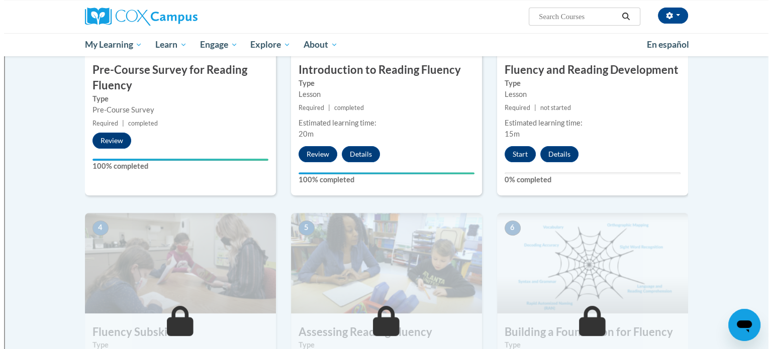
scroll to position [309, 0]
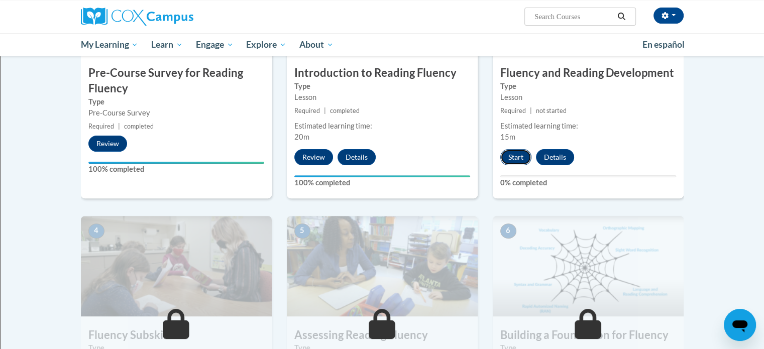
click at [509, 156] on button "Start" at bounding box center [515, 157] width 31 height 16
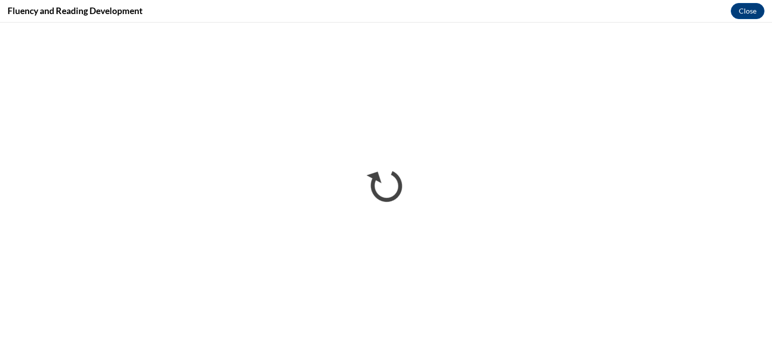
scroll to position [0, 0]
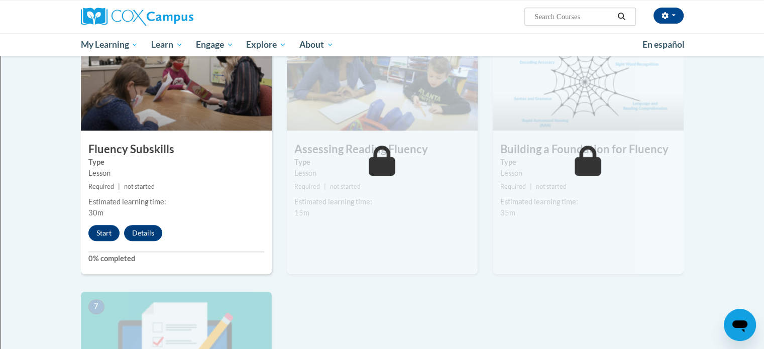
scroll to position [489, 0]
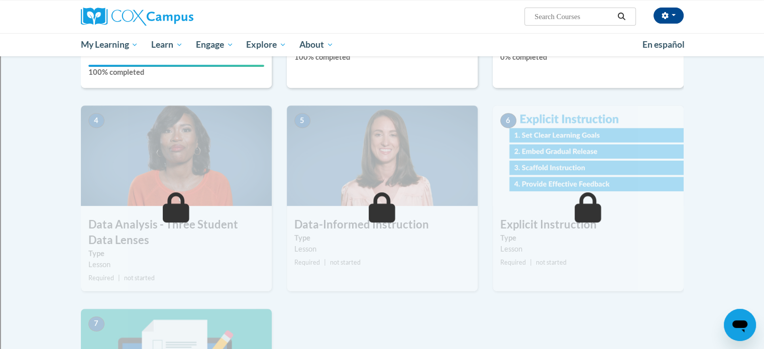
scroll to position [404, 0]
